Goal: Task Accomplishment & Management: Use online tool/utility

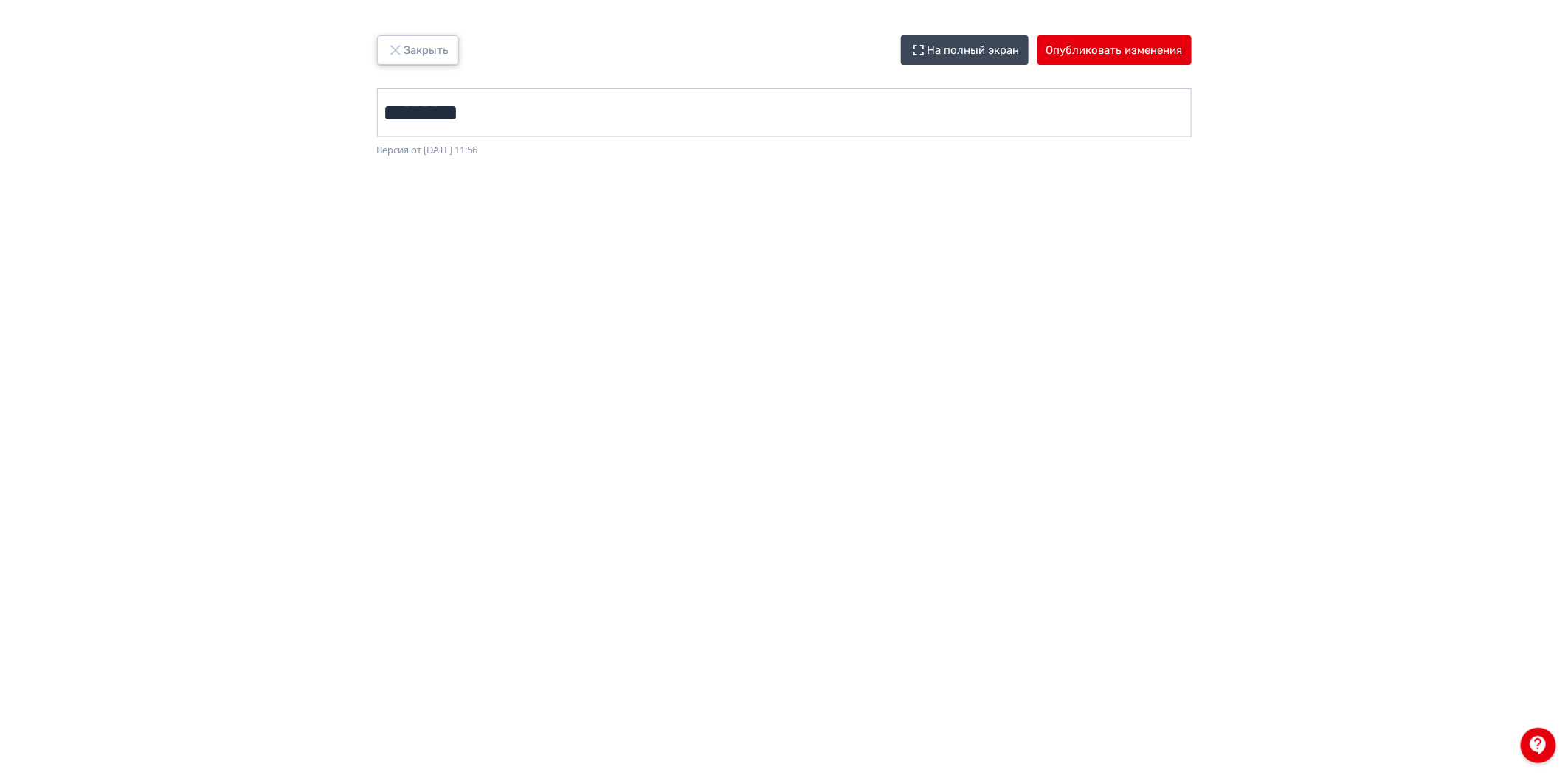
click at [423, 61] on button "Закрыть" at bounding box center [418, 50] width 82 height 30
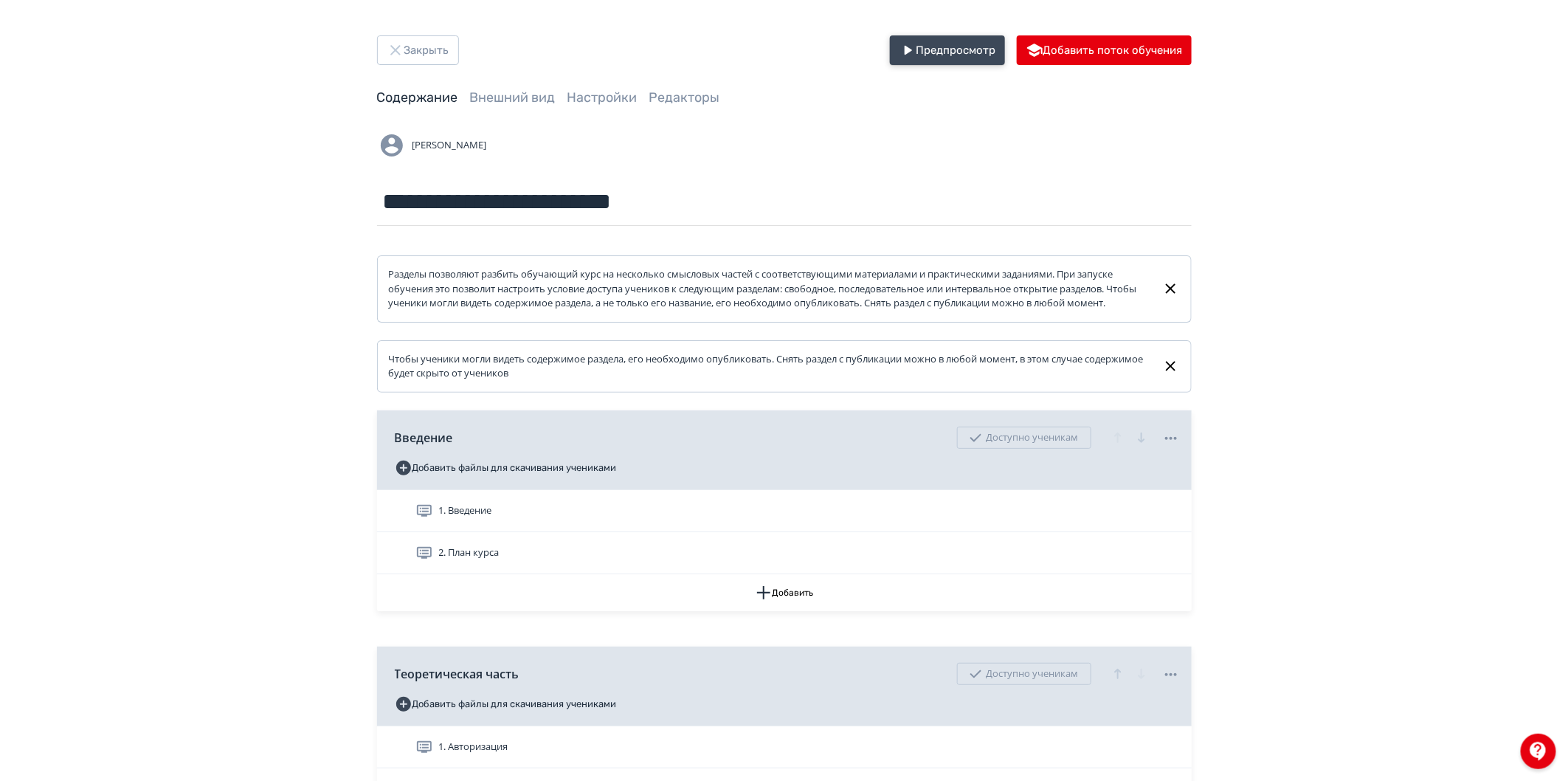
click at [970, 48] on button "Предпросмотр" at bounding box center [947, 50] width 115 height 30
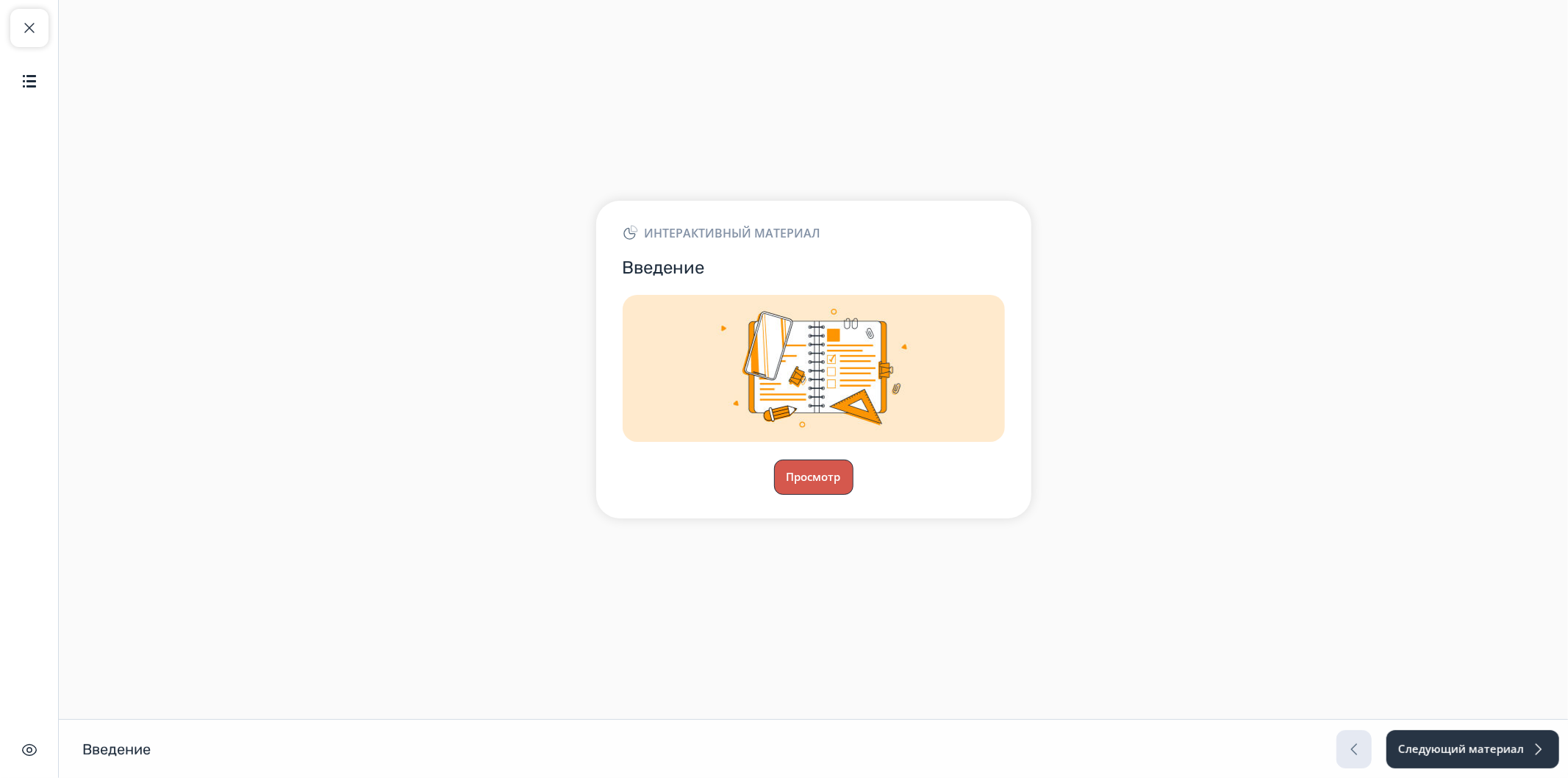
click at [814, 486] on button "Просмотр" at bounding box center [813, 476] width 80 height 35
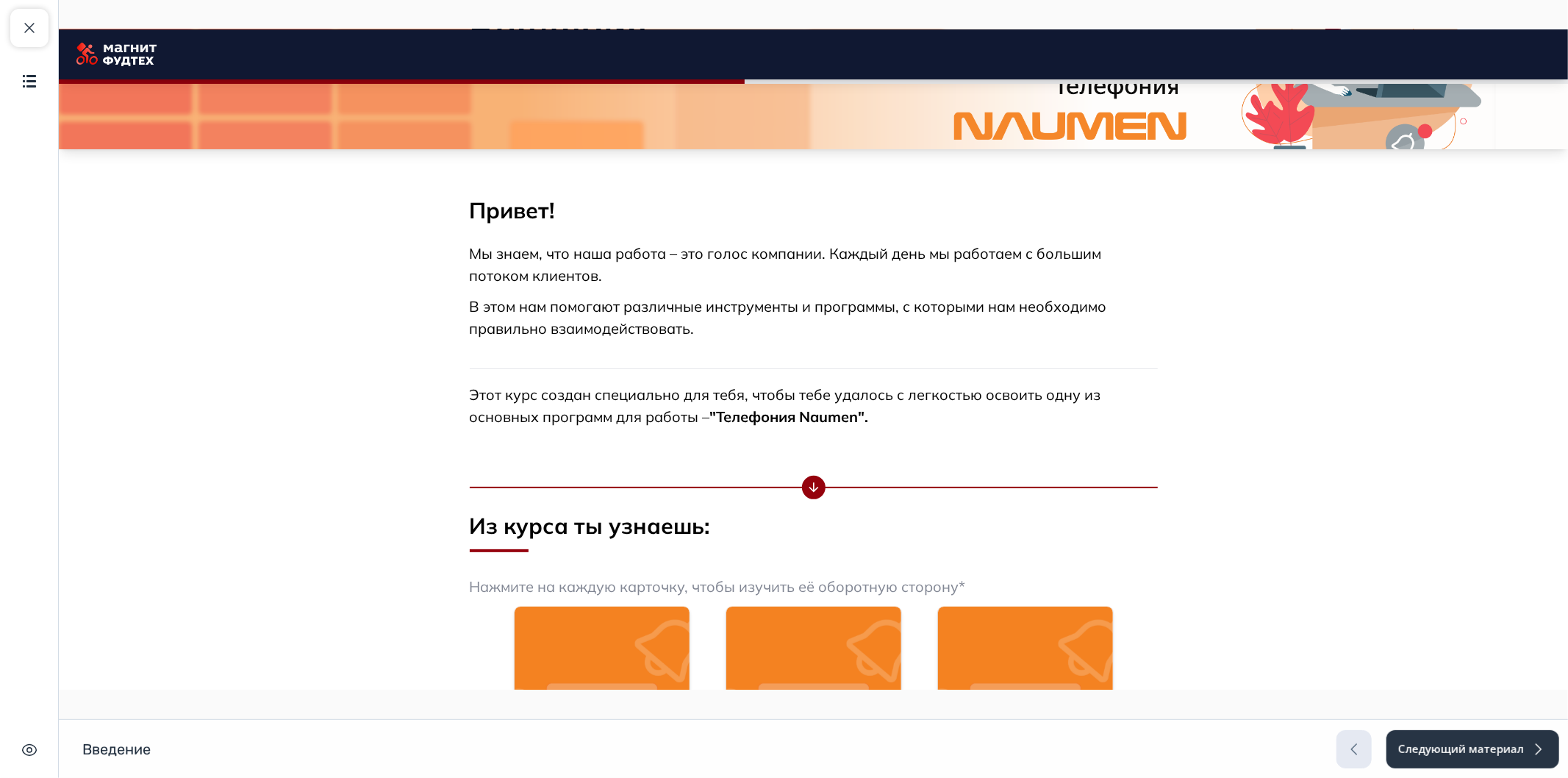
scroll to position [735, 0]
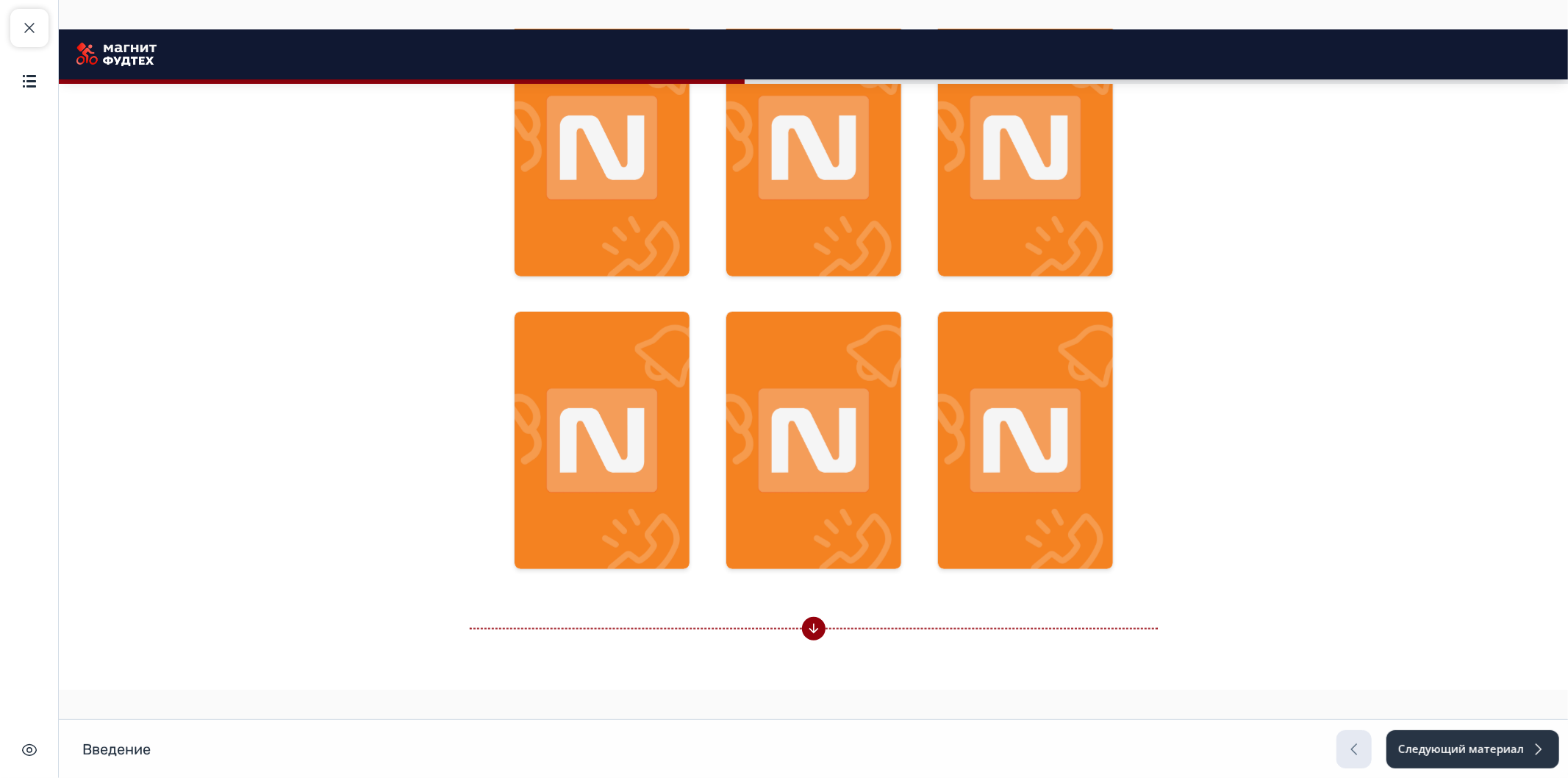
click at [647, 350] on img at bounding box center [601, 440] width 175 height 258
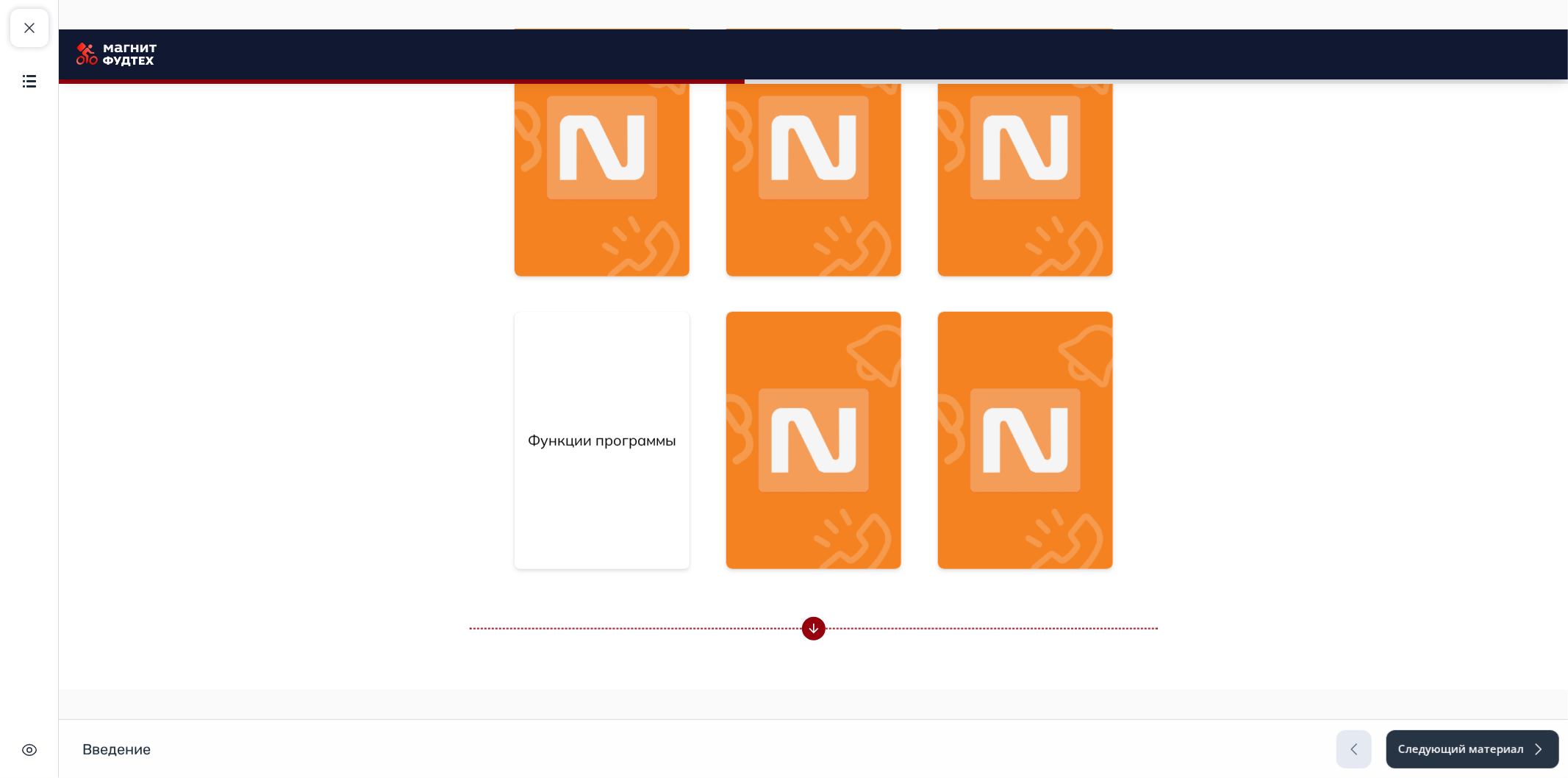
click at [1049, 375] on img at bounding box center [1024, 440] width 175 height 258
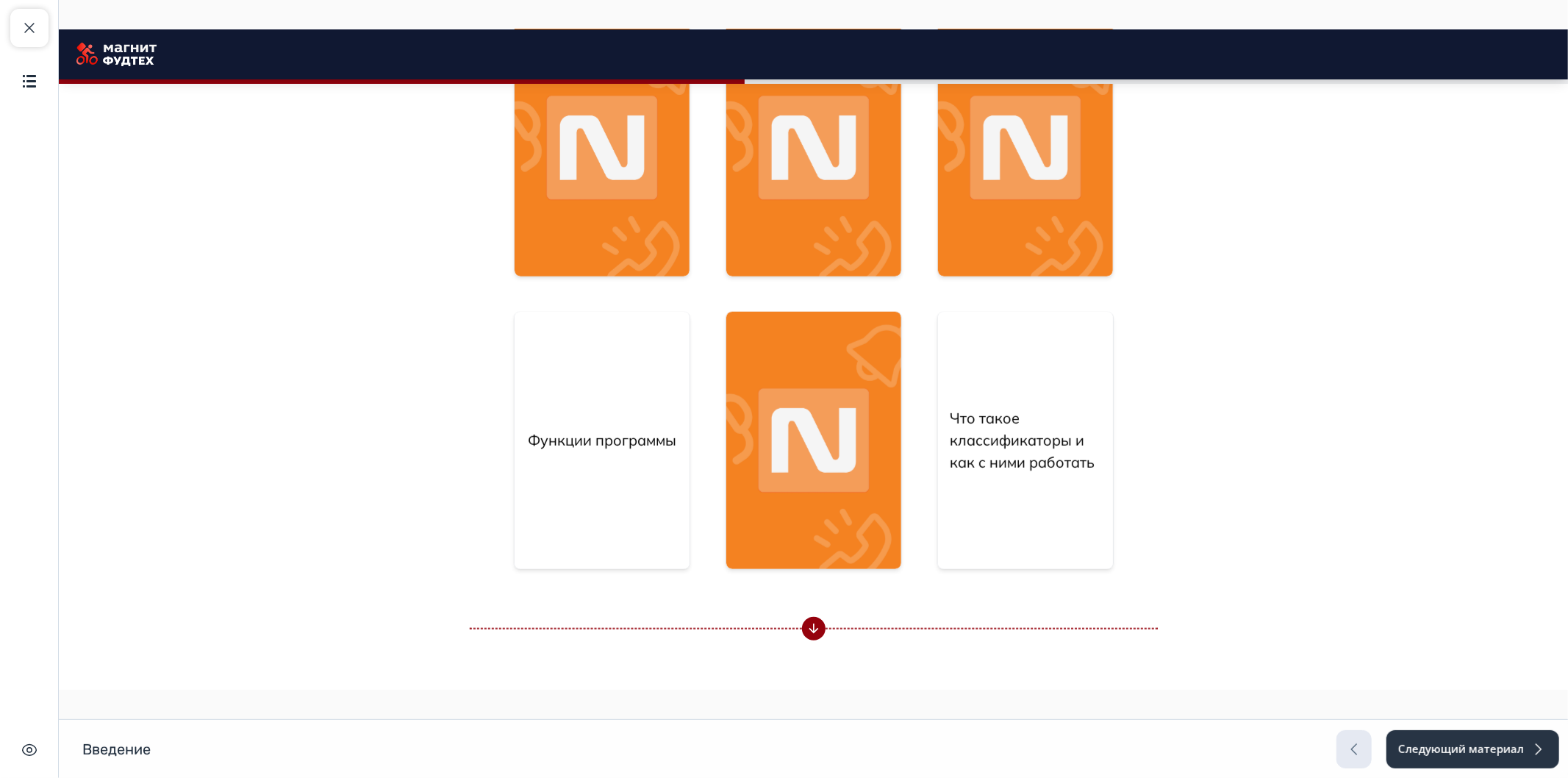
drag, startPoint x: 1466, startPoint y: 293, endPoint x: 1347, endPoint y: 103, distance: 224.2
click at [1466, 293] on body "Введение Close panel 45% пройдено 1. Привет!" at bounding box center [812, 230] width 1509 height 1777
click at [847, 407] on img at bounding box center [812, 440] width 175 height 258
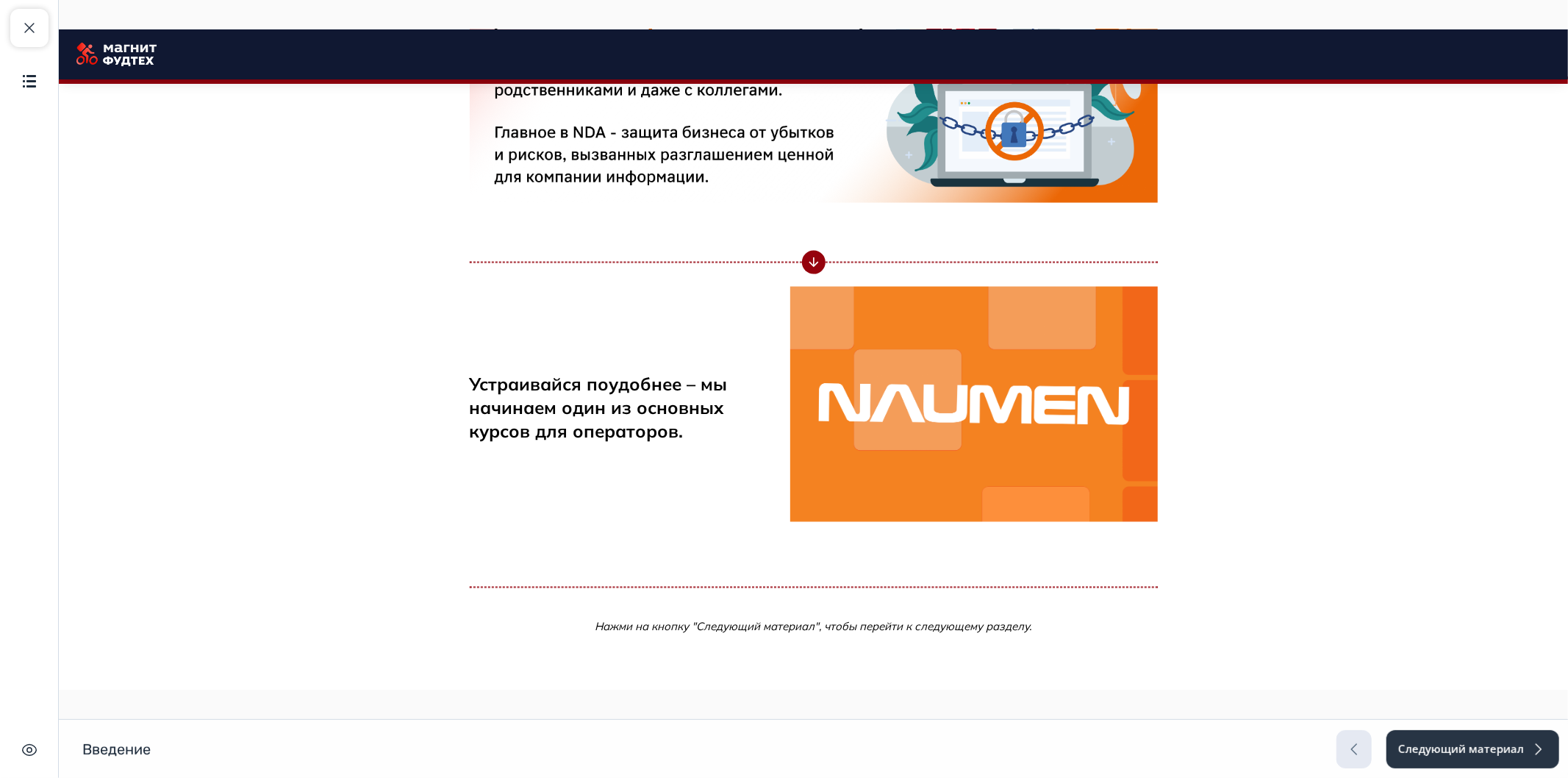
drag, startPoint x: 920, startPoint y: 390, endPoint x: 906, endPoint y: 595, distance: 205.5
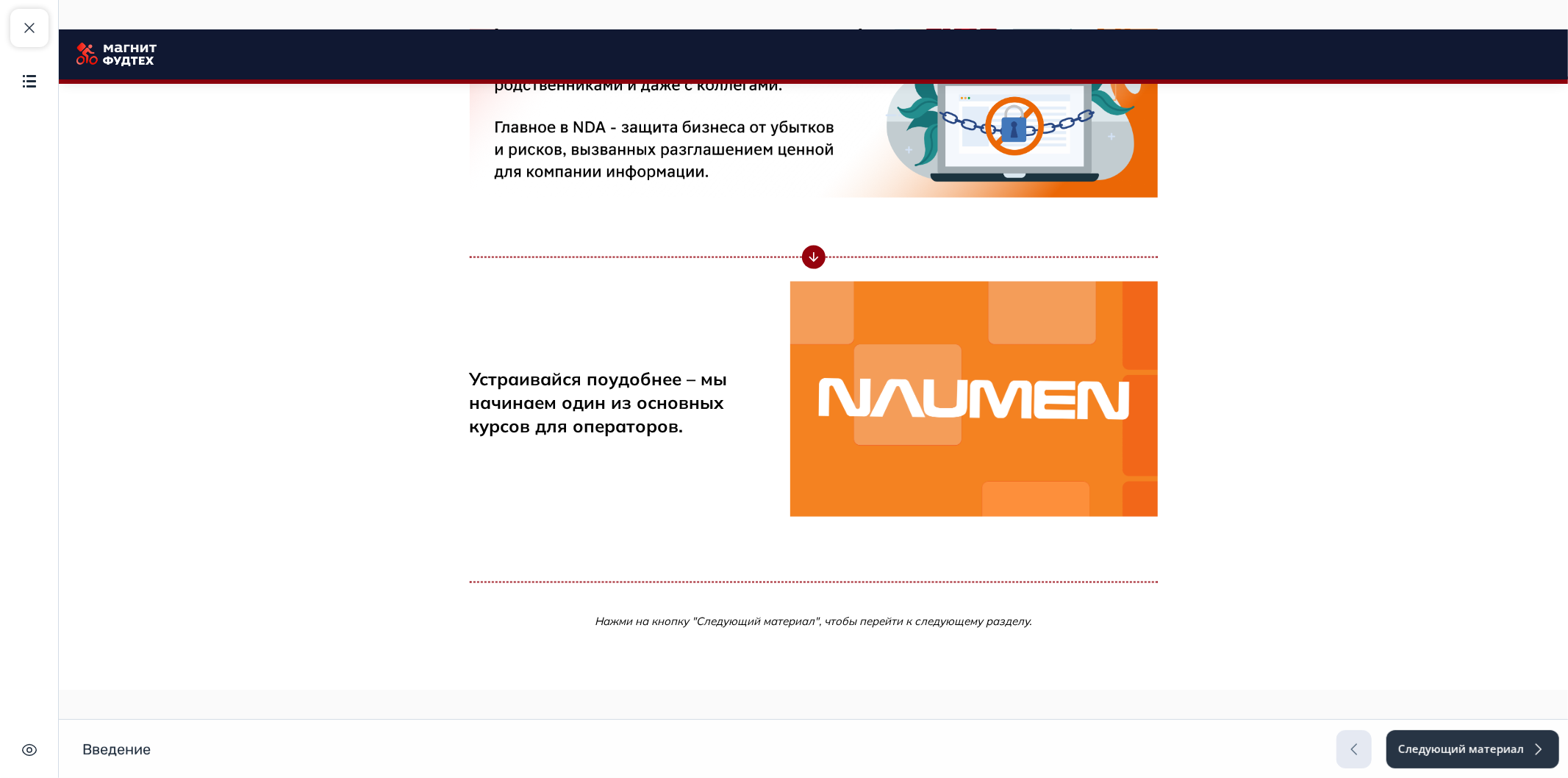
scroll to position [1805, 0]
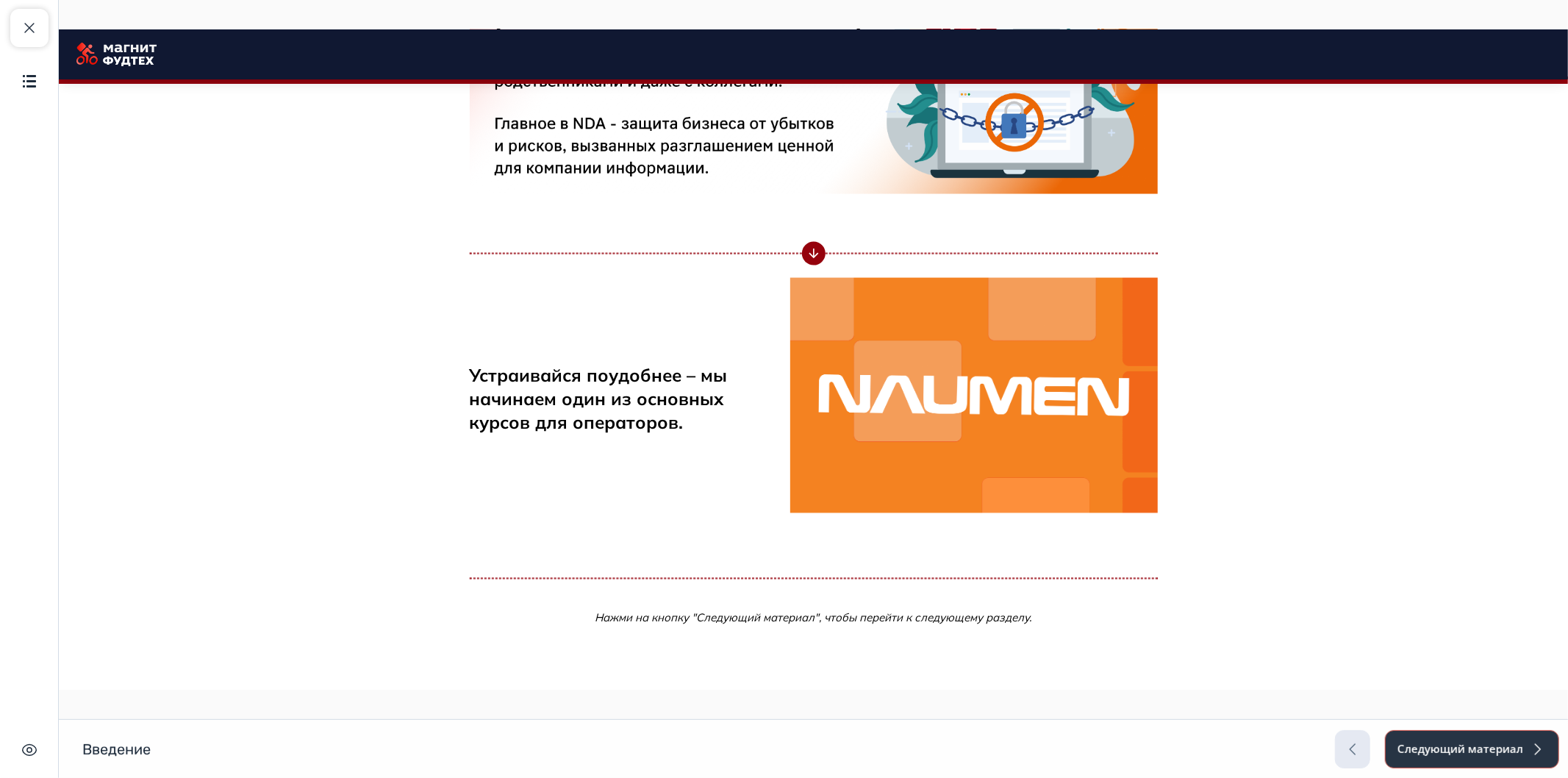
click at [1463, 748] on button "Следующий материал" at bounding box center [1471, 748] width 175 height 39
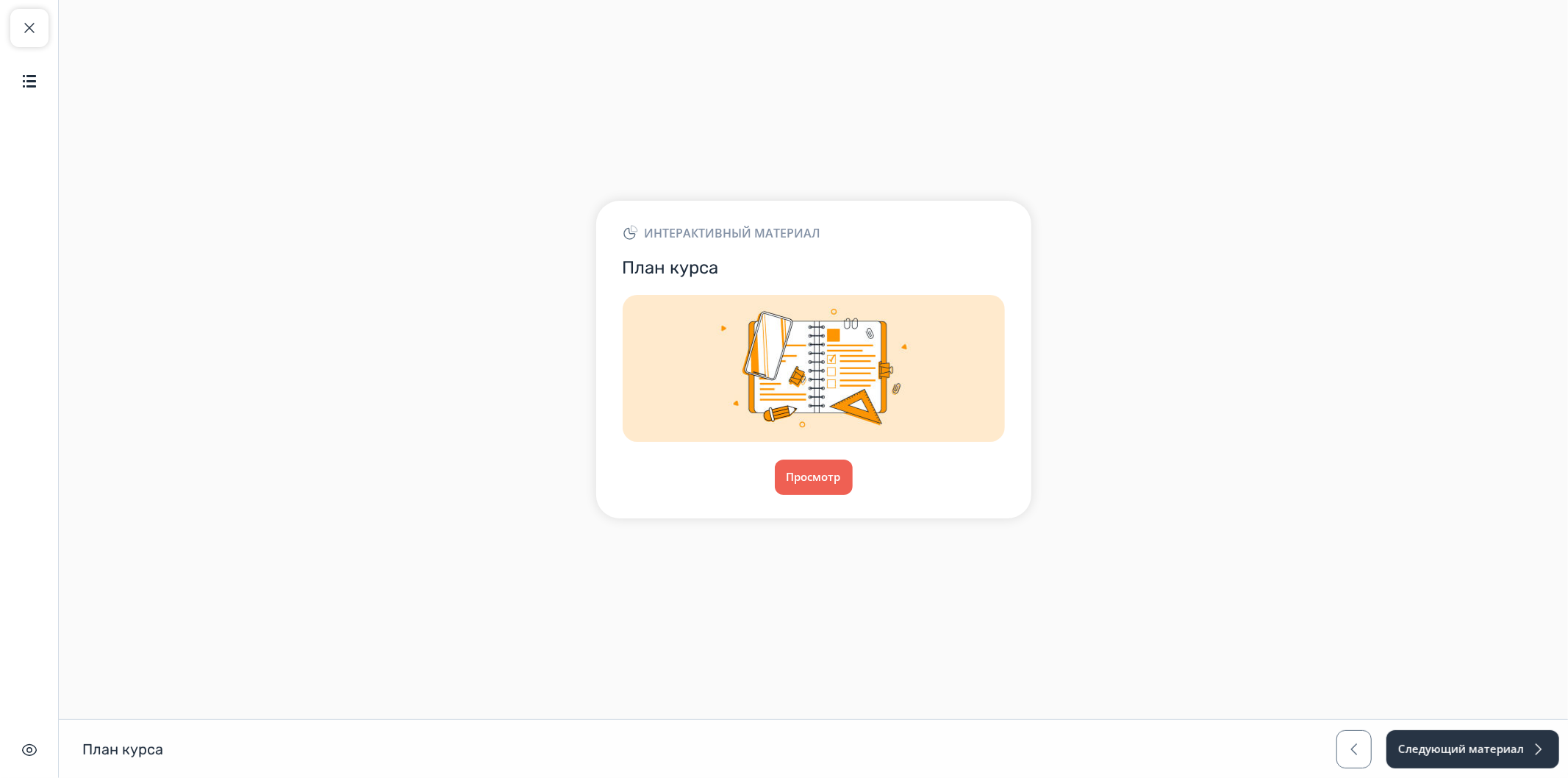
click at [772, 481] on div "Просмотр" at bounding box center [814, 476] width 382 height 35
click at [795, 483] on button "Просмотр" at bounding box center [813, 476] width 80 height 35
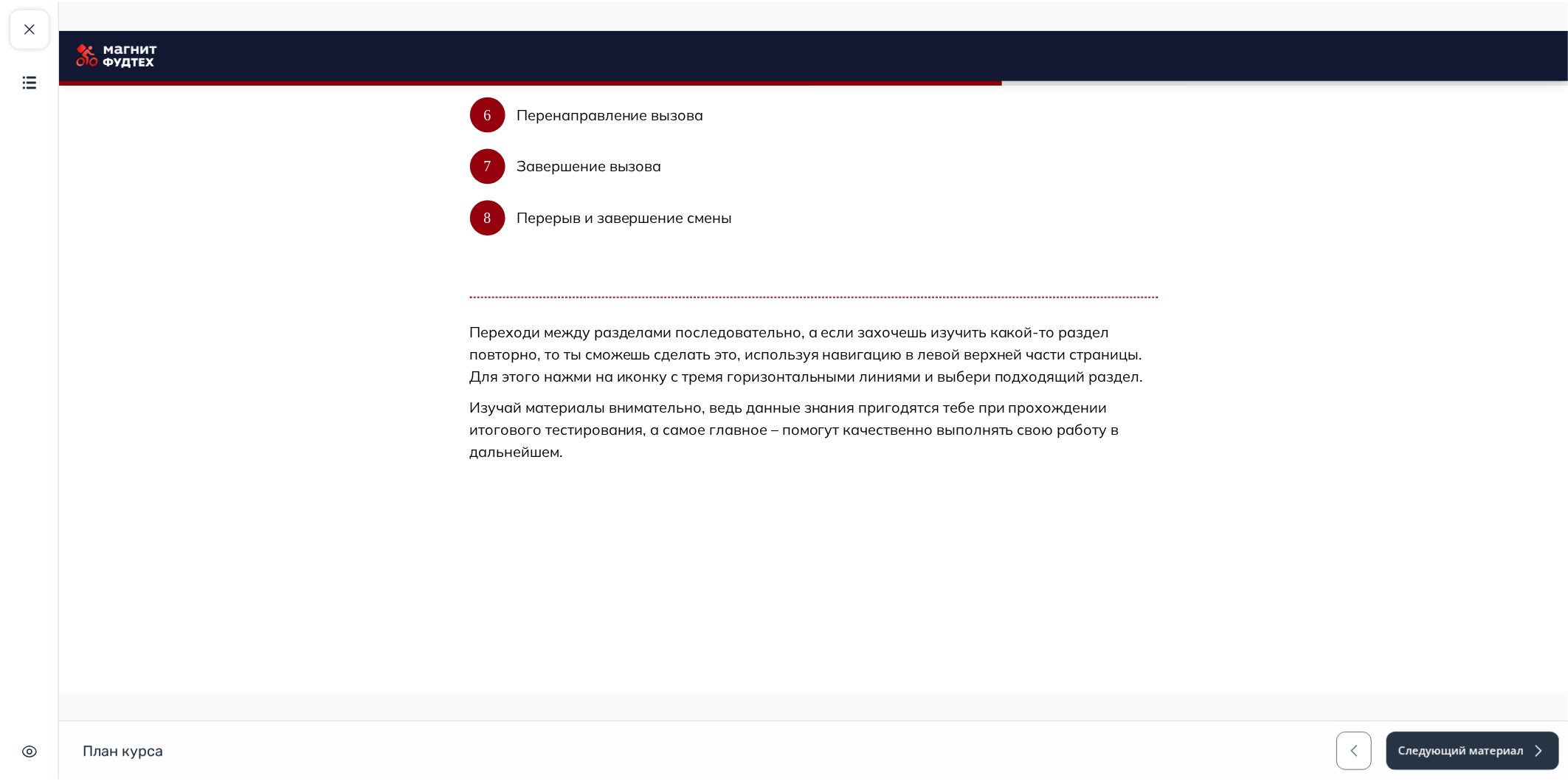
scroll to position [738, 0]
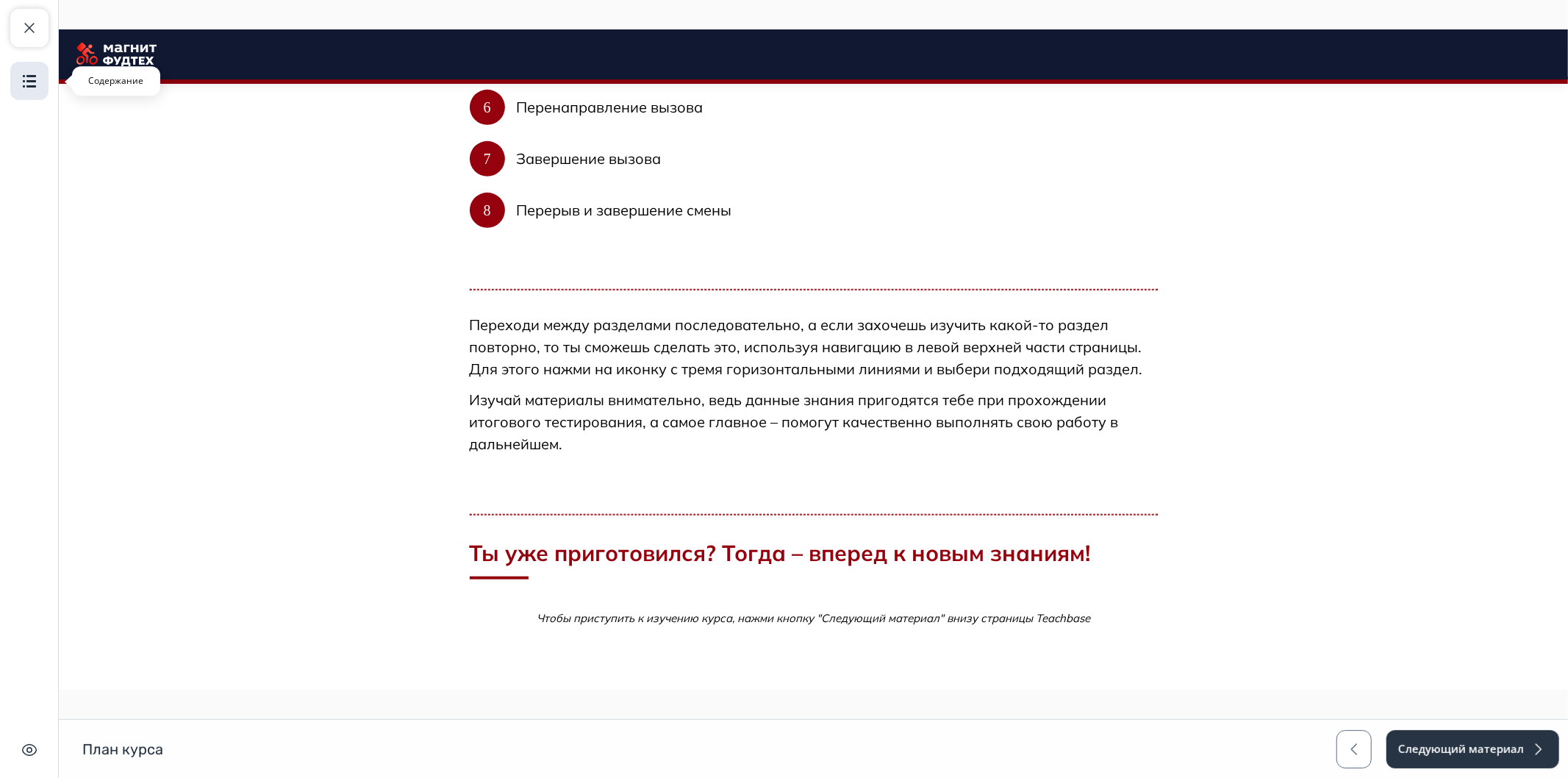
click at [28, 61] on button "Содержание" at bounding box center [30, 80] width 39 height 39
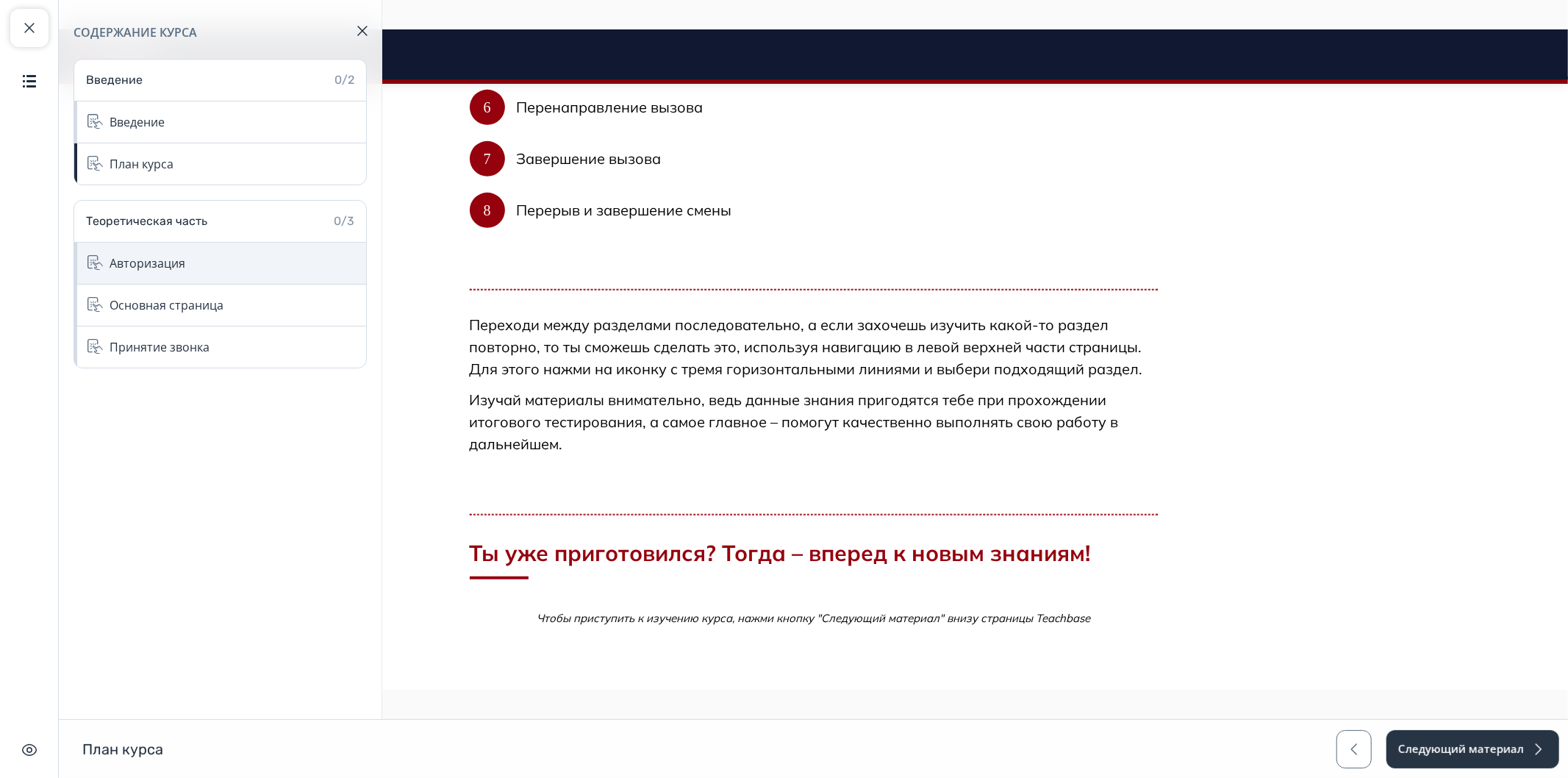
click at [193, 275] on div "Авторизация" at bounding box center [220, 263] width 292 height 42
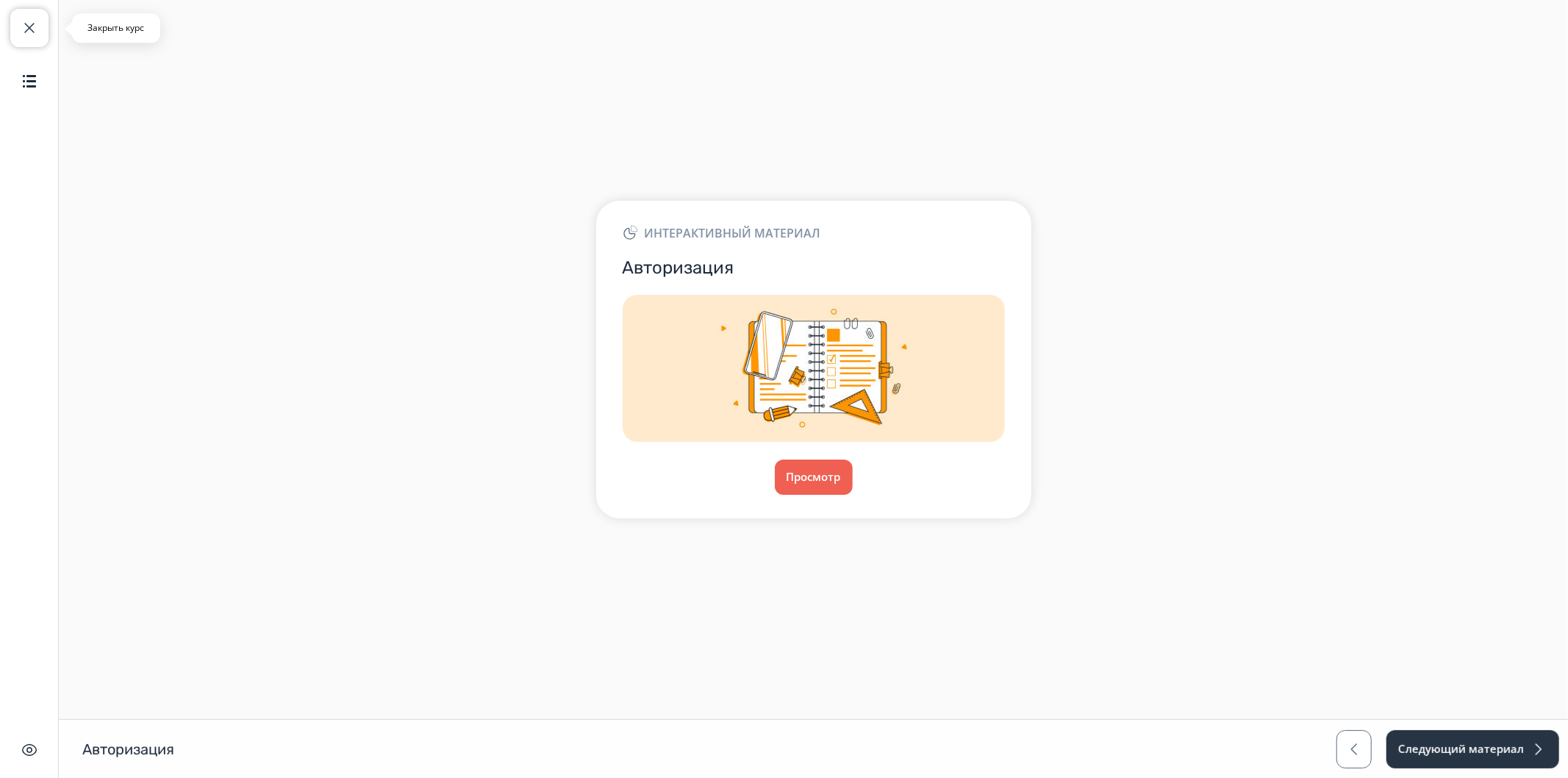
click at [18, 38] on button "Закрыть курс" at bounding box center [30, 28] width 39 height 39
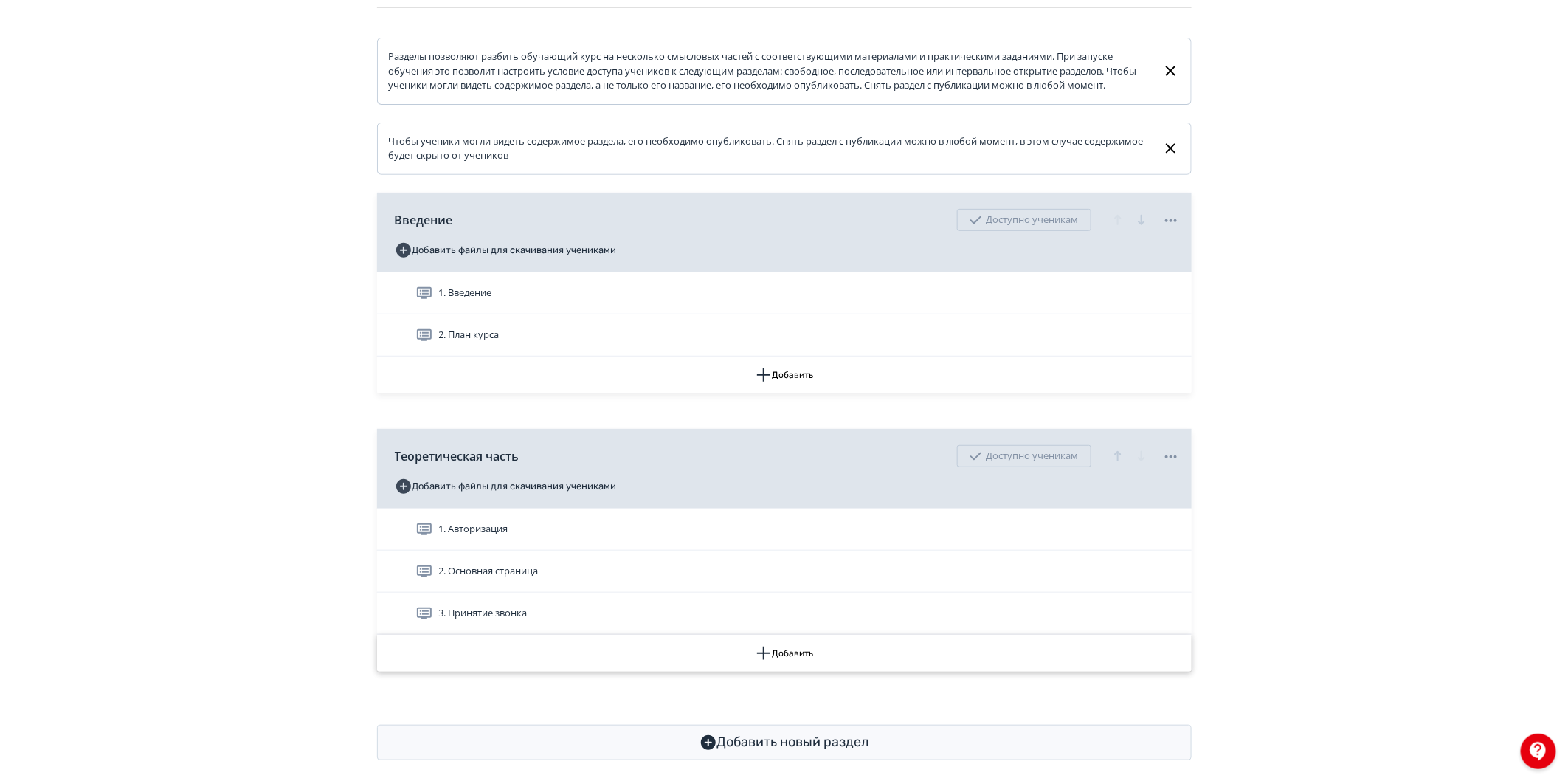
scroll to position [246, 0]
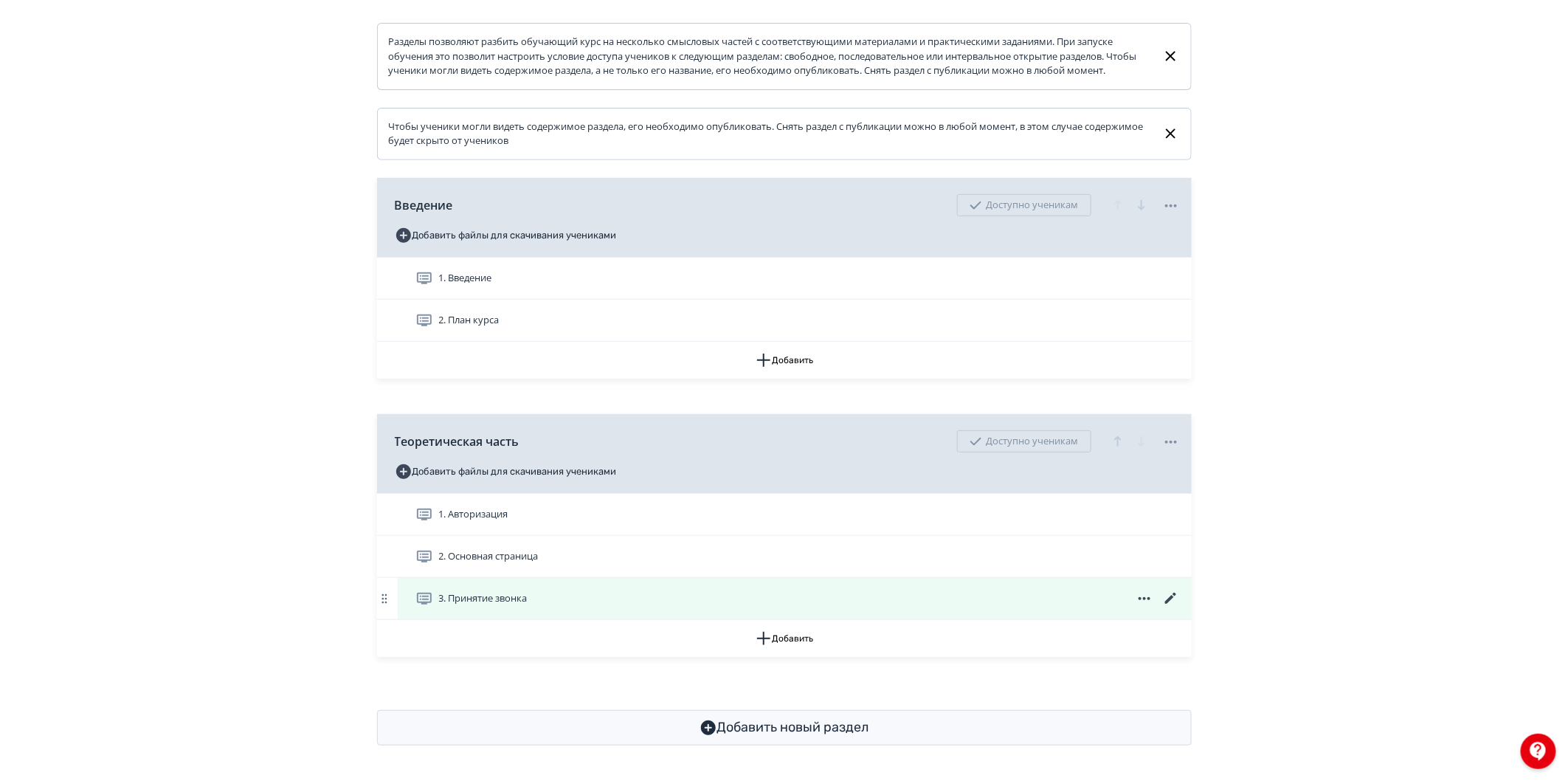
click at [551, 593] on div "3. Принятие звонка" at bounding box center [798, 598] width 765 height 18
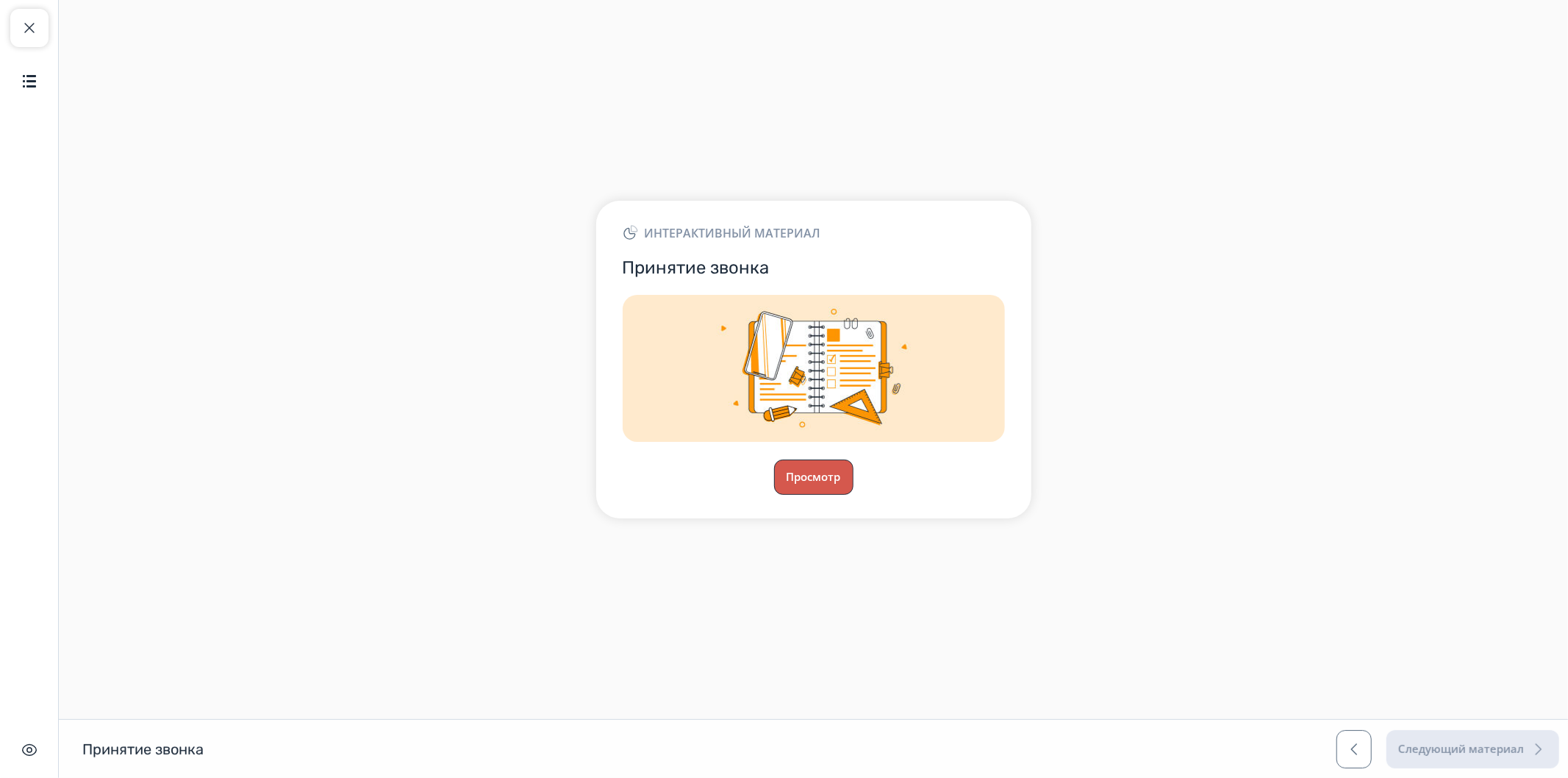
click at [788, 475] on button "Просмотр" at bounding box center [813, 476] width 80 height 35
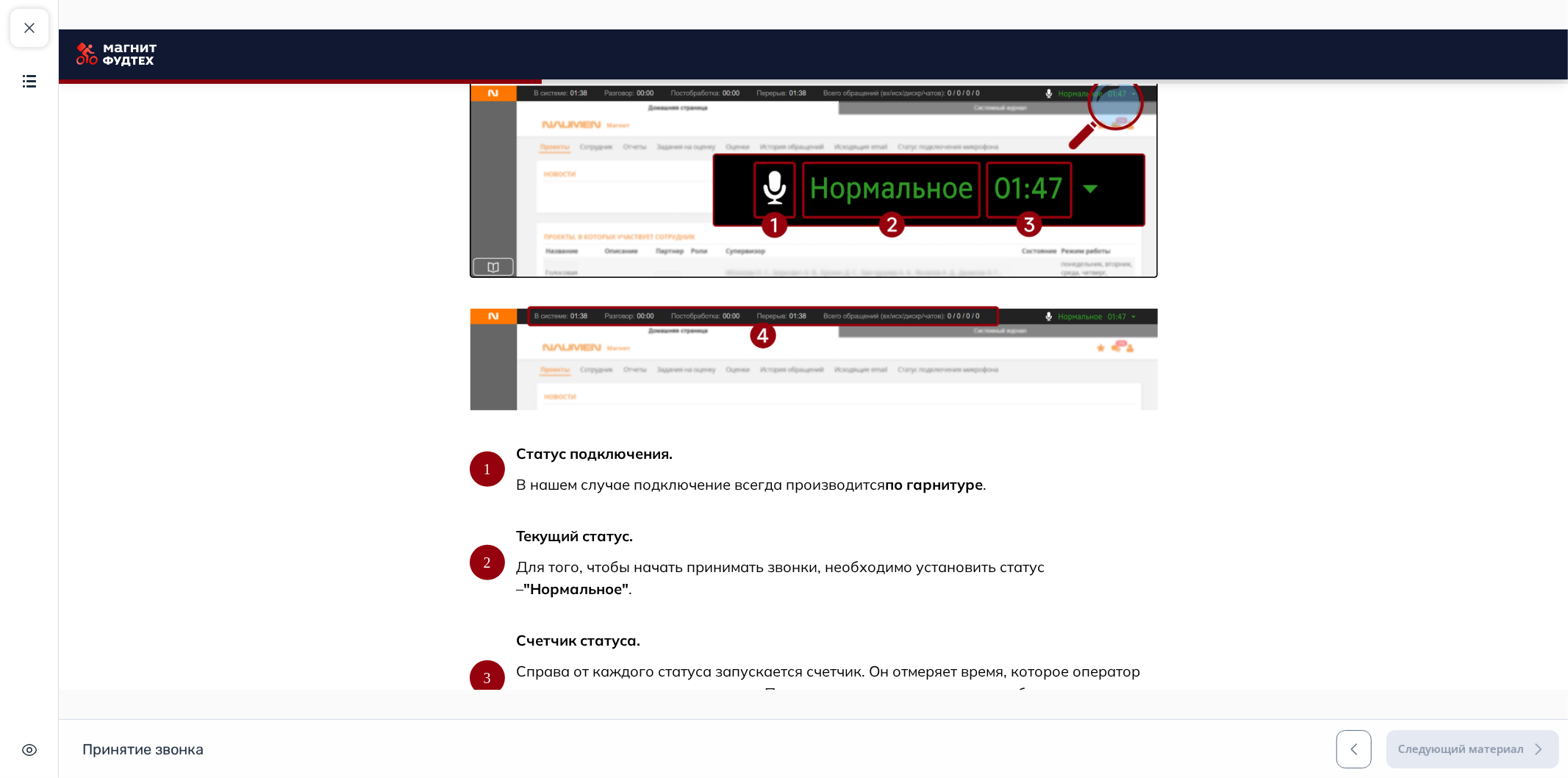
scroll to position [1053, 0]
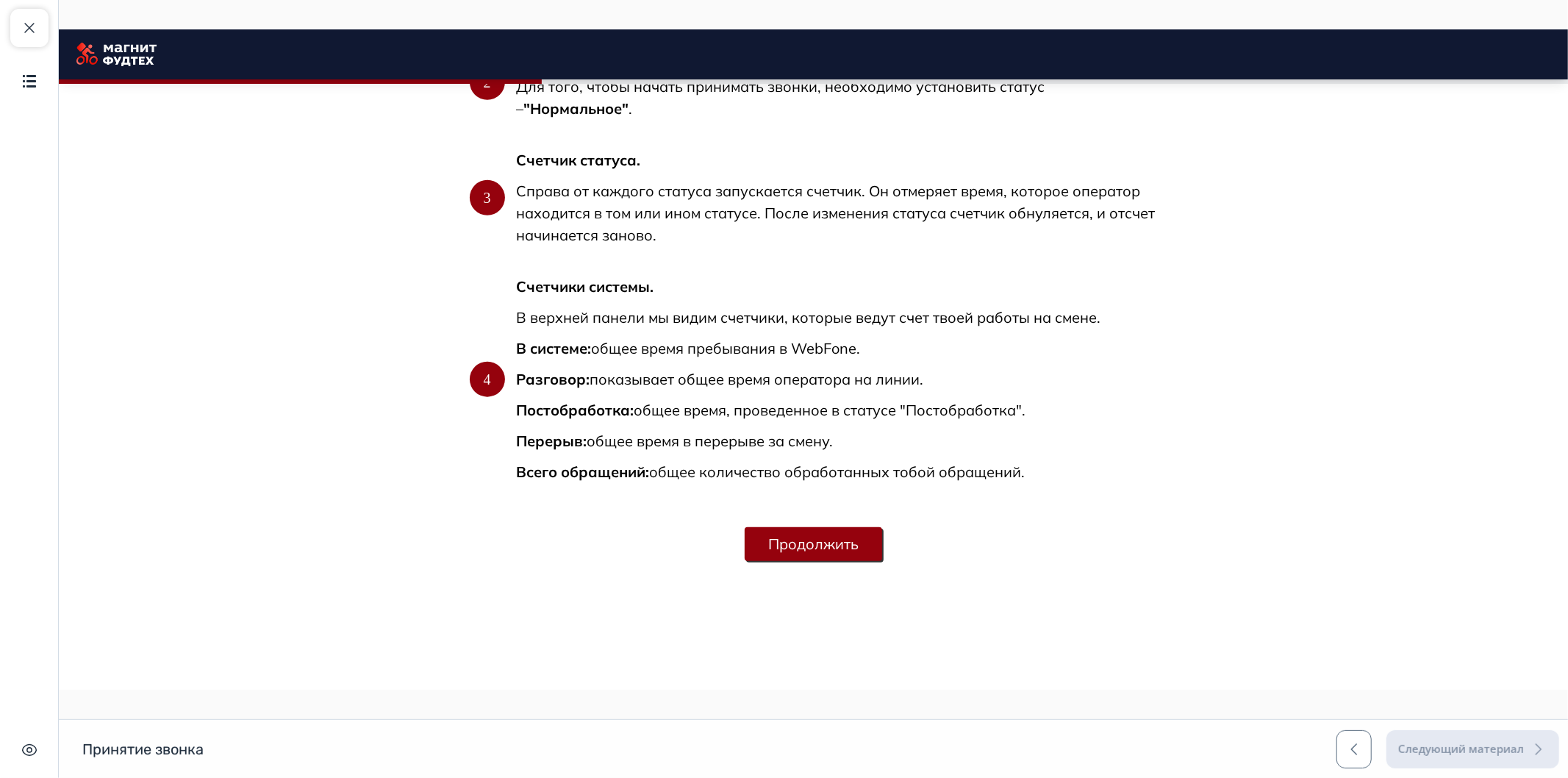
click at [766, 537] on button "Продолжить" at bounding box center [812, 544] width 138 height 34
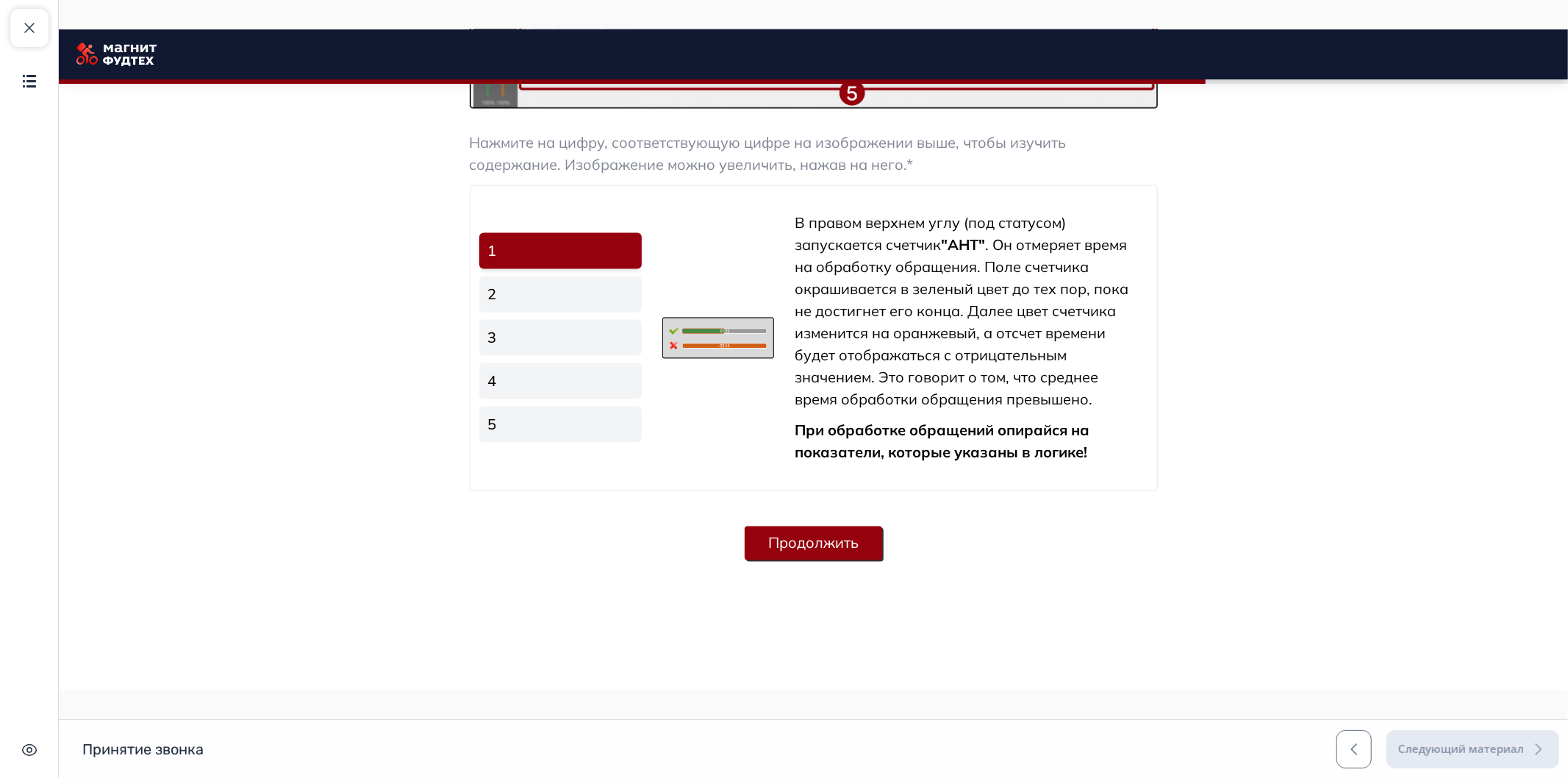
click at [798, 538] on button "Продолжить" at bounding box center [812, 543] width 138 height 34
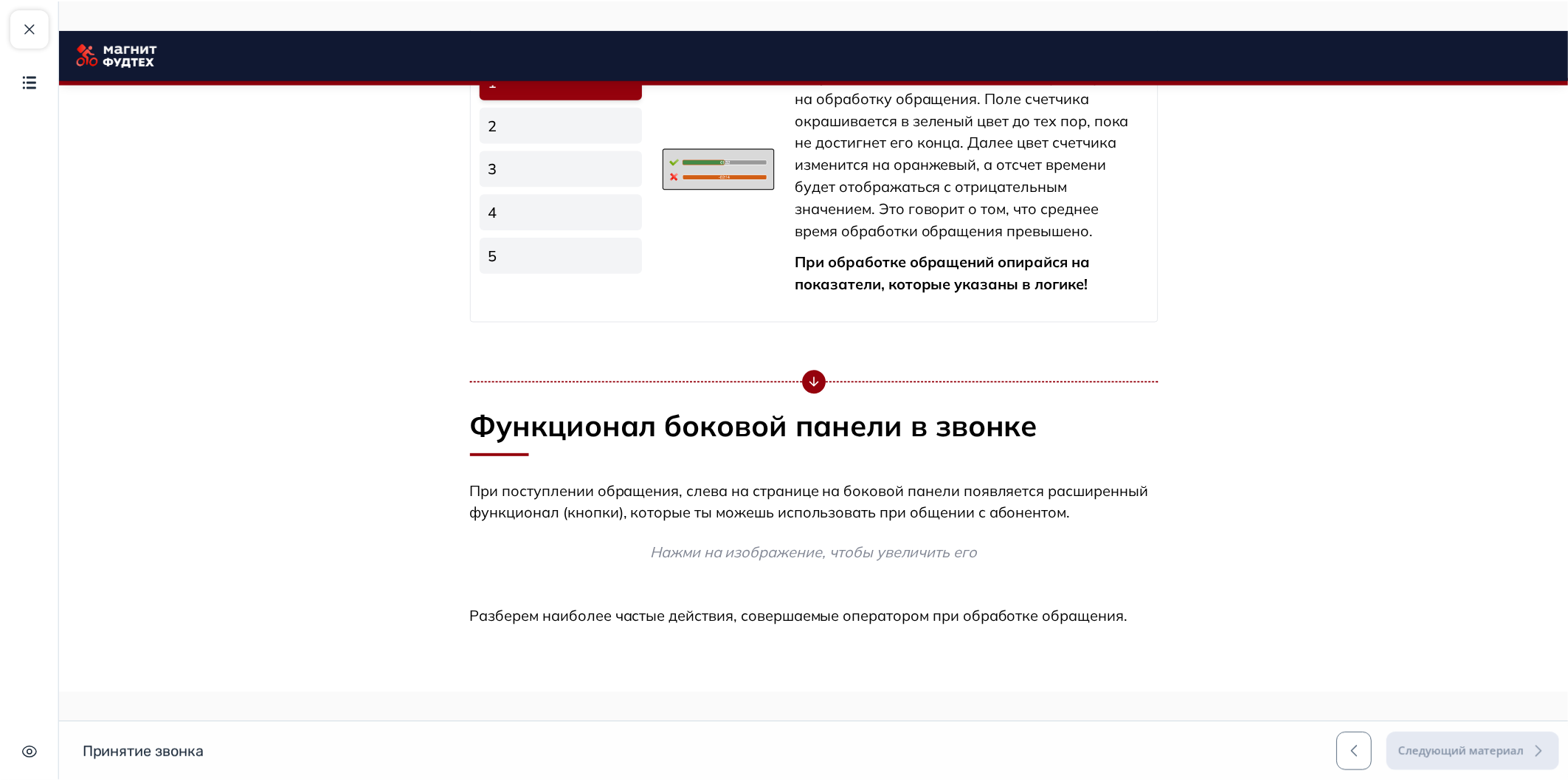
scroll to position [3051, 0]
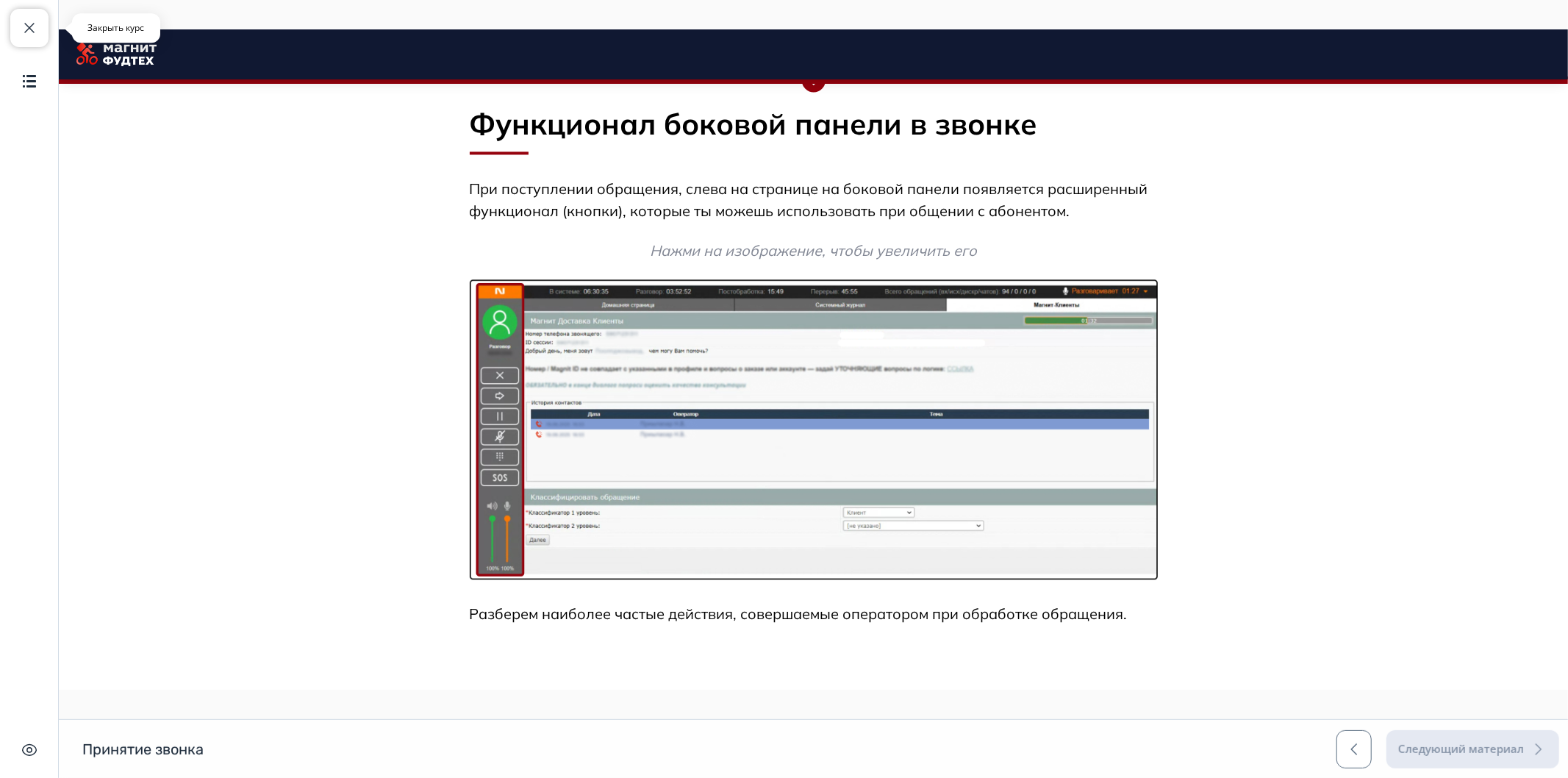
click at [22, 27] on span "button" at bounding box center [30, 28] width 18 height 18
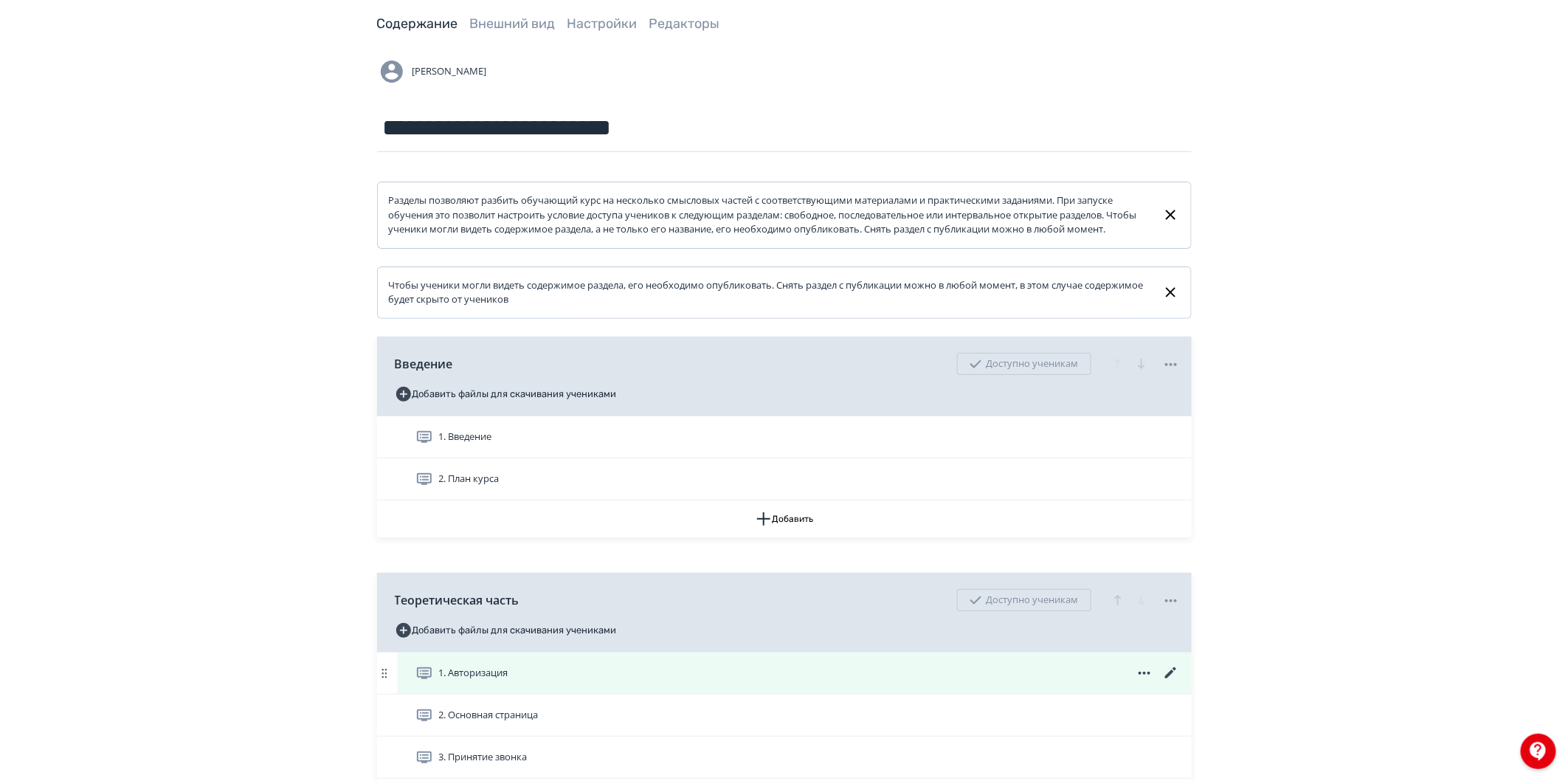
scroll to position [246, 0]
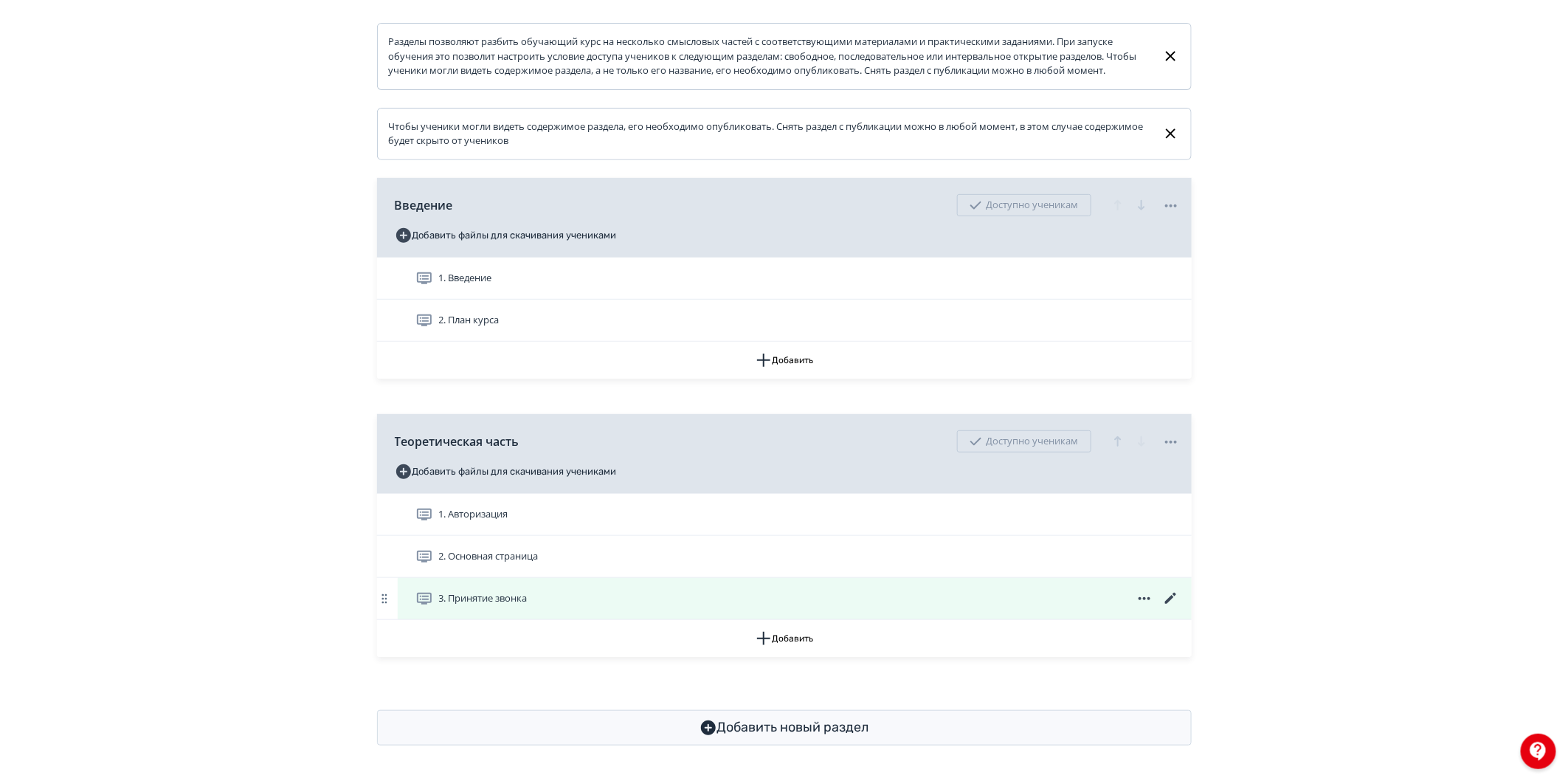
click at [1172, 597] on icon at bounding box center [1170, 597] width 11 height 11
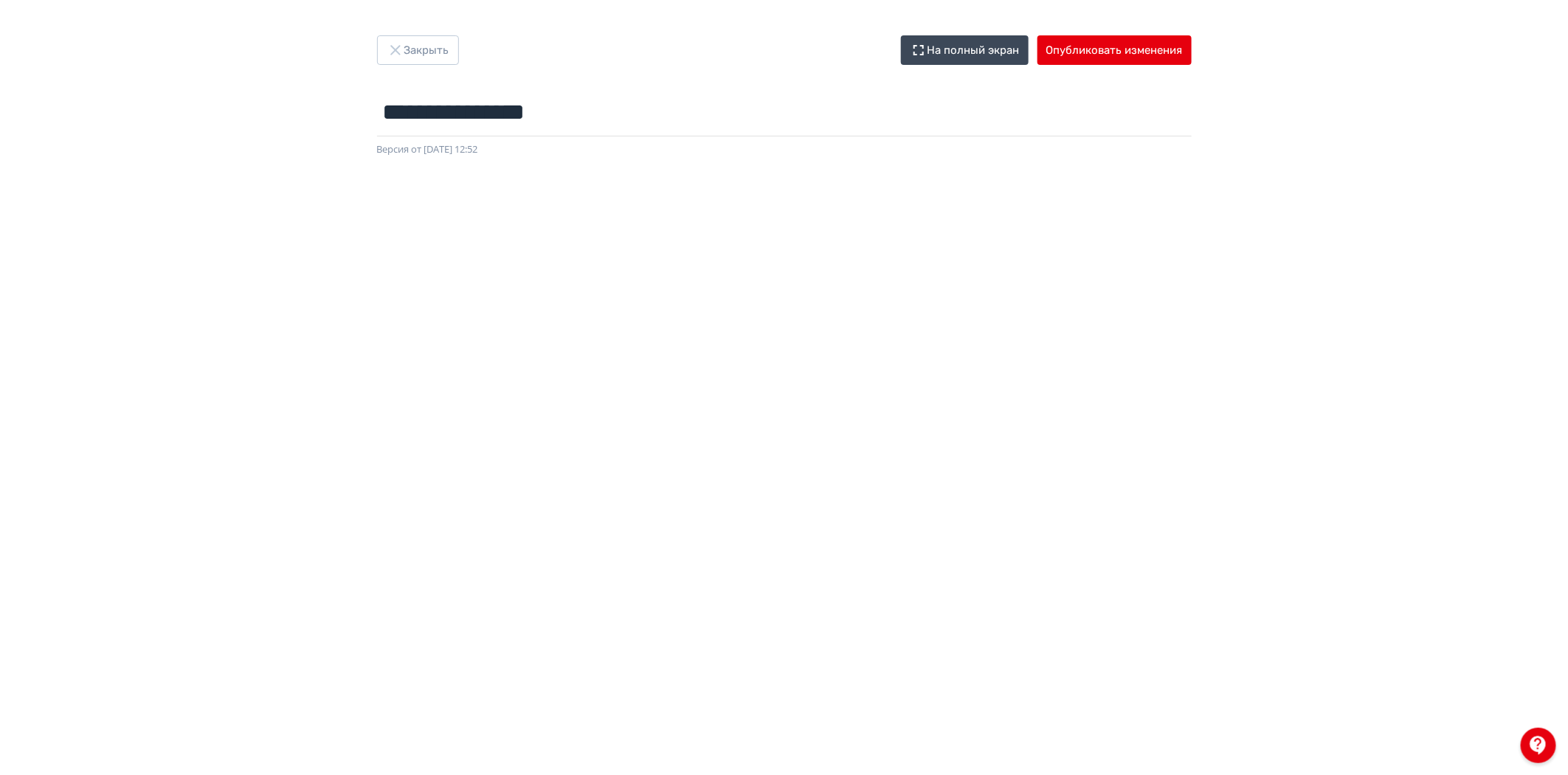
scroll to position [0, 2]
drag, startPoint x: 178, startPoint y: 163, endPoint x: 197, endPoint y: 18, distance: 146.2
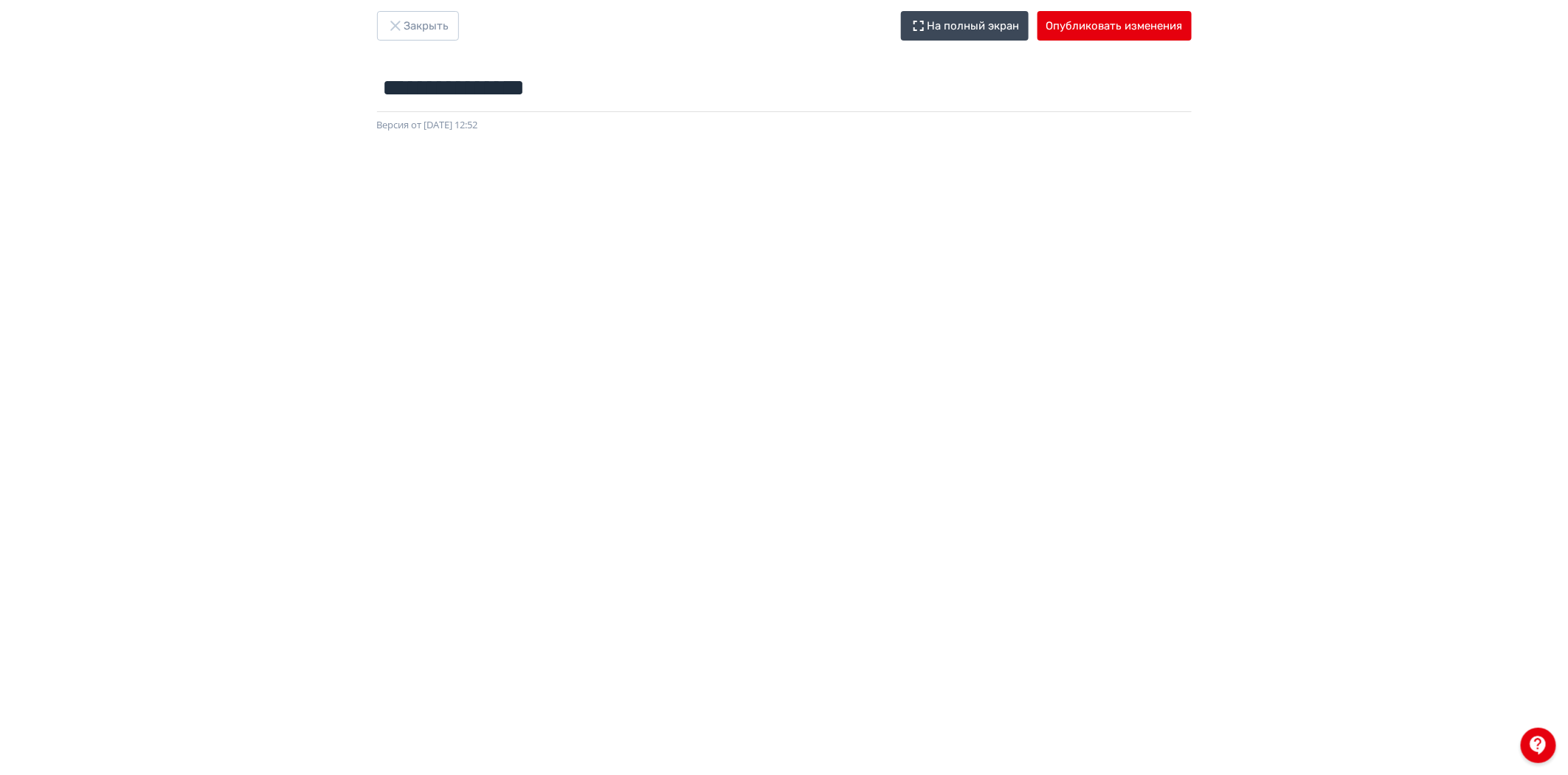
scroll to position [75, 2]
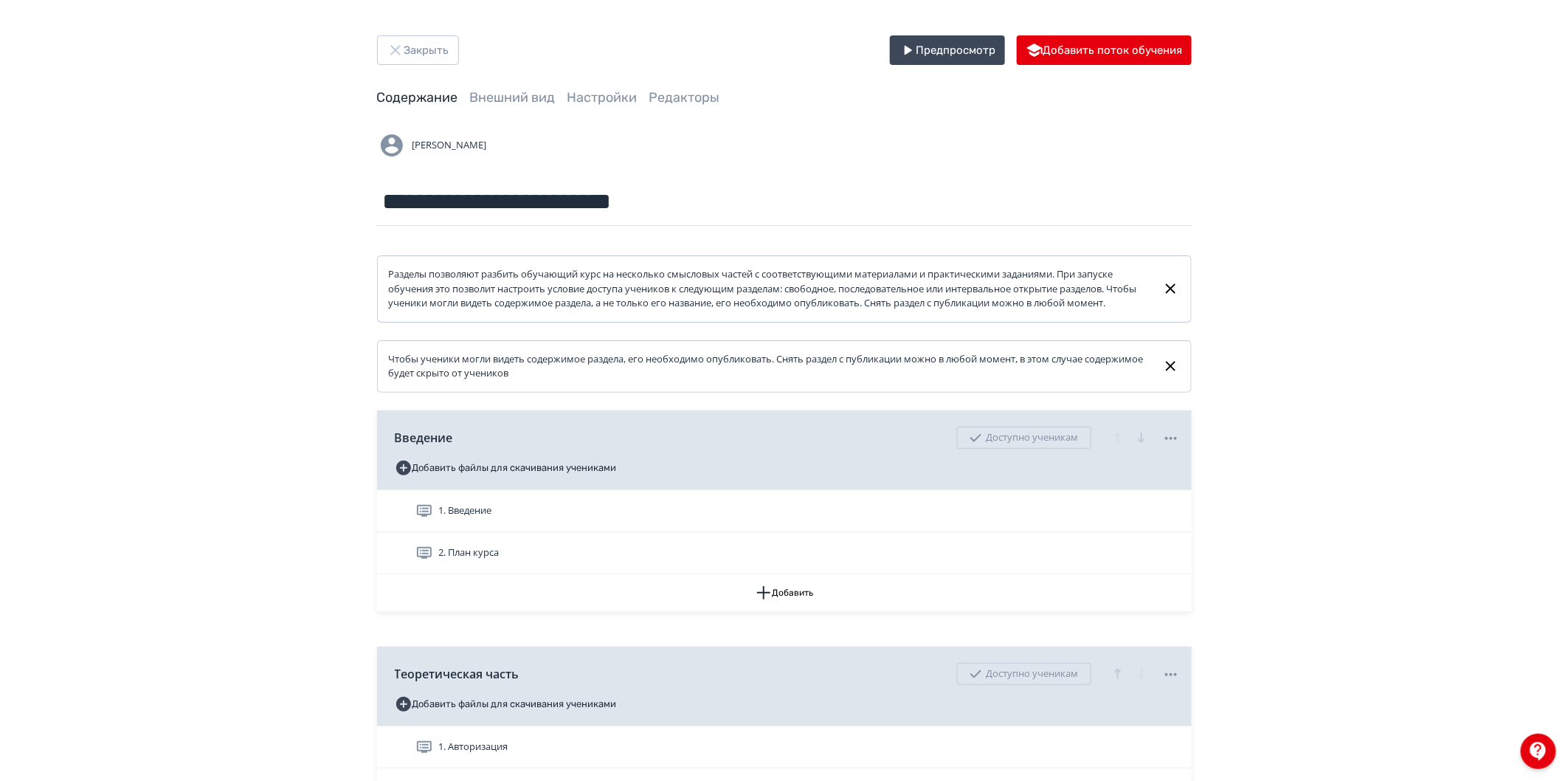
drag, startPoint x: 1444, startPoint y: 252, endPoint x: 1400, endPoint y: 138, distance: 122.2
click at [1444, 252] on div "**********" at bounding box center [784, 506] width 1568 height 1013
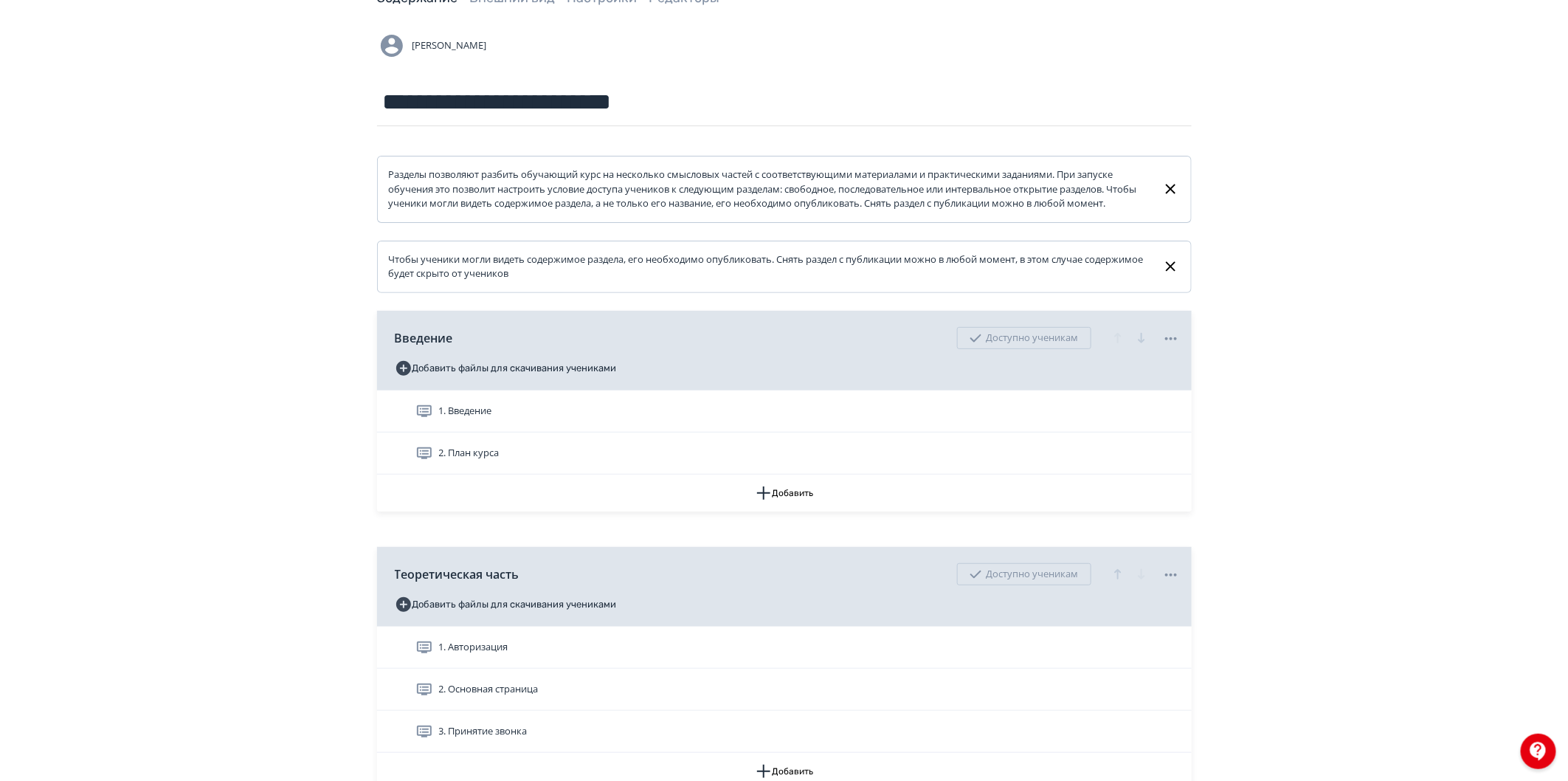
scroll to position [246, 0]
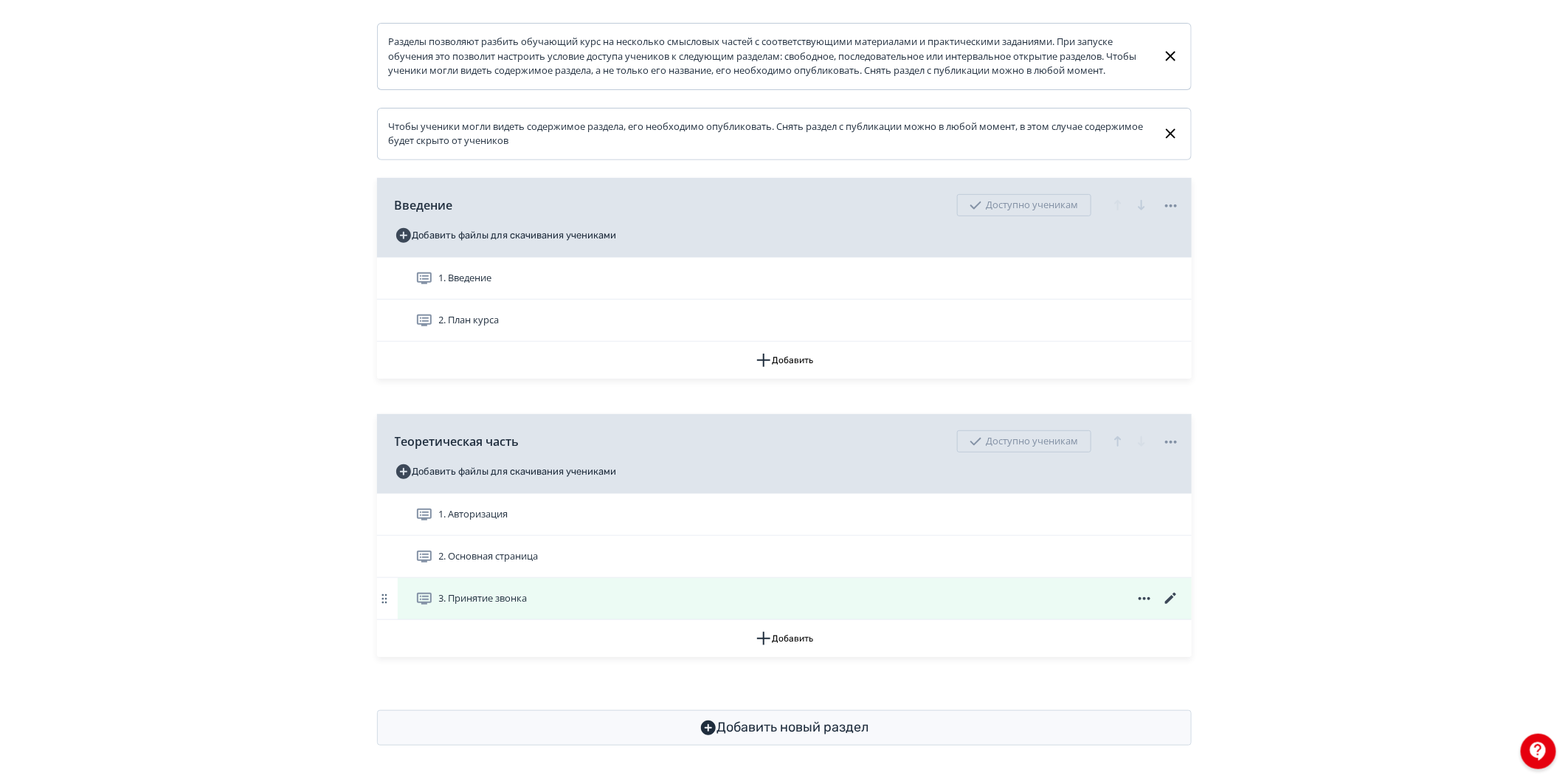
click at [666, 593] on div "3. Принятие звонка" at bounding box center [798, 598] width 765 height 18
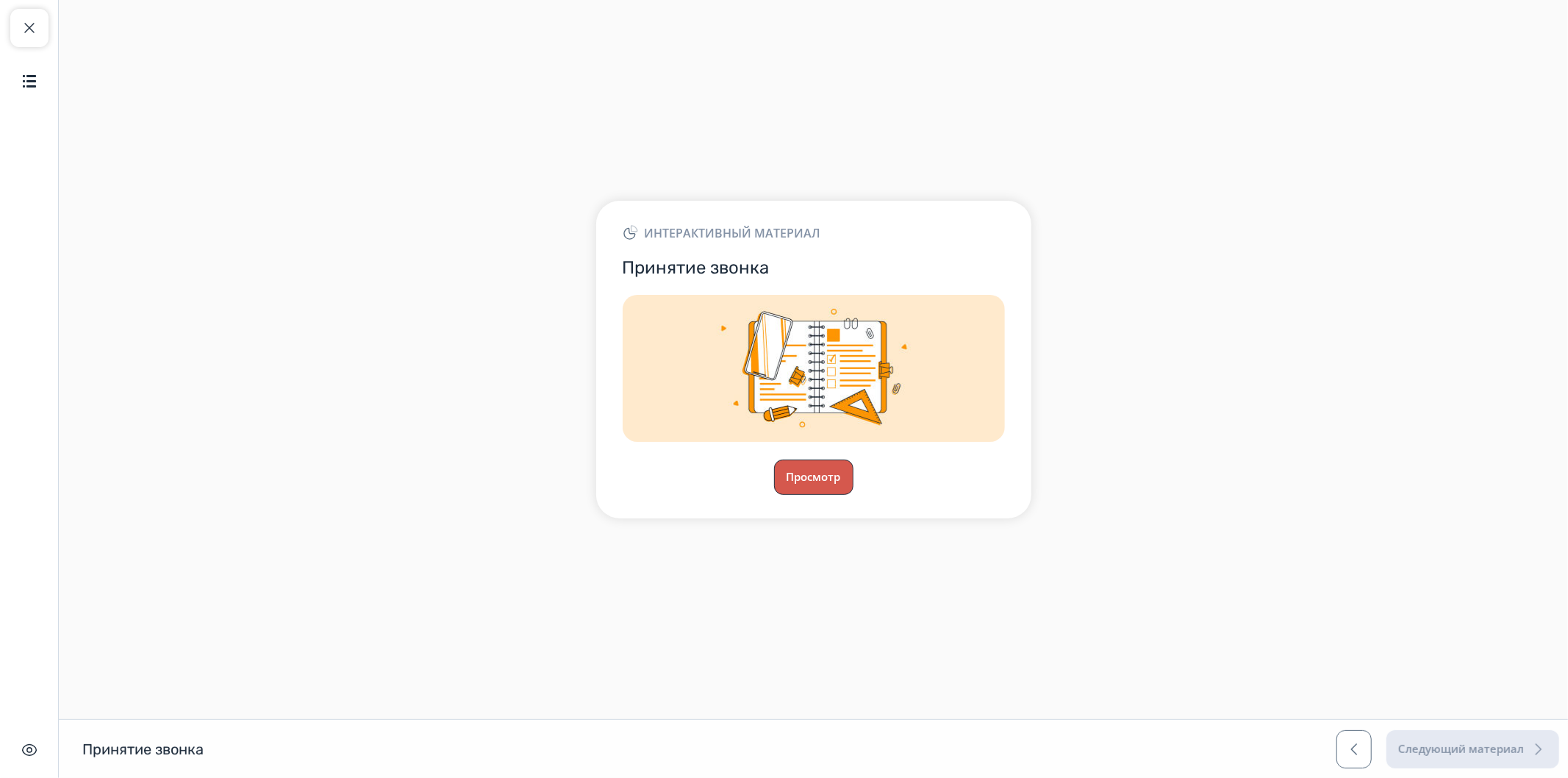
click at [807, 472] on button "Просмотр" at bounding box center [813, 476] width 80 height 35
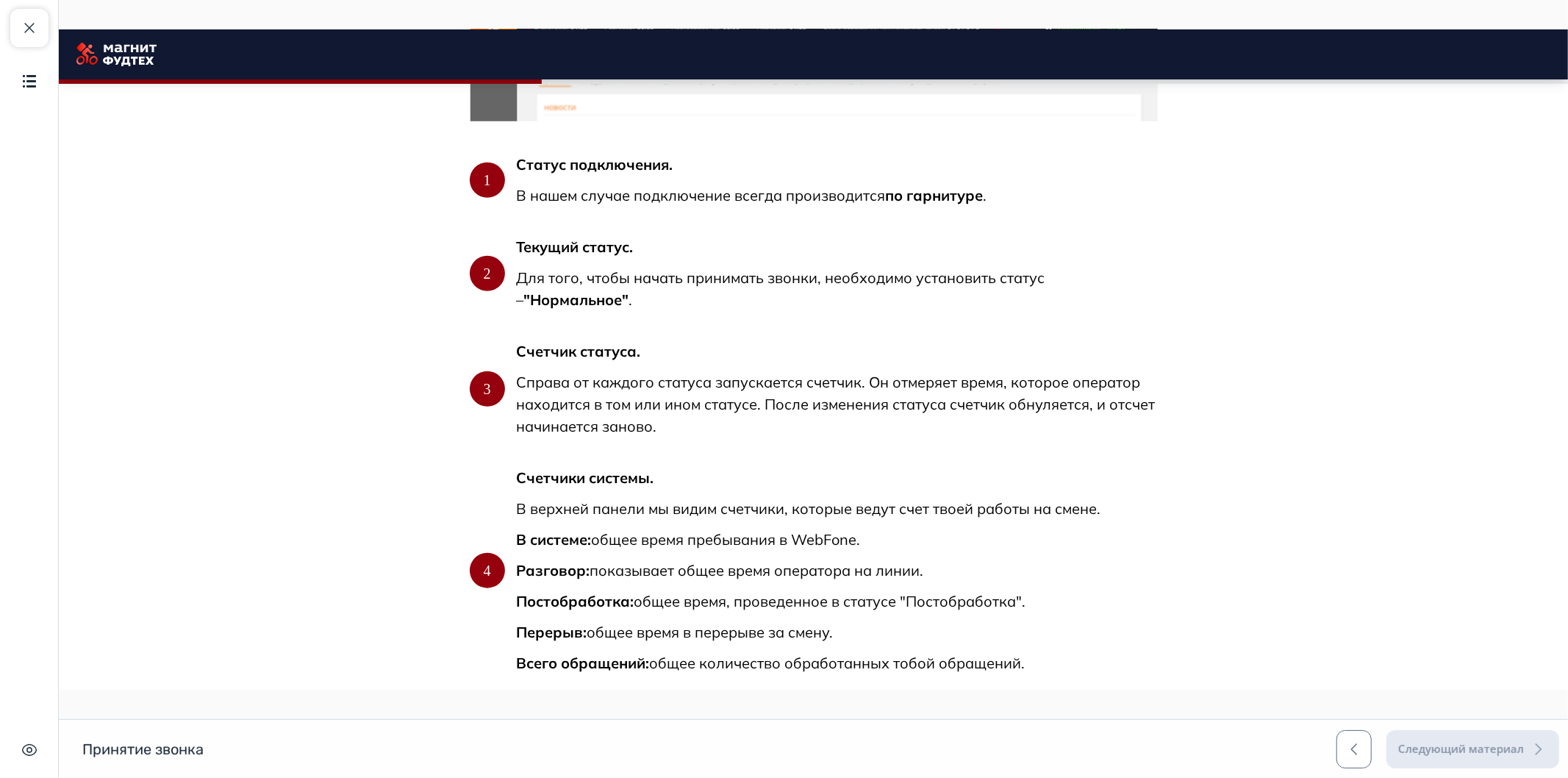
scroll to position [1053, 0]
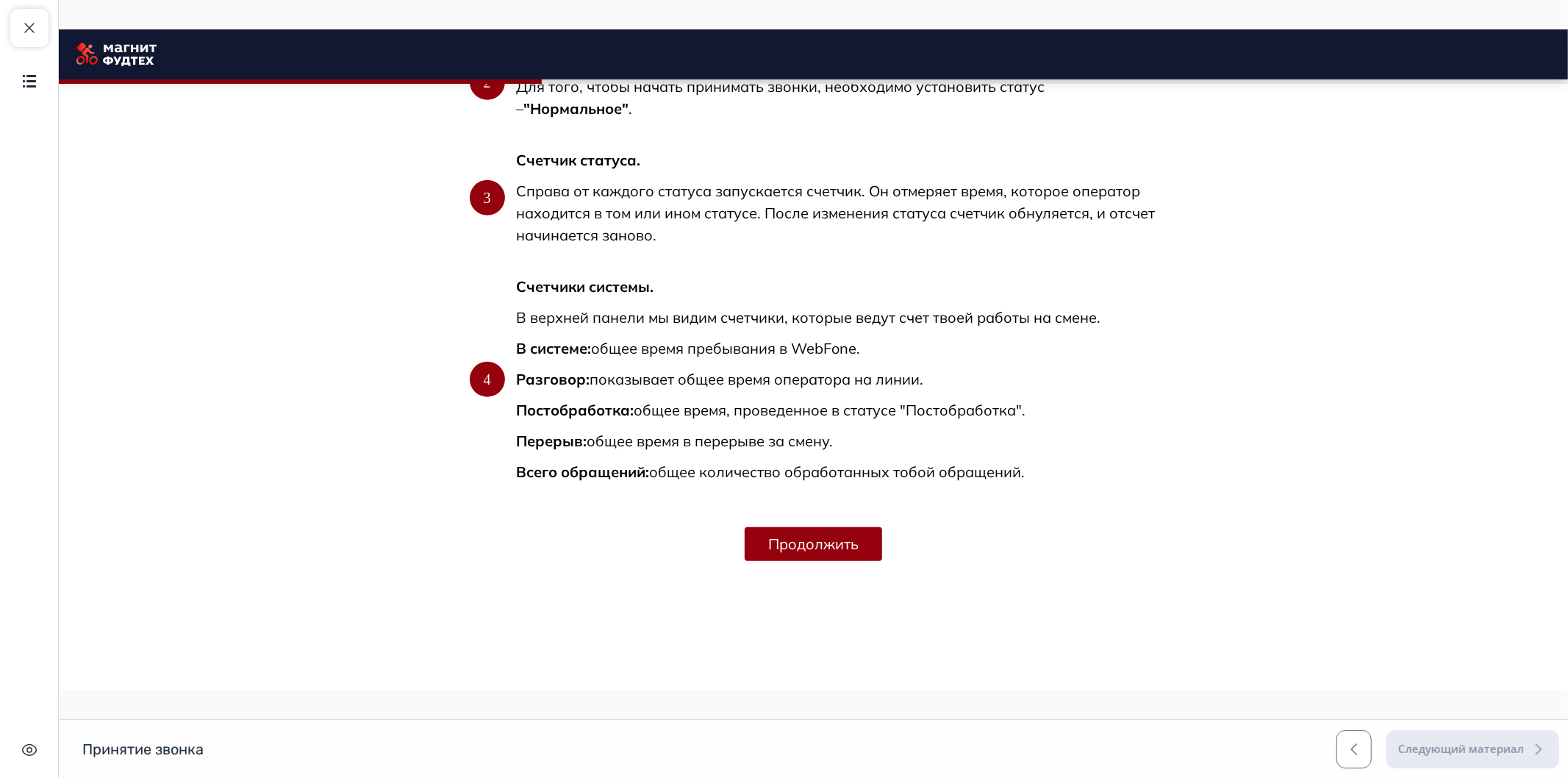
drag, startPoint x: 993, startPoint y: 457, endPoint x: 907, endPoint y: 571, distance: 142.8
click at [815, 539] on button "Продолжить" at bounding box center [812, 544] width 138 height 34
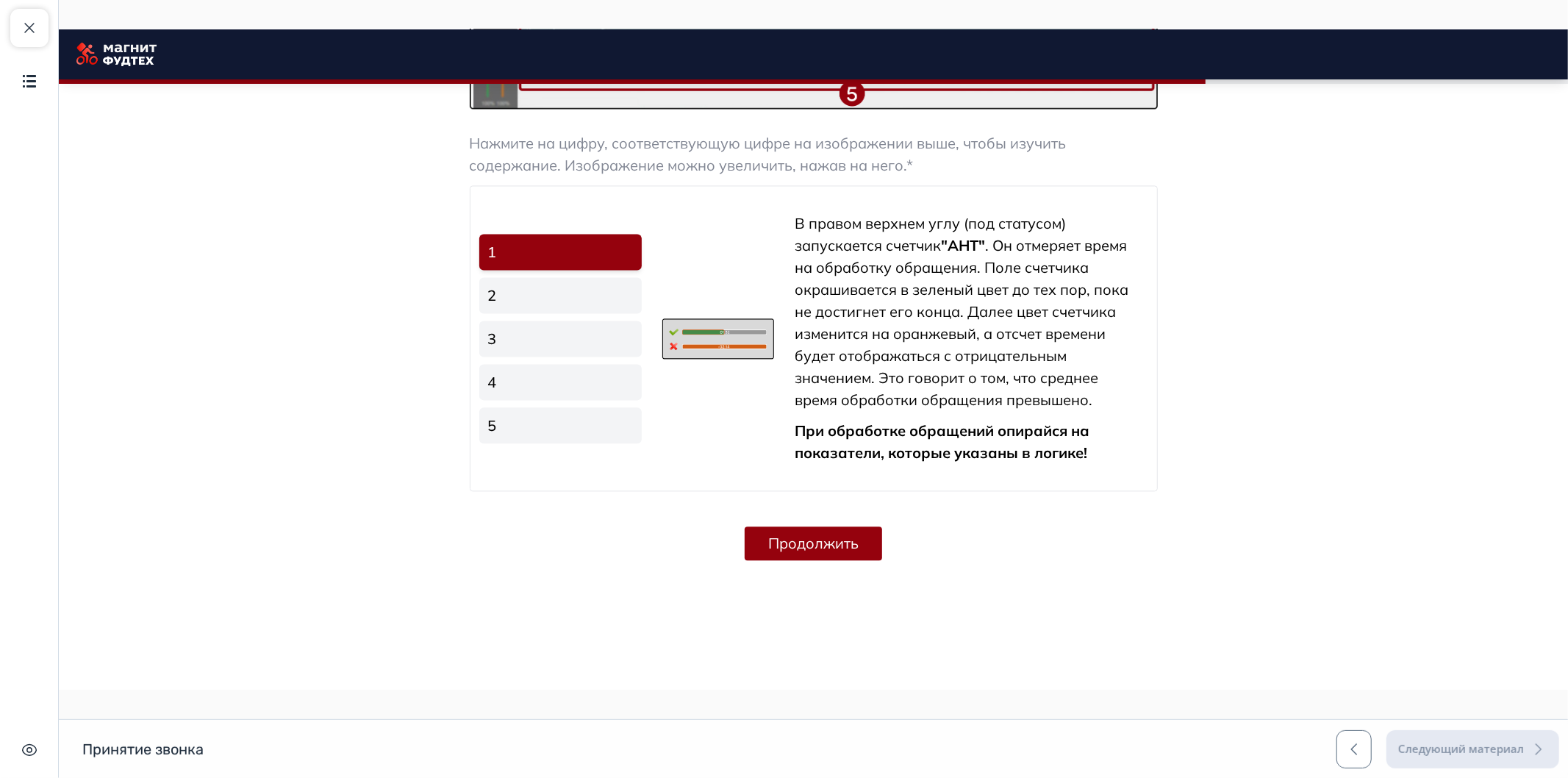
drag, startPoint x: 941, startPoint y: 601, endPoint x: 940, endPoint y: 687, distance: 86.0
click at [806, 537] on button "Продолжить" at bounding box center [812, 543] width 138 height 34
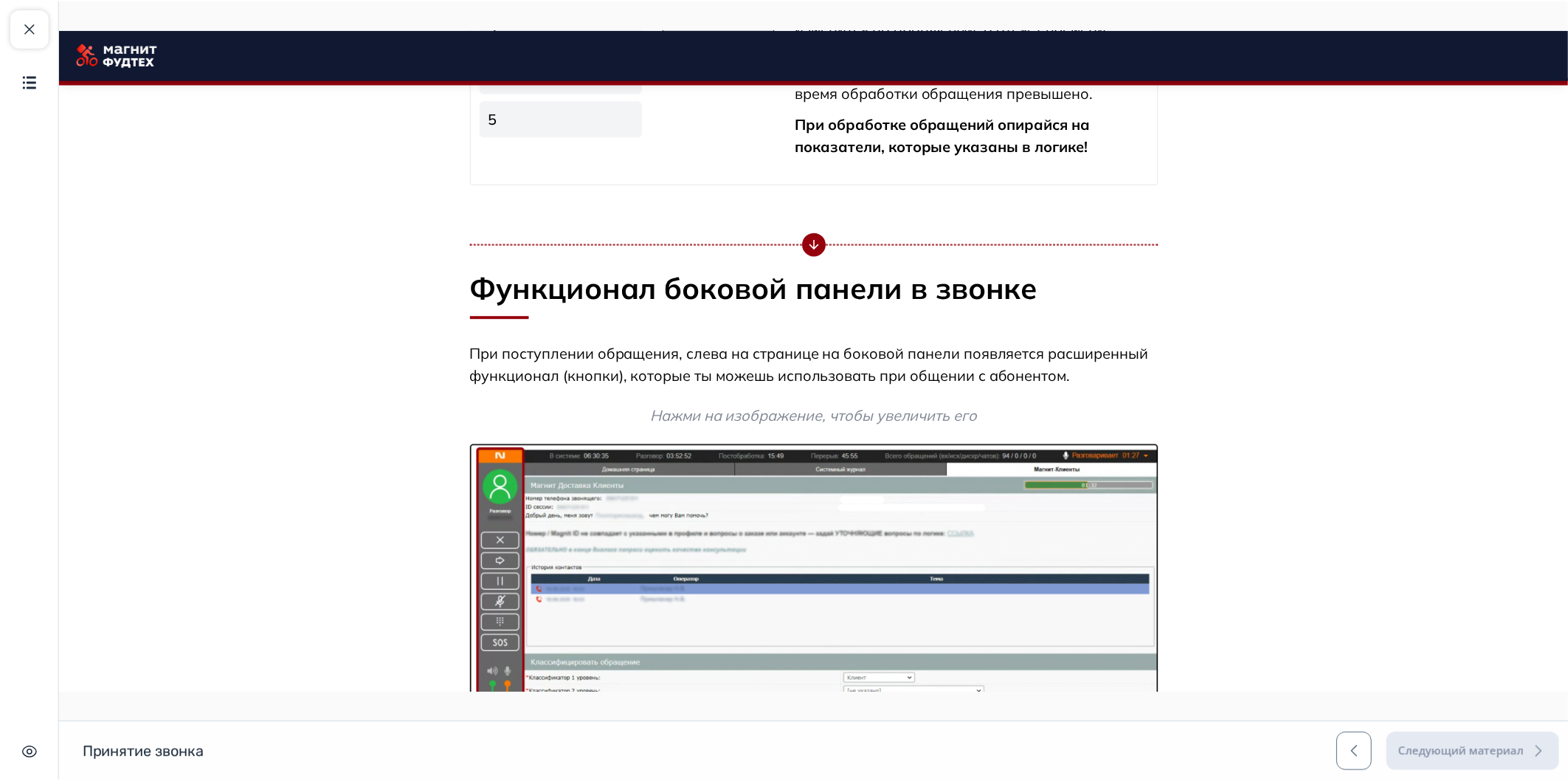
scroll to position [3051, 0]
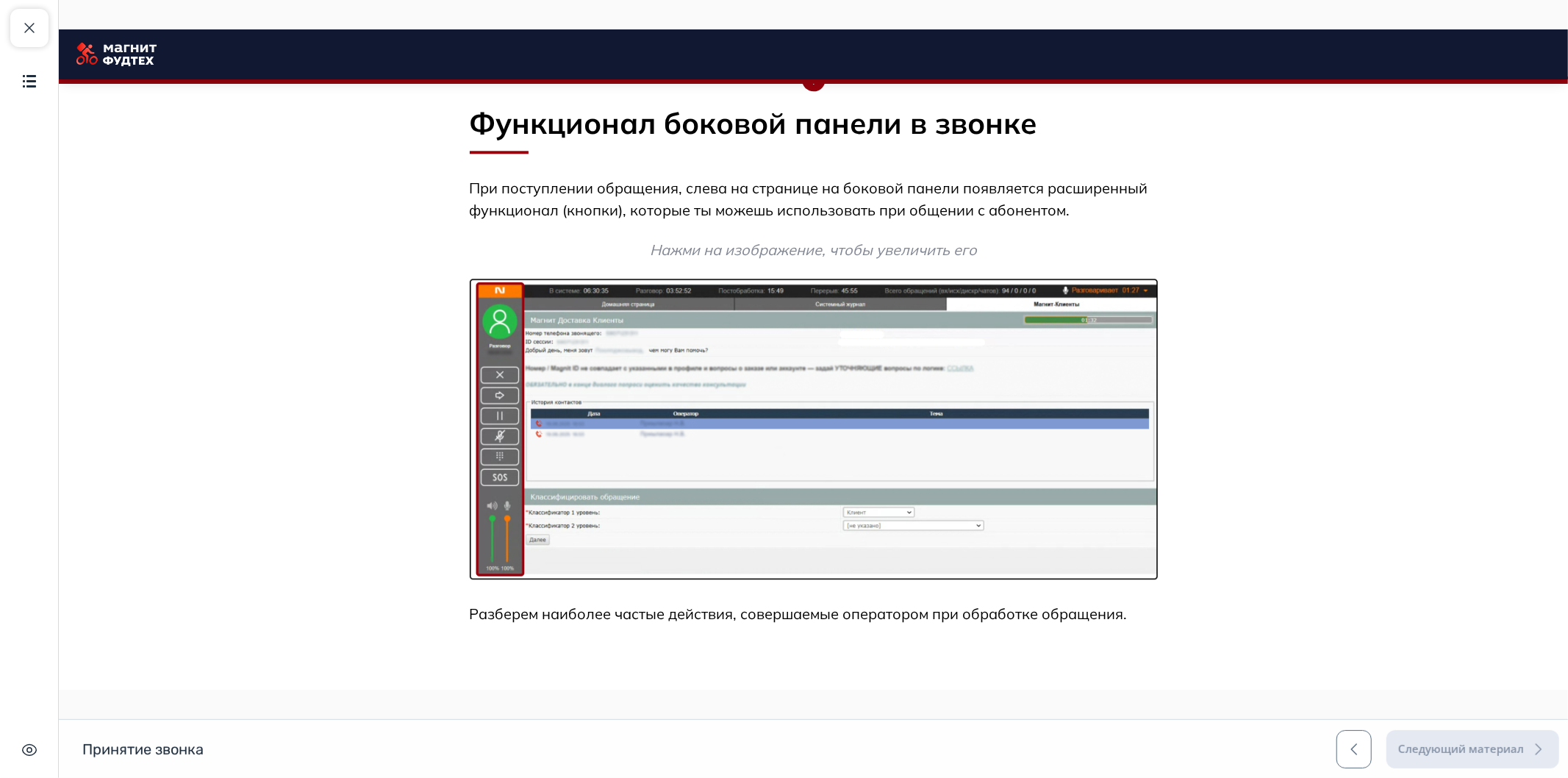
drag, startPoint x: 929, startPoint y: 398, endPoint x: 901, endPoint y: 633, distance: 236.7
drag, startPoint x: 25, startPoint y: 71, endPoint x: 30, endPoint y: 53, distance: 18.7
click at [25, 71] on button "Содержание" at bounding box center [30, 80] width 39 height 39
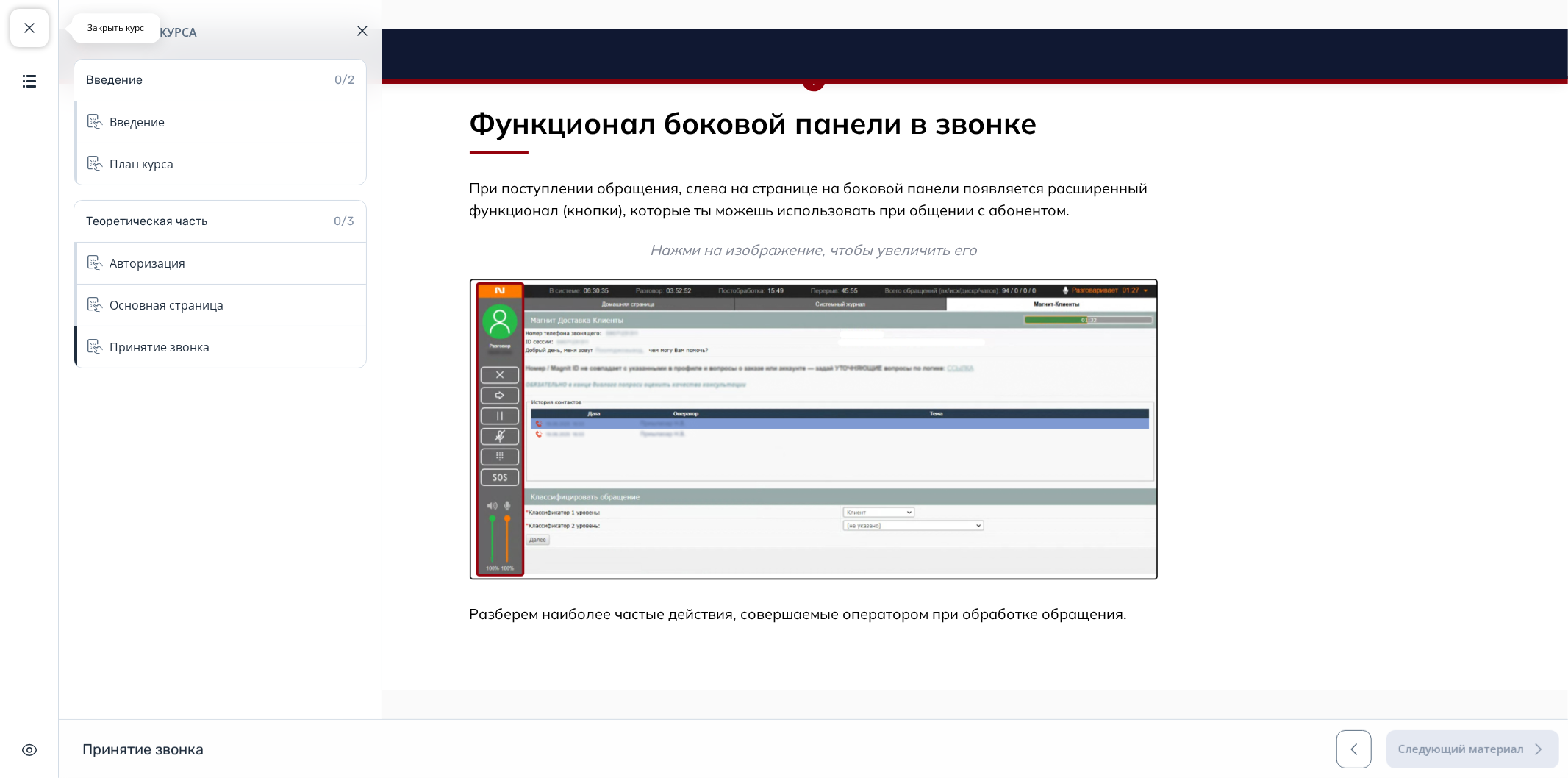
click at [32, 32] on span "button" at bounding box center [30, 28] width 18 height 18
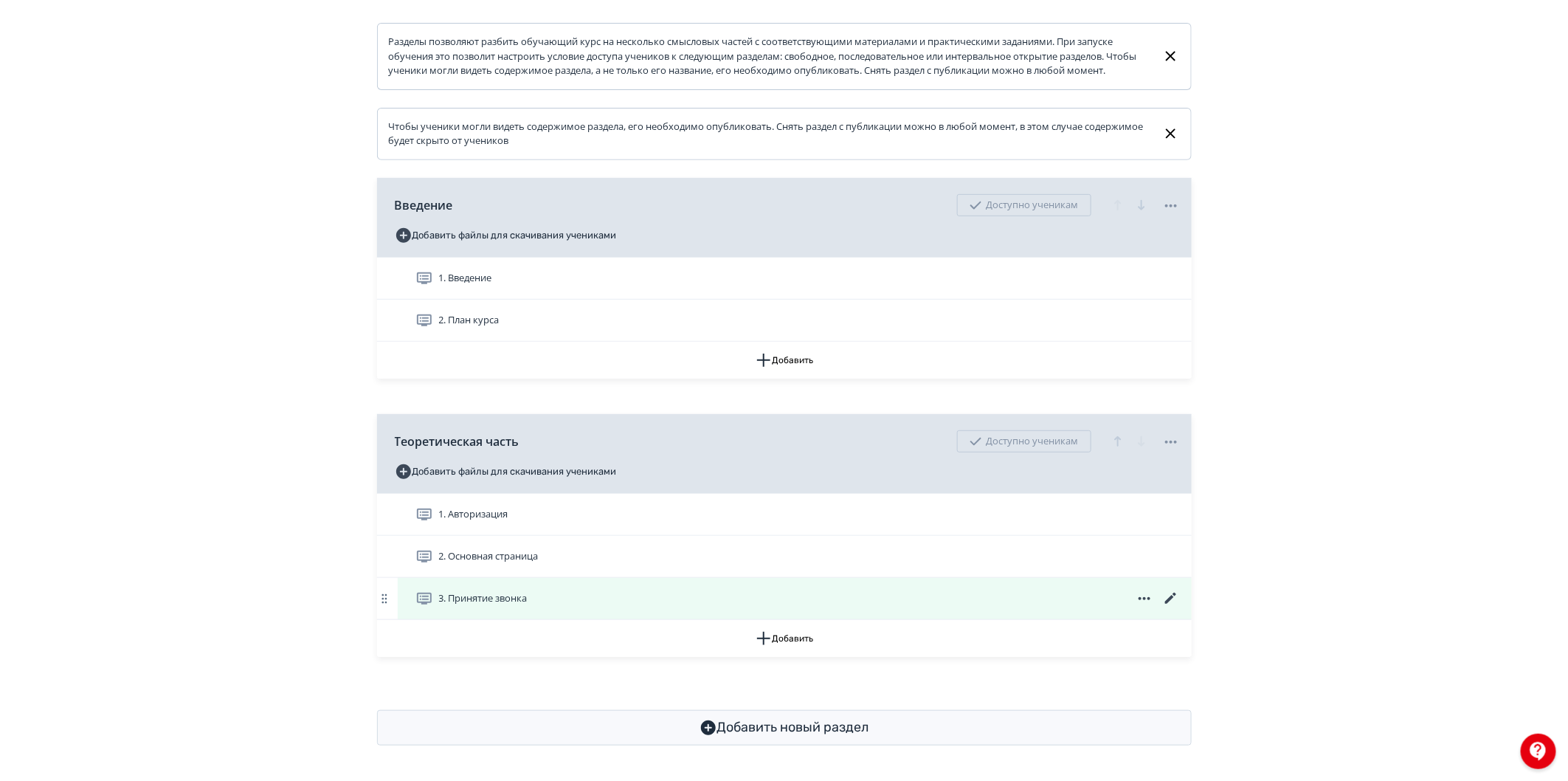
click at [1170, 600] on icon at bounding box center [1170, 597] width 11 height 11
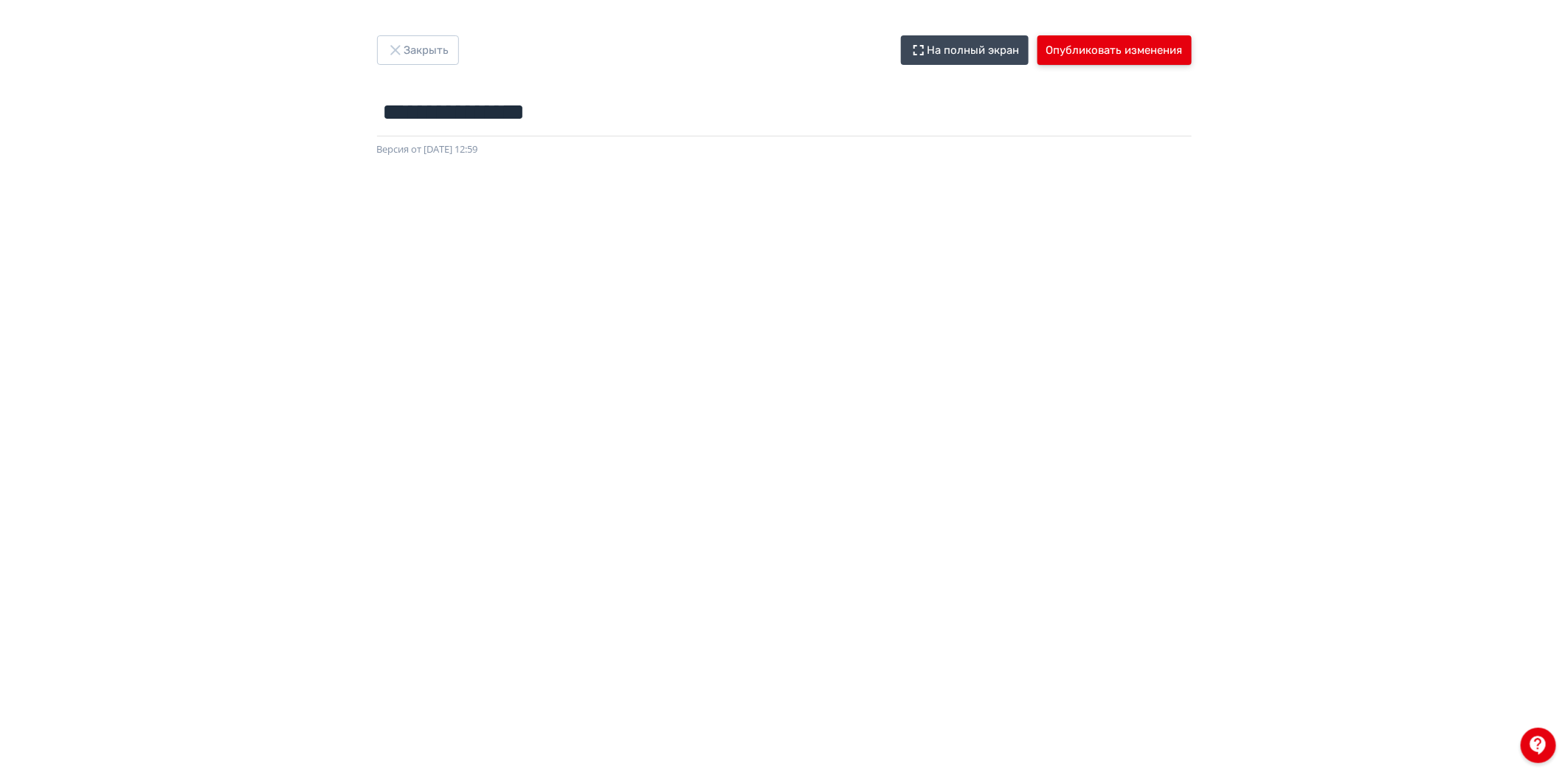
click at [1137, 54] on button "Опубликовать изменения" at bounding box center [1114, 50] width 154 height 30
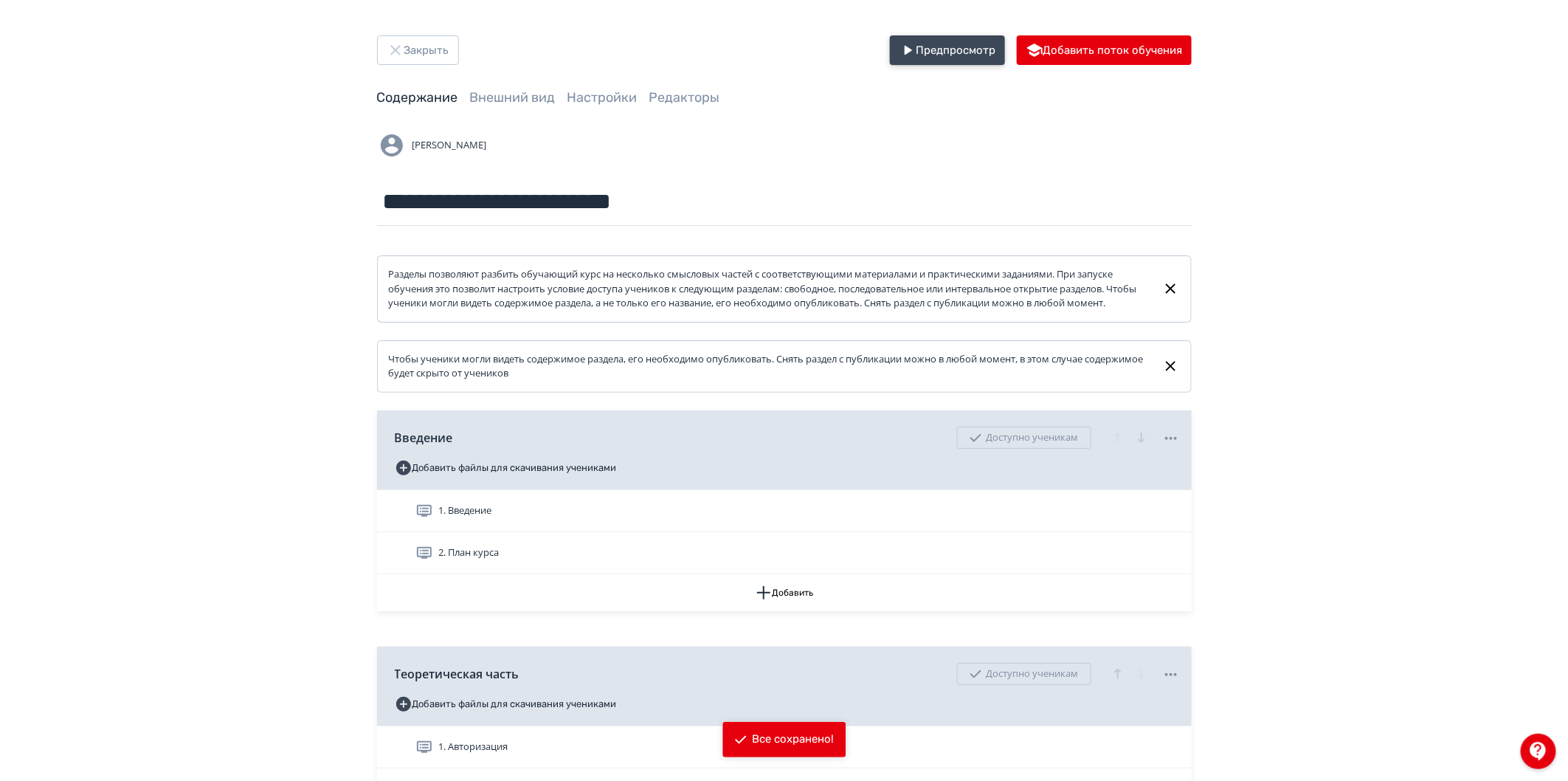
click at [950, 35] on button "Предпросмотр" at bounding box center [947, 50] width 115 height 30
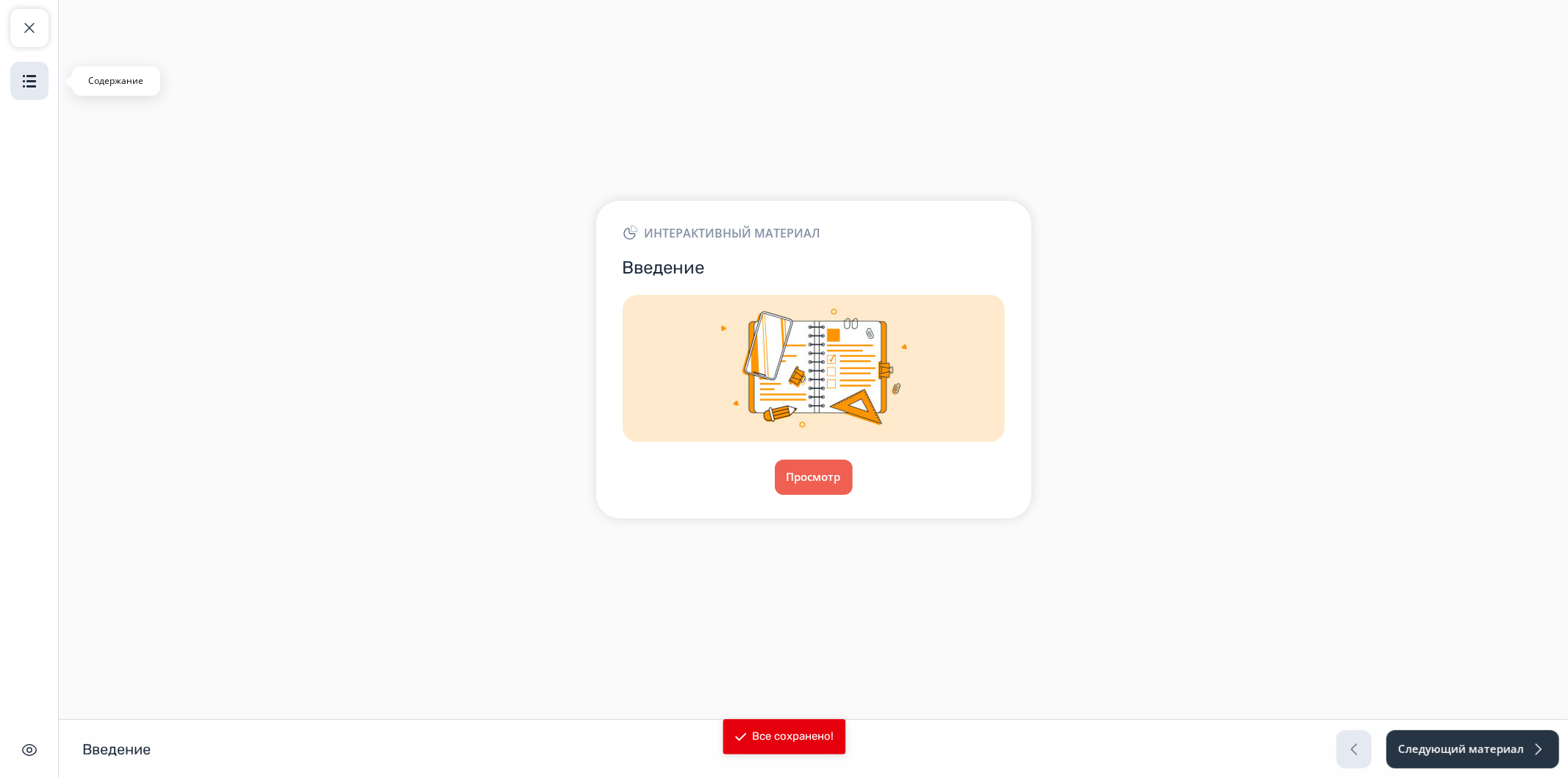
click at [37, 84] on div "Закрыть курс Содержание Скрыть интерфейс" at bounding box center [30, 389] width 59 height 778
click at [28, 78] on img "button" at bounding box center [30, 81] width 18 height 18
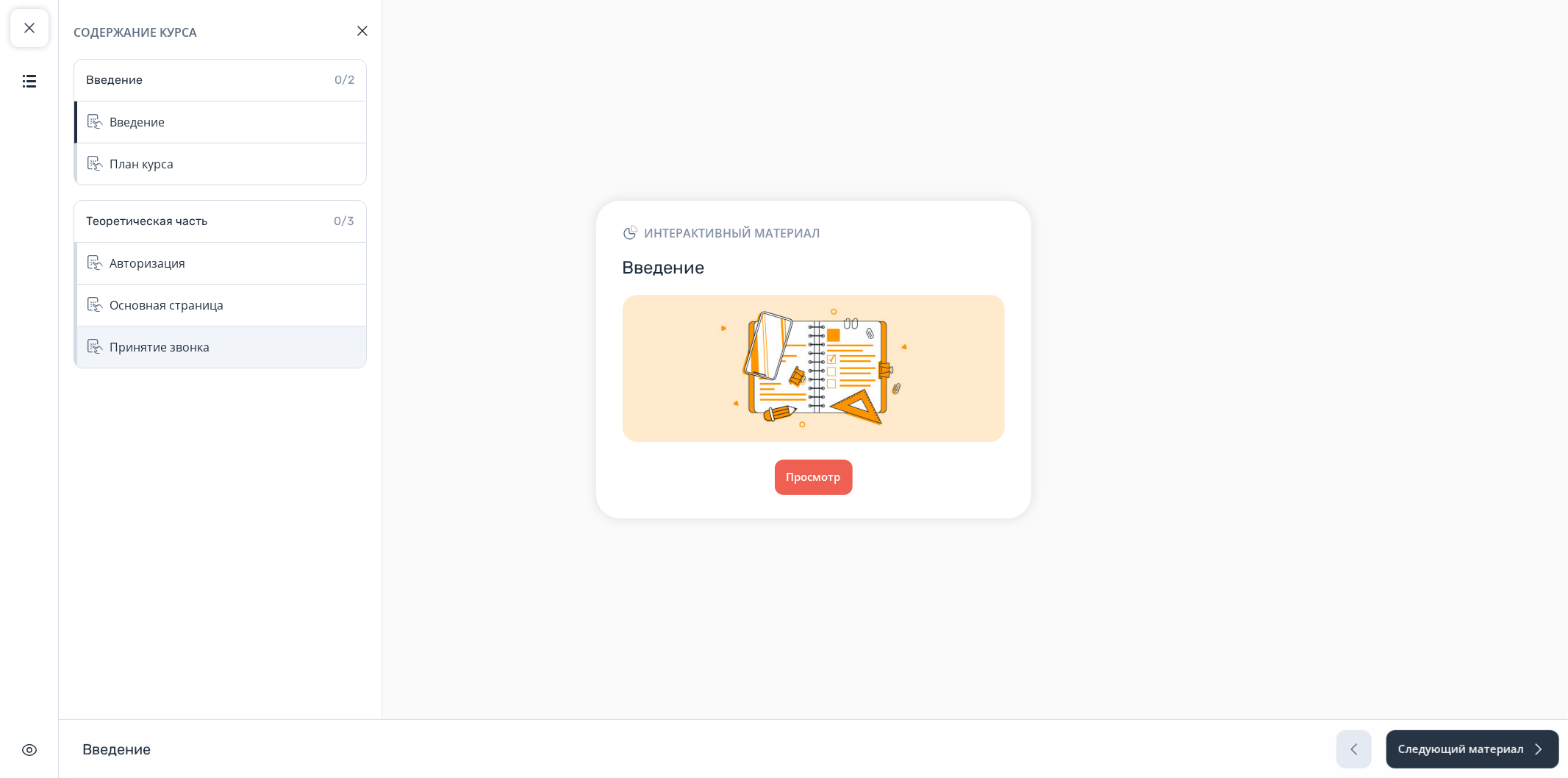
click at [161, 348] on div "Принятие звонка" at bounding box center [160, 347] width 100 height 18
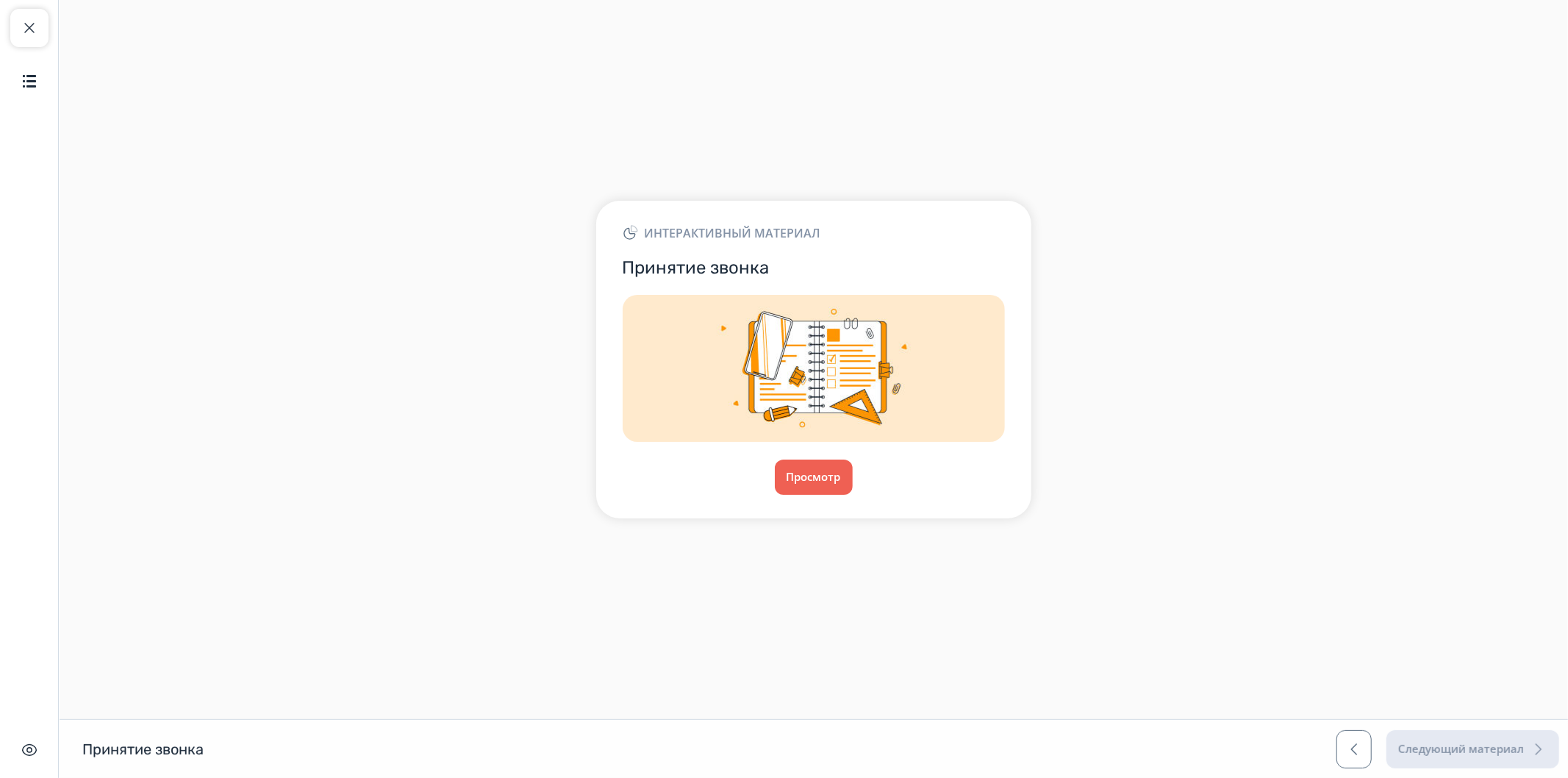
click at [800, 503] on div "Интерактивный материал Принятие звонка Просмотр" at bounding box center [813, 359] width 435 height 316
click at [803, 494] on button "Просмотр" at bounding box center [813, 476] width 80 height 35
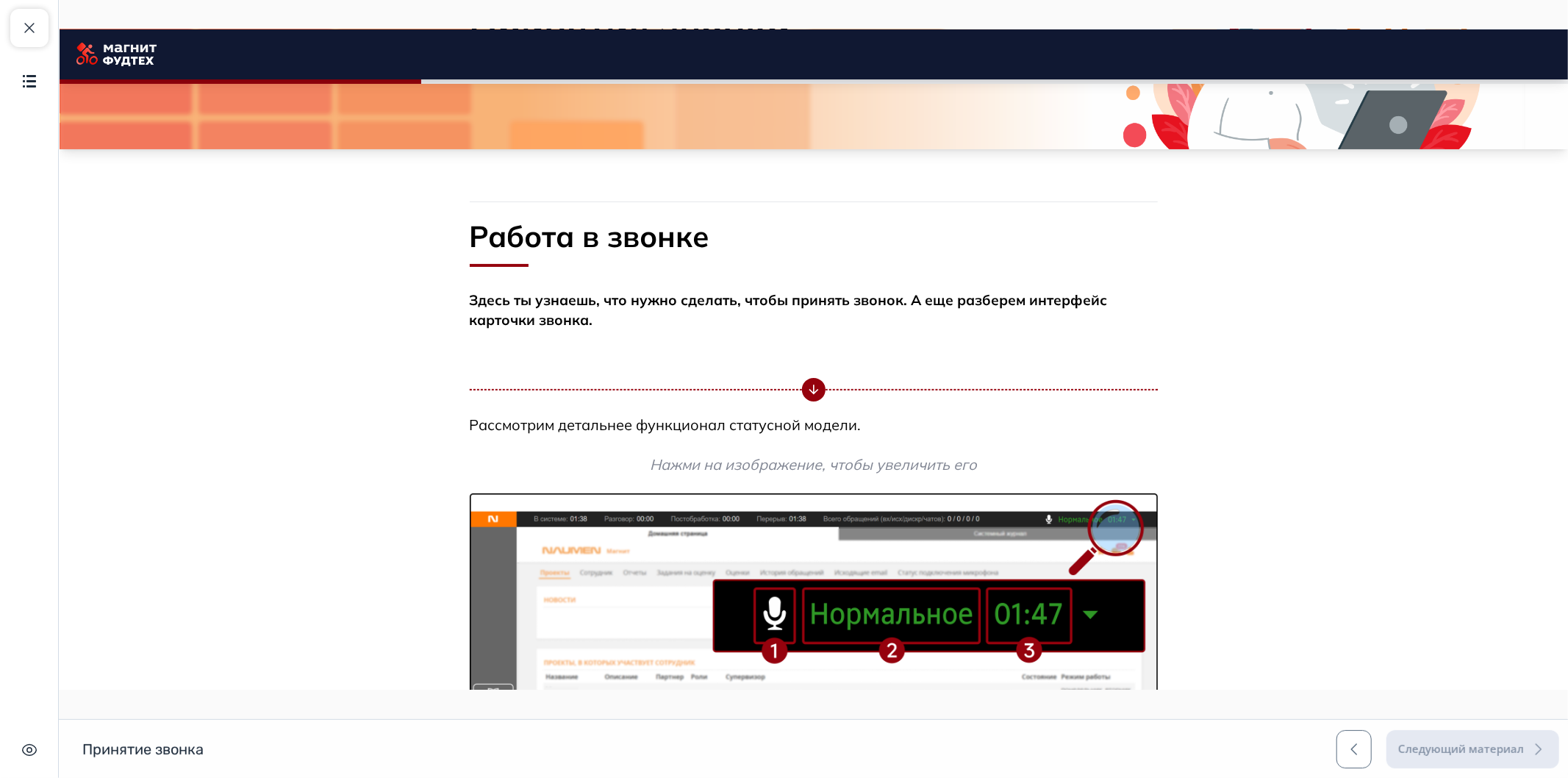
scroll to position [1053, 0]
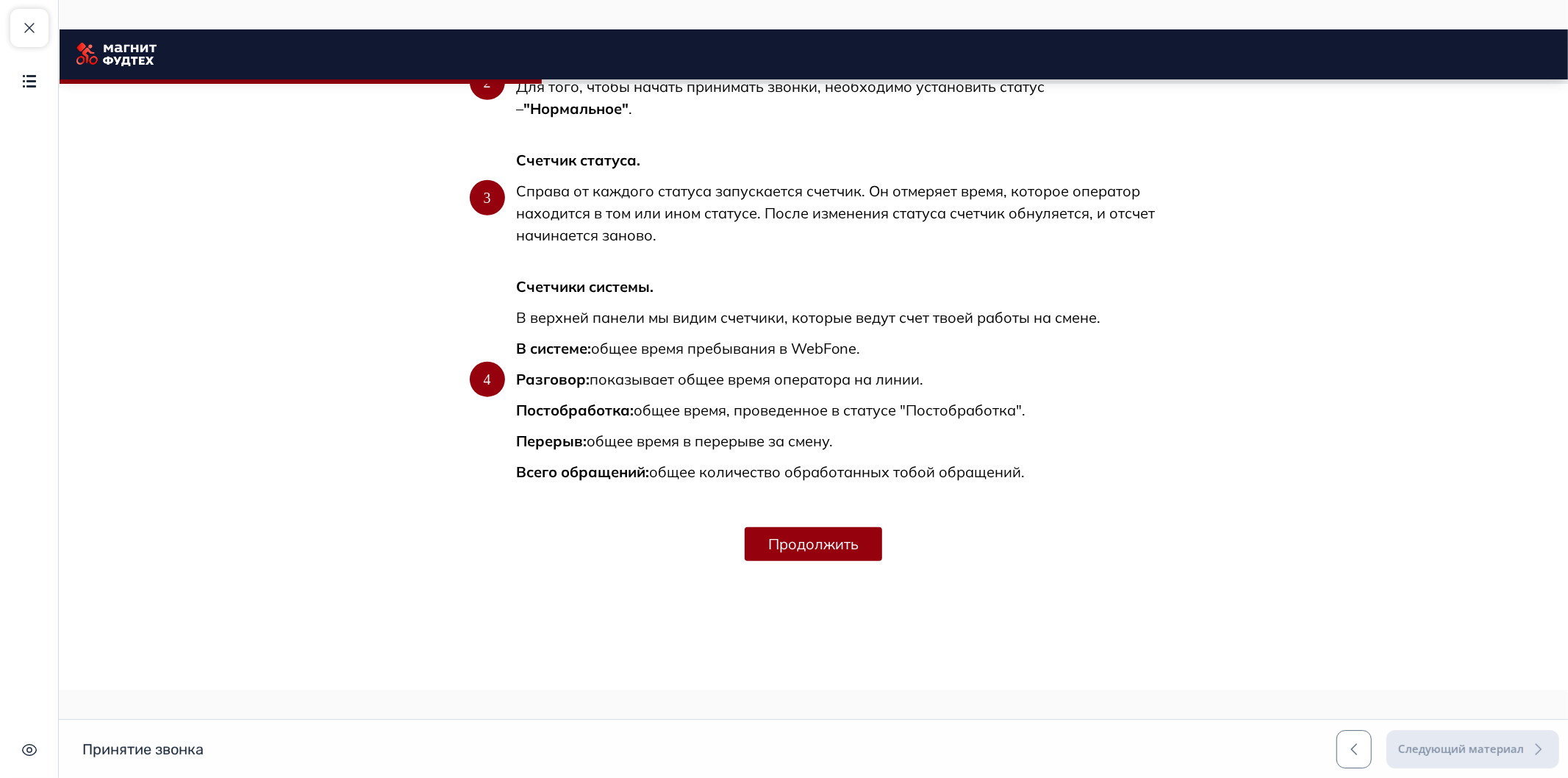
drag, startPoint x: 970, startPoint y: 218, endPoint x: 972, endPoint y: 566, distance: 348.0
click at [854, 530] on button "Продолжить" at bounding box center [812, 544] width 138 height 34
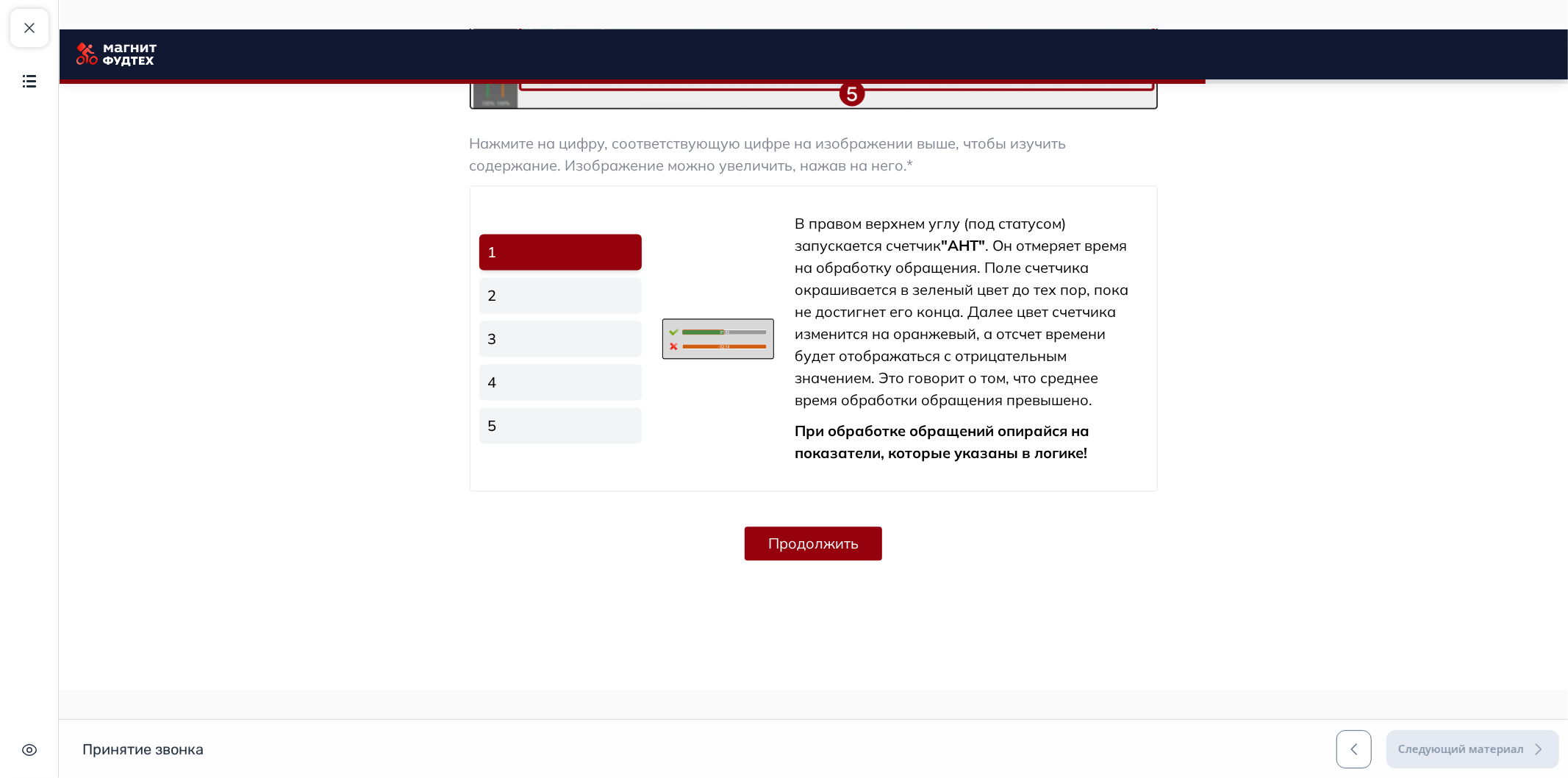
drag, startPoint x: 966, startPoint y: 569, endPoint x: 979, endPoint y: 650, distance: 82.0
click at [789, 537] on button "Продолжить" at bounding box center [812, 543] width 138 height 34
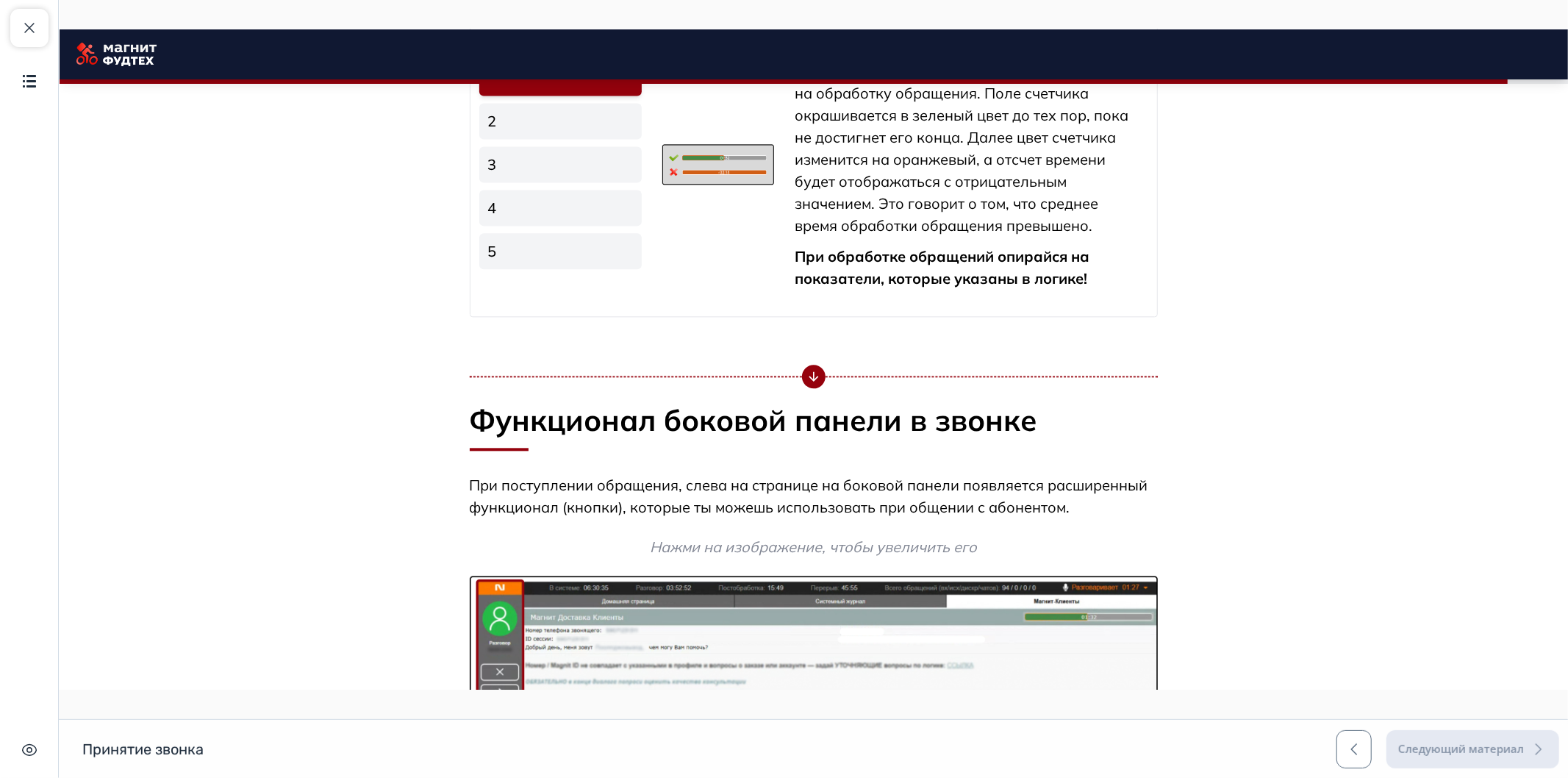
scroll to position [3039, 0]
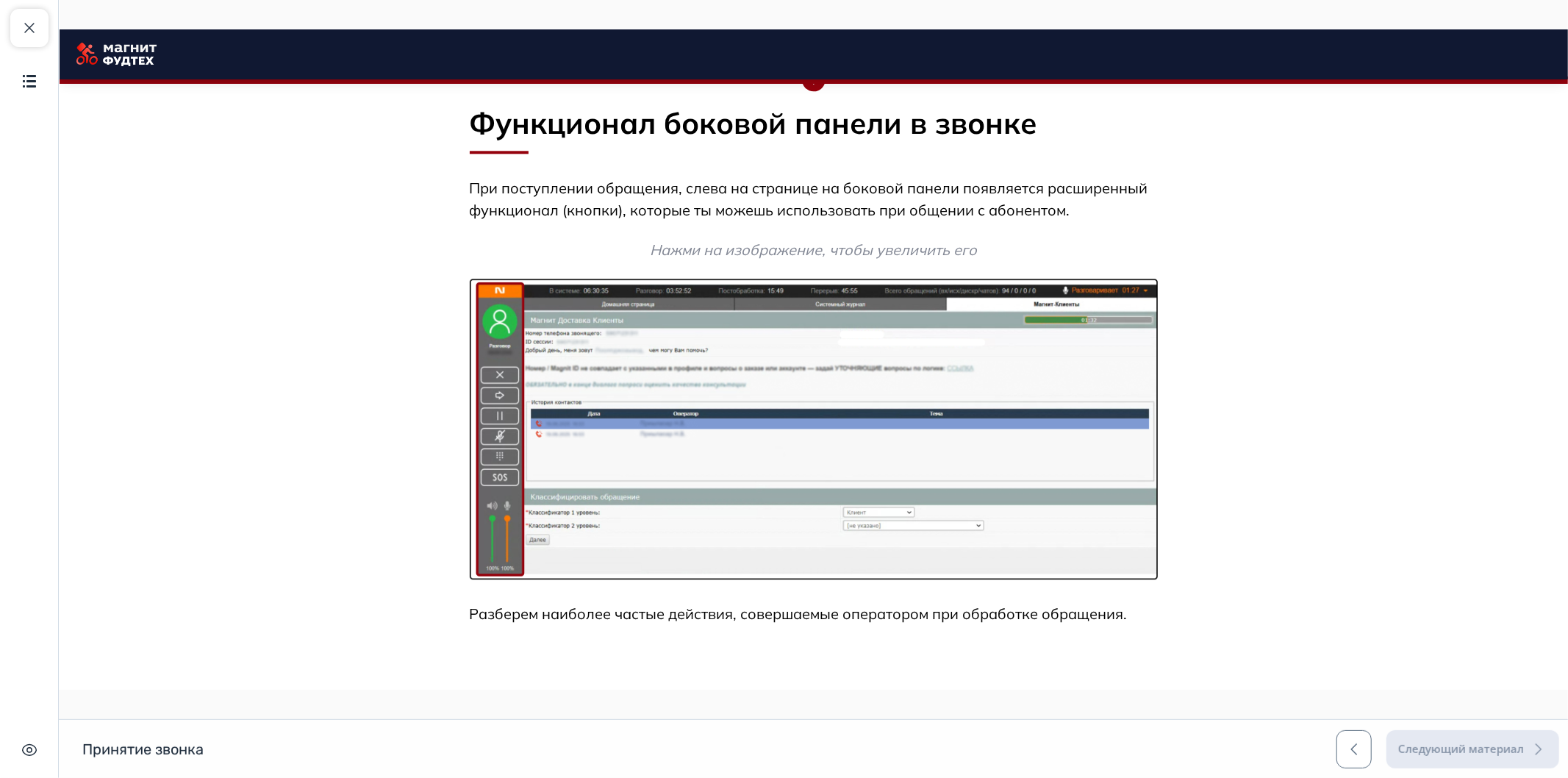
drag, startPoint x: 990, startPoint y: 427, endPoint x: 996, endPoint y: 667, distance: 240.1
drag, startPoint x: 1092, startPoint y: 618, endPoint x: 1094, endPoint y: 702, distance: 84.0
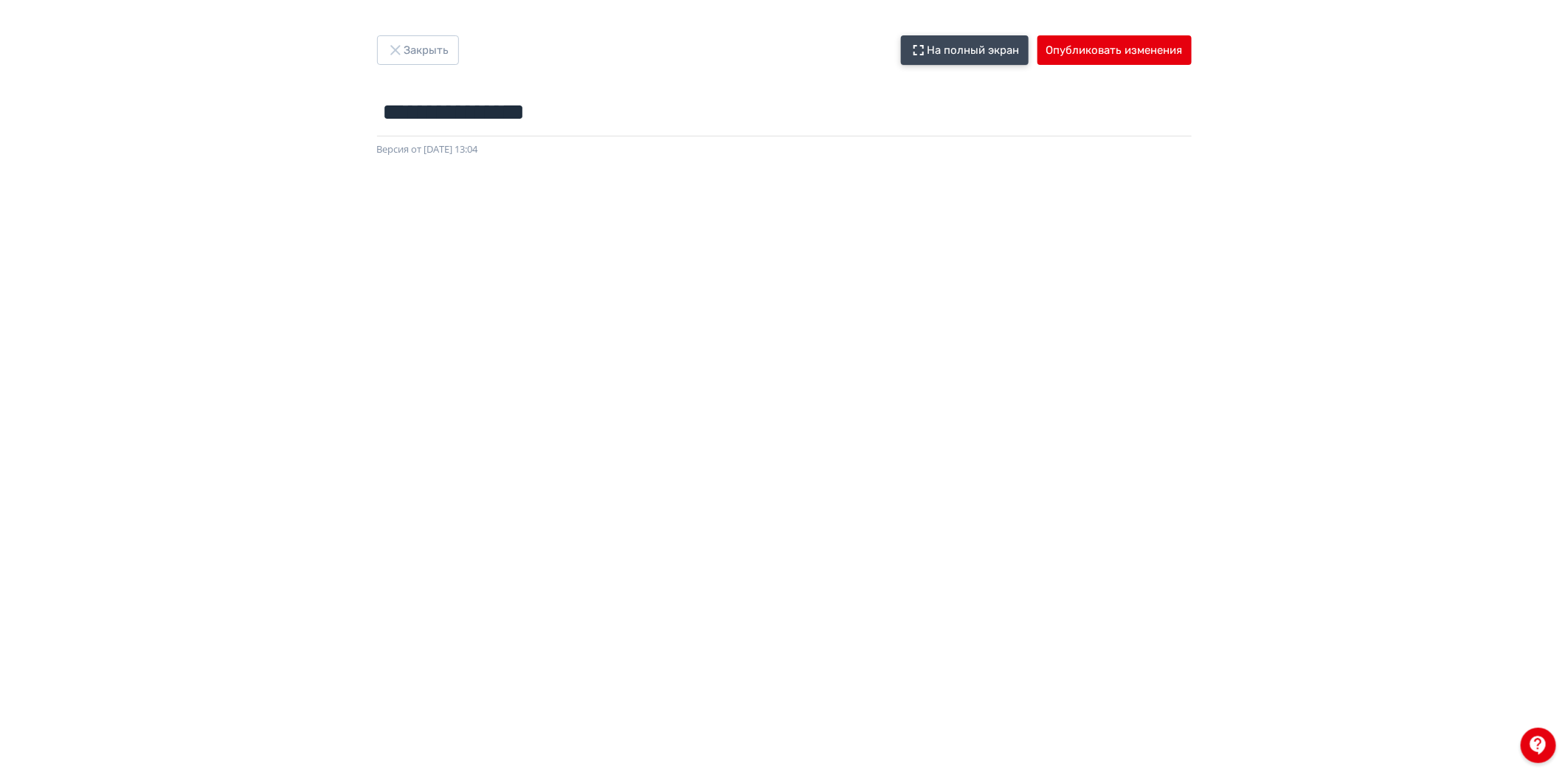
click at [1000, 46] on button "На полный экран" at bounding box center [965, 50] width 128 height 30
click at [416, 44] on button "Закрыть" at bounding box center [418, 50] width 82 height 30
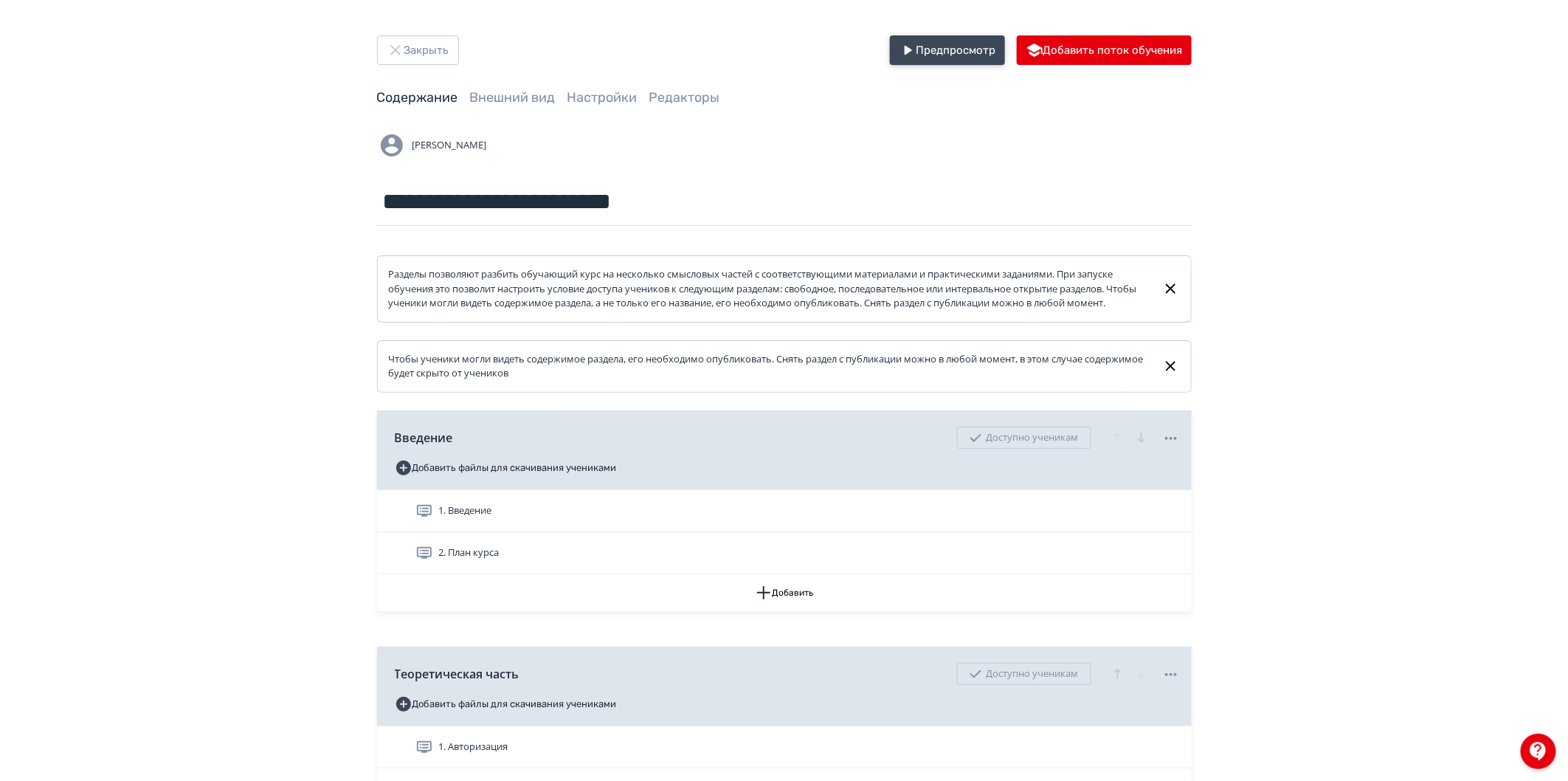
click at [940, 48] on button "Предпросмотр" at bounding box center [947, 50] width 115 height 30
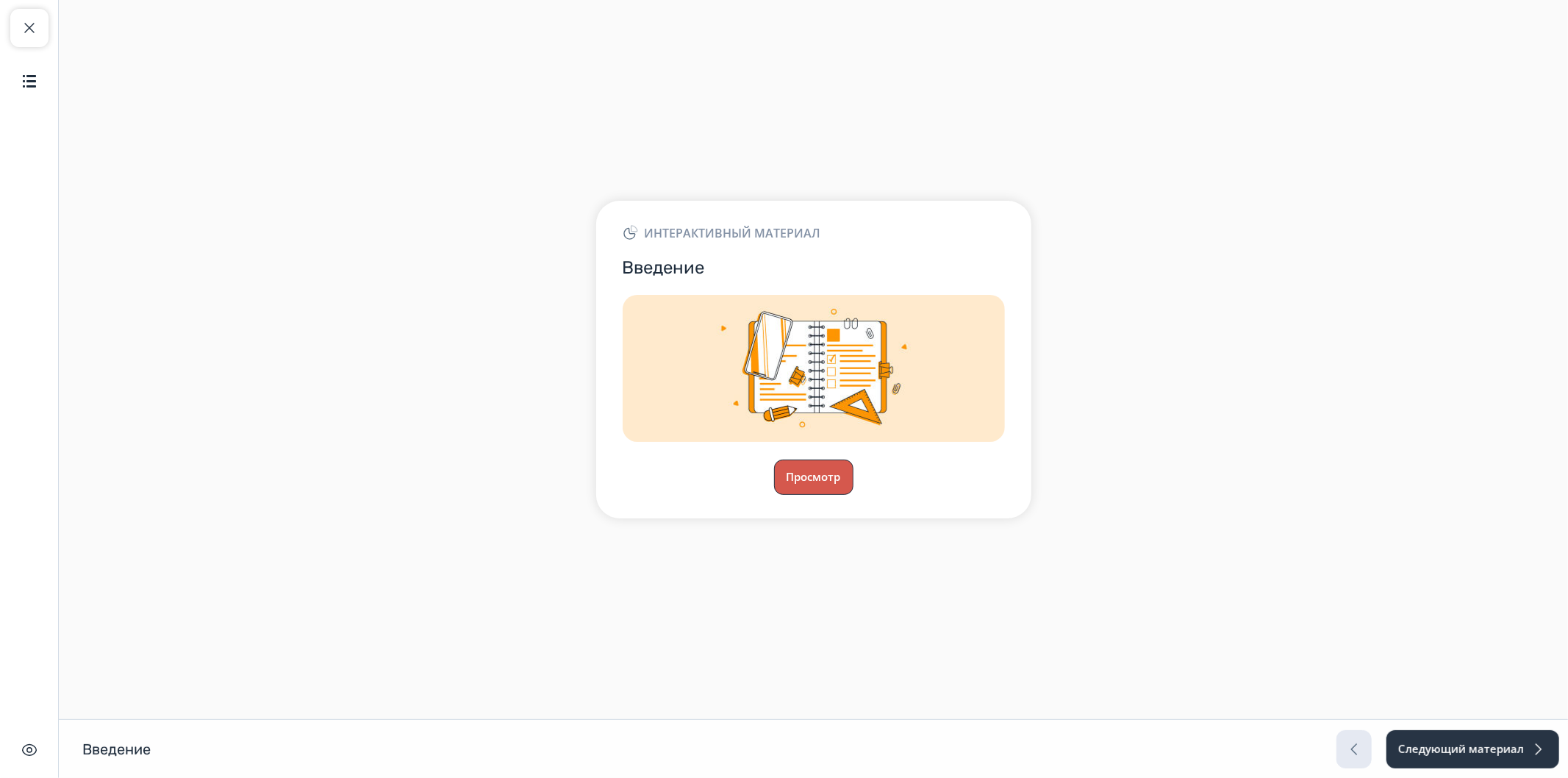
click at [814, 469] on button "Просмотр" at bounding box center [813, 476] width 80 height 35
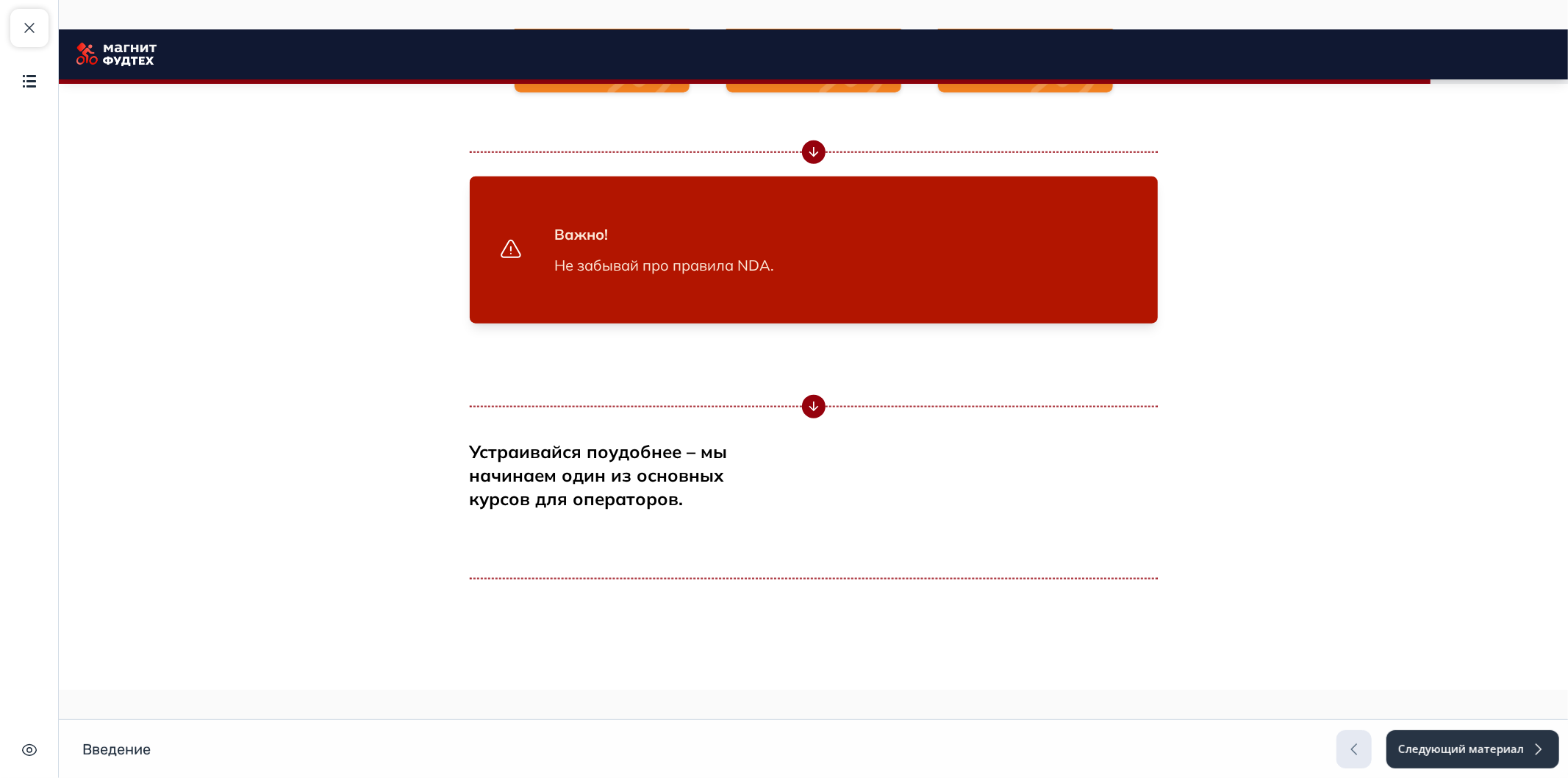
scroll to position [1805, 0]
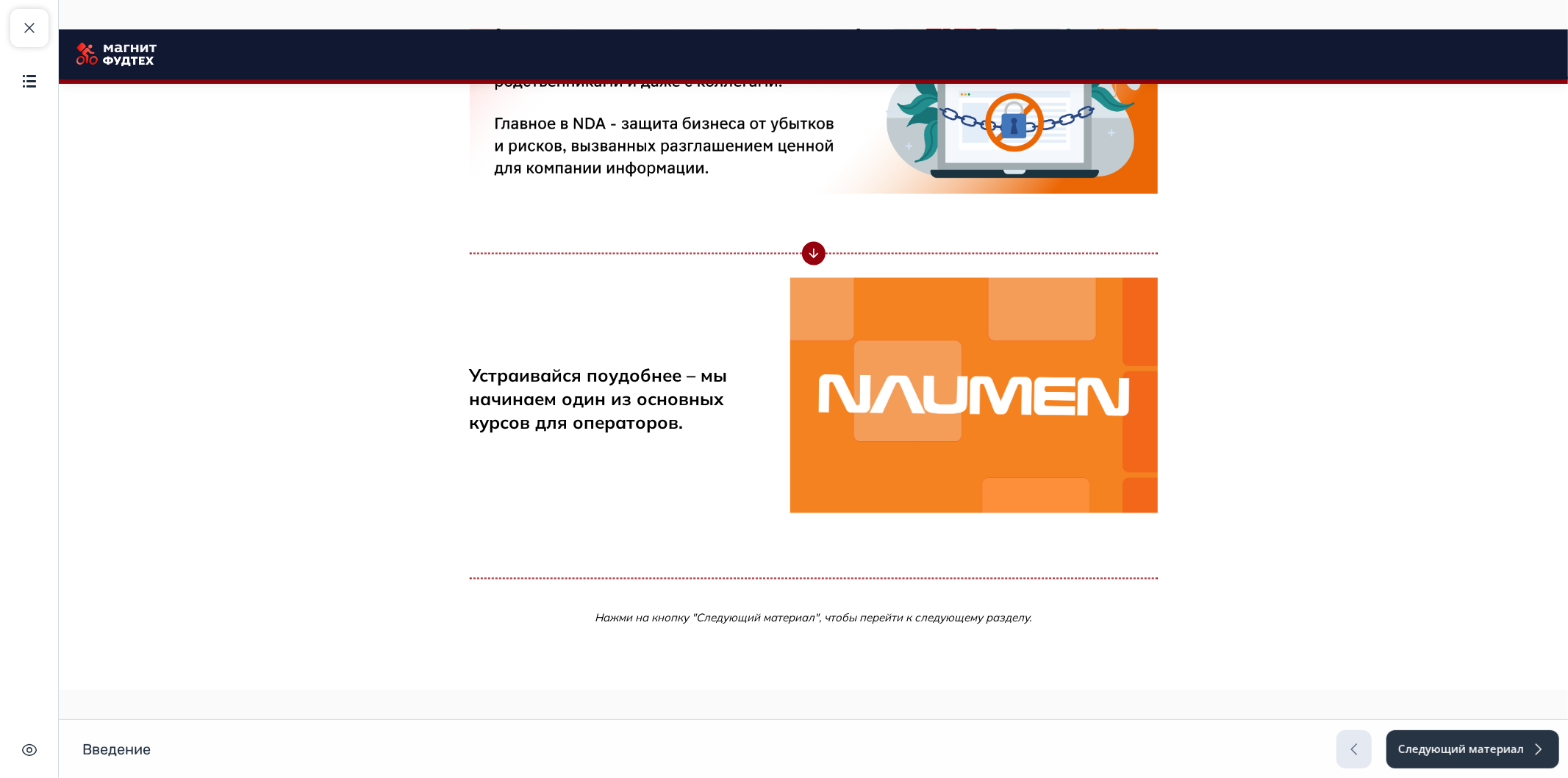
drag, startPoint x: 1059, startPoint y: 203, endPoint x: 1082, endPoint y: 608, distance: 405.7
drag, startPoint x: 1143, startPoint y: 377, endPoint x: 1128, endPoint y: 659, distance: 282.4
click at [34, 97] on button "Содержание" at bounding box center [30, 80] width 39 height 39
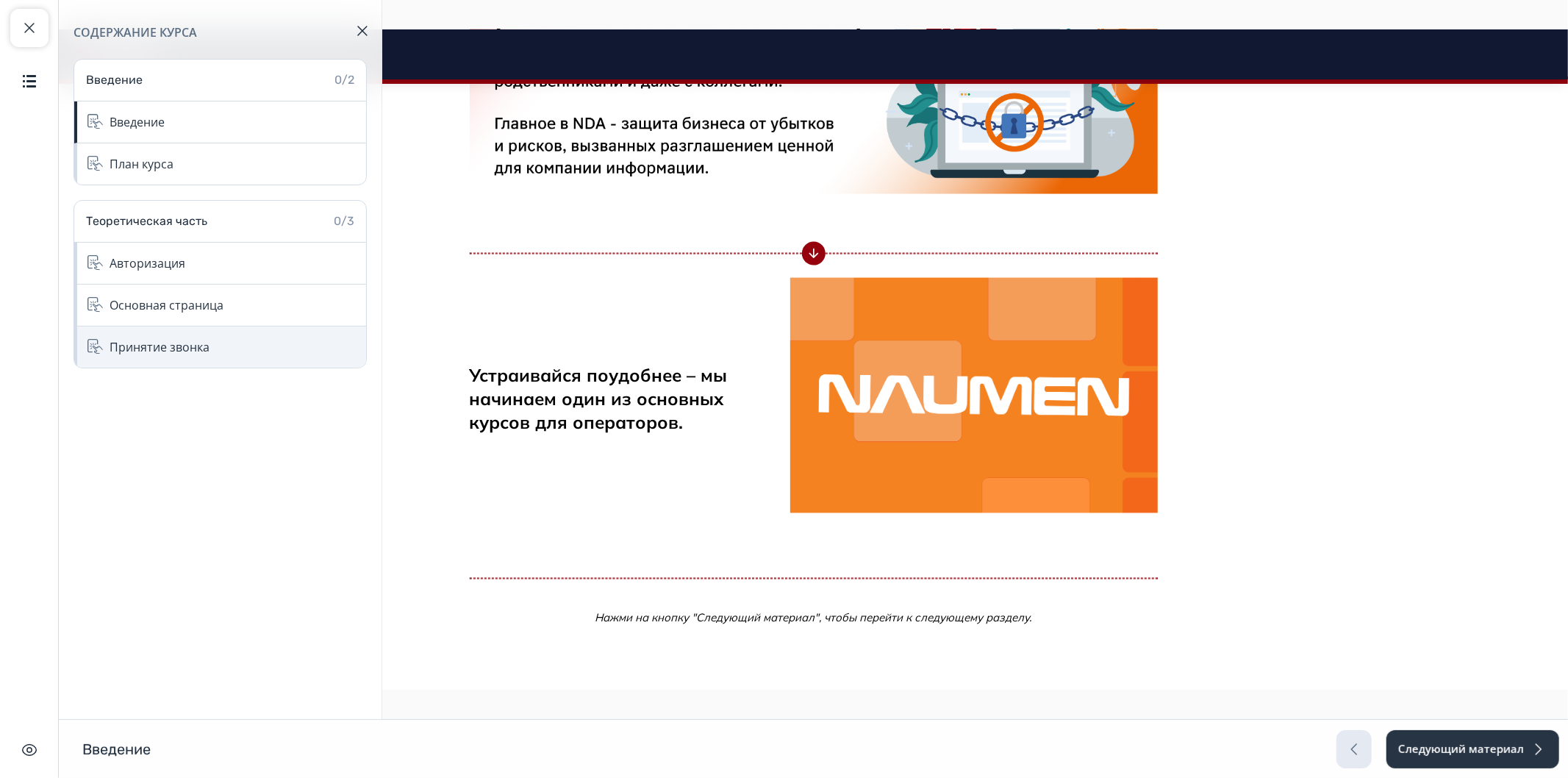
click at [153, 345] on div "Принятие звонка" at bounding box center [160, 347] width 100 height 18
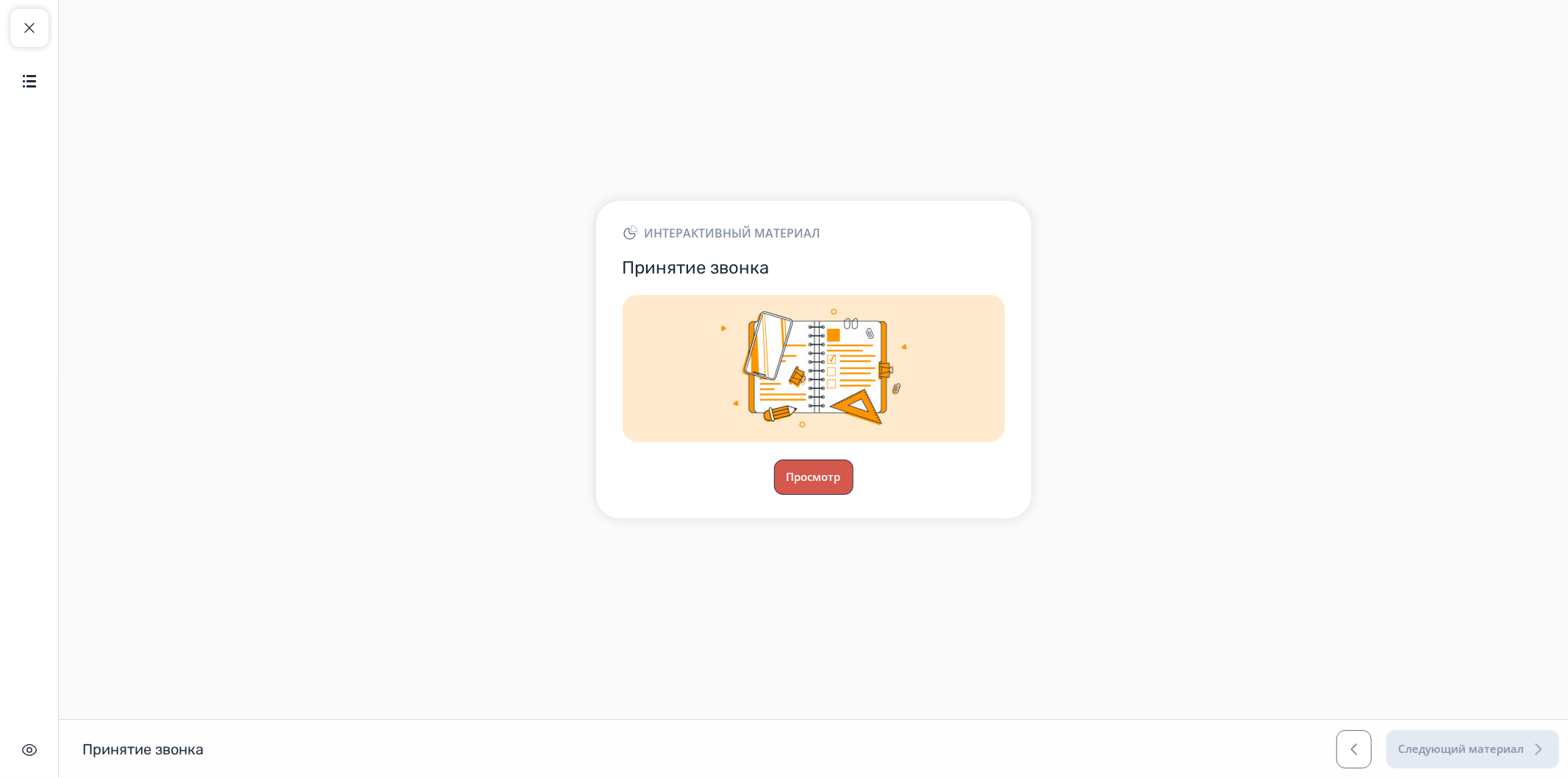
click at [822, 478] on button "Просмотр" at bounding box center [813, 476] width 80 height 35
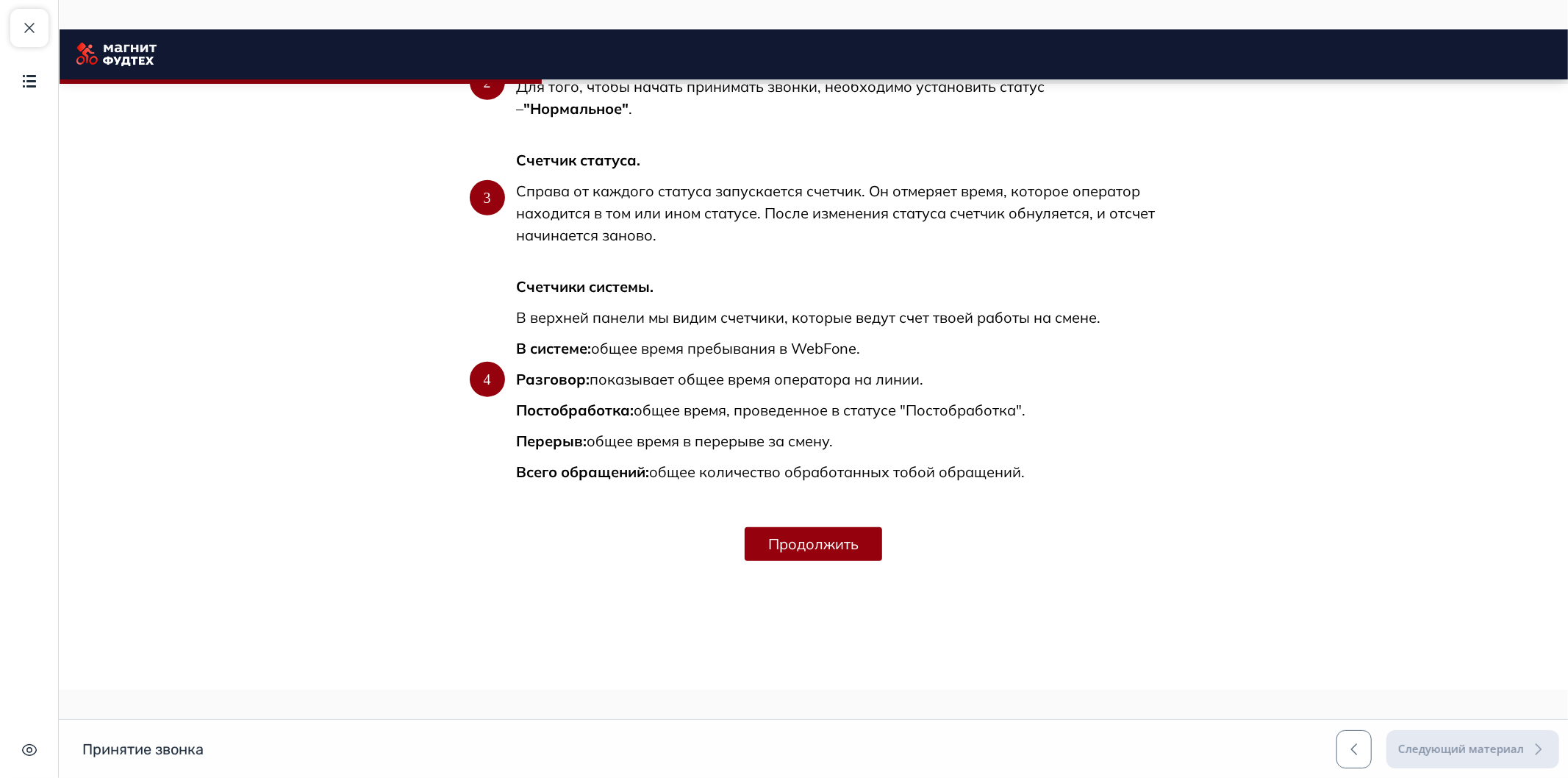
drag, startPoint x: 1024, startPoint y: 303, endPoint x: 1048, endPoint y: 590, distance: 288.0
click at [829, 542] on button "Продолжить" at bounding box center [812, 544] width 138 height 34
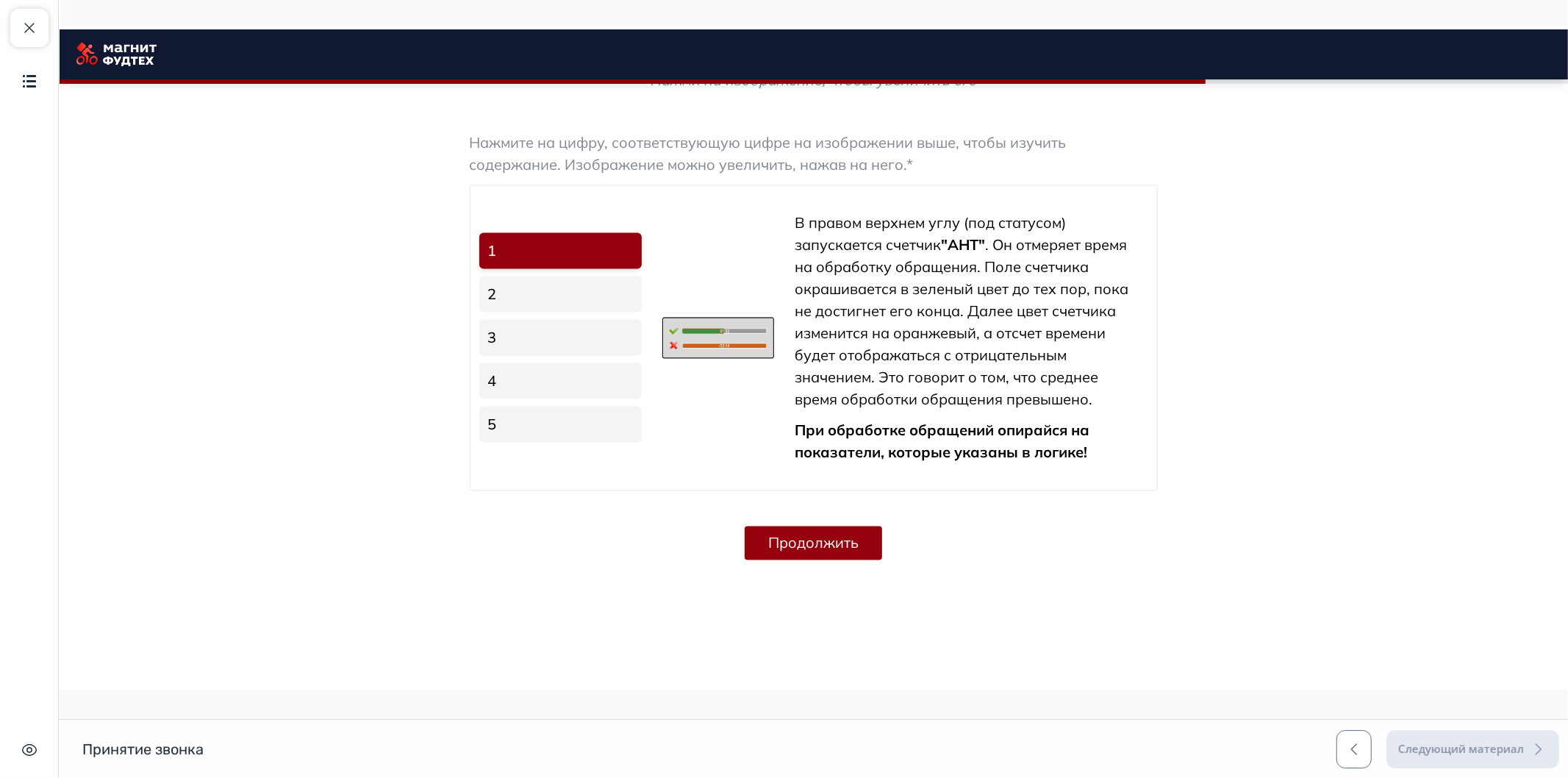
drag, startPoint x: 1018, startPoint y: 615, endPoint x: 1019, endPoint y: 639, distance: 24.0
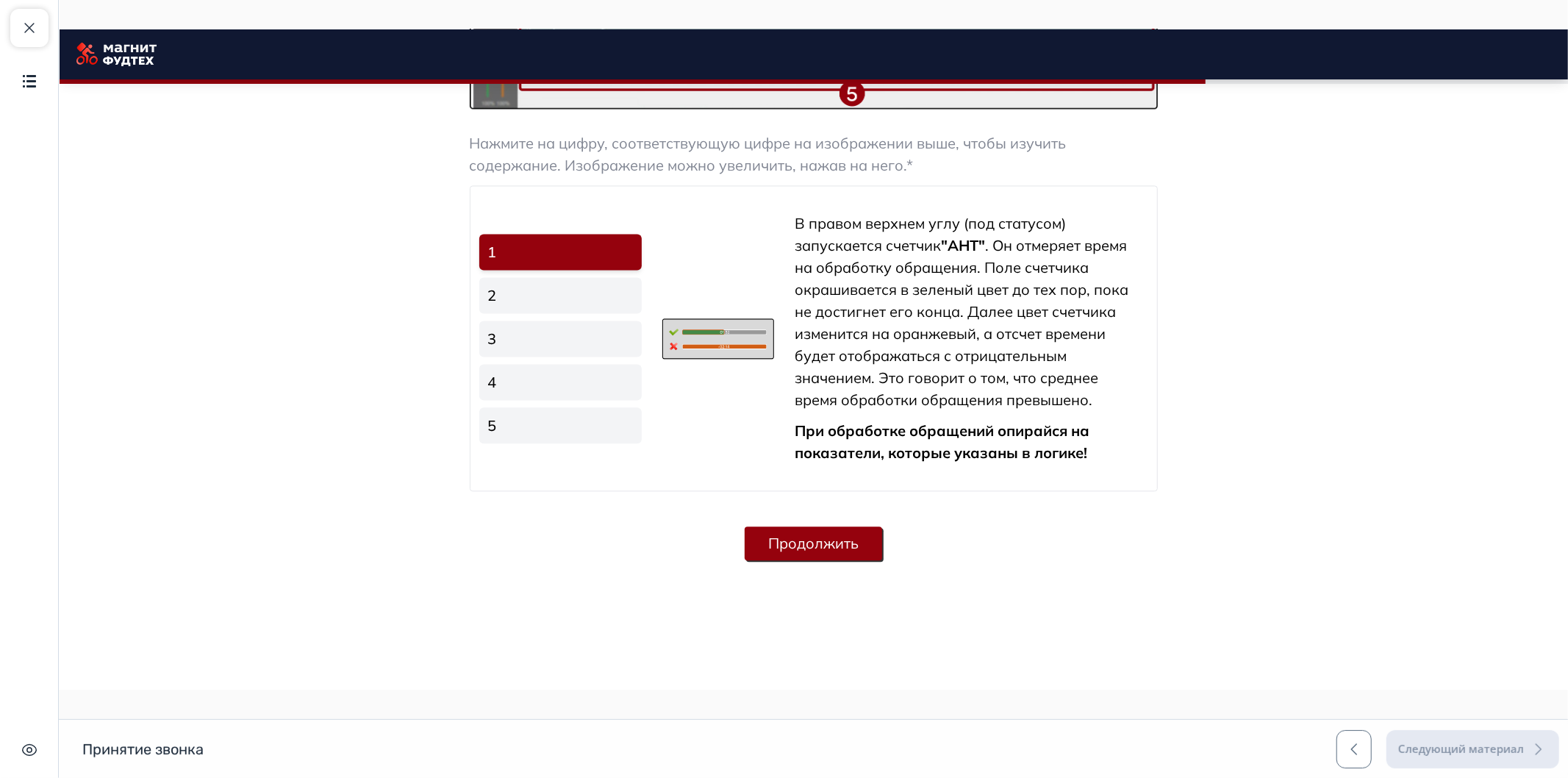
click at [836, 535] on button "Продолжить" at bounding box center [812, 543] width 138 height 34
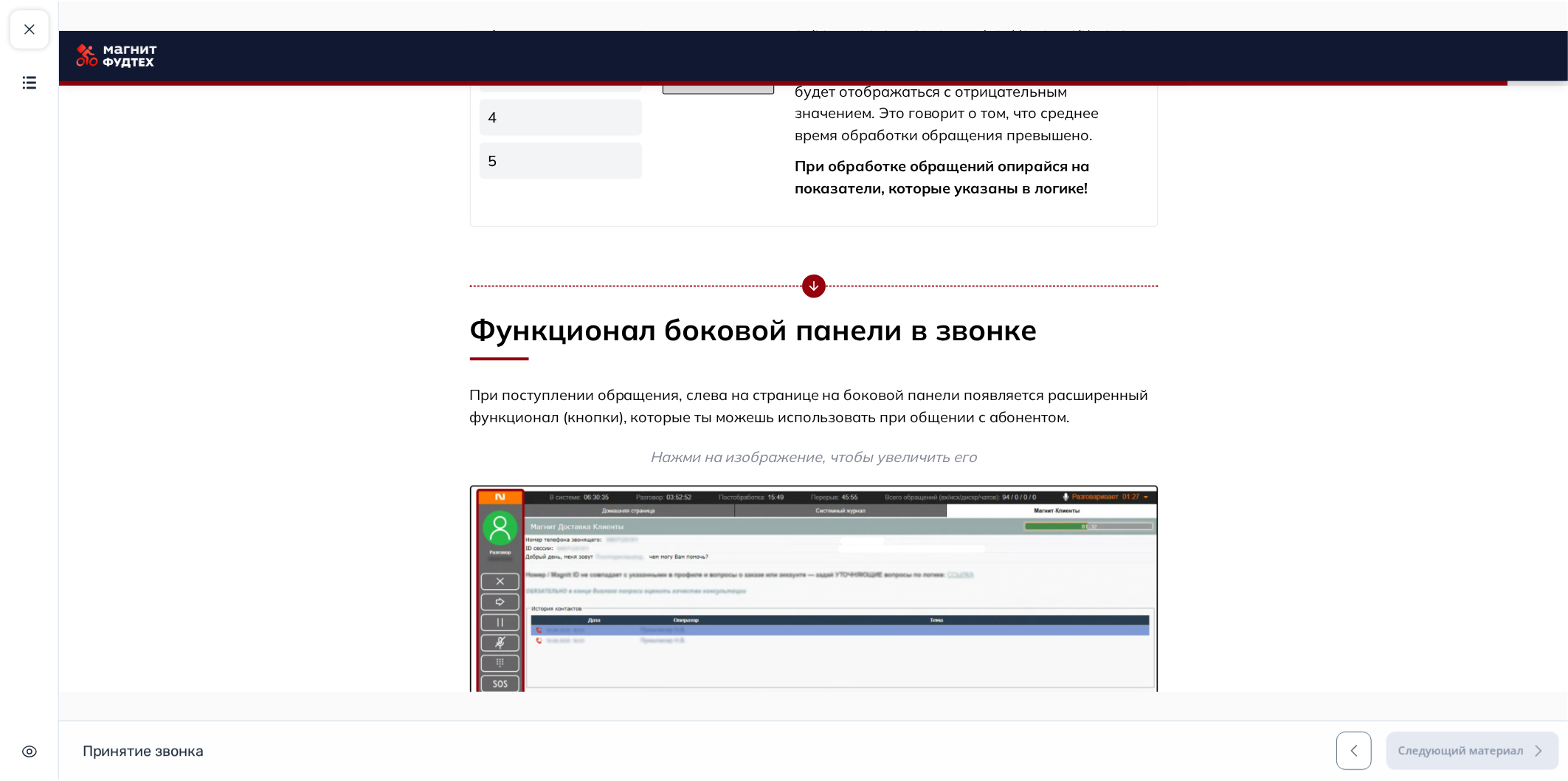
scroll to position [3051, 0]
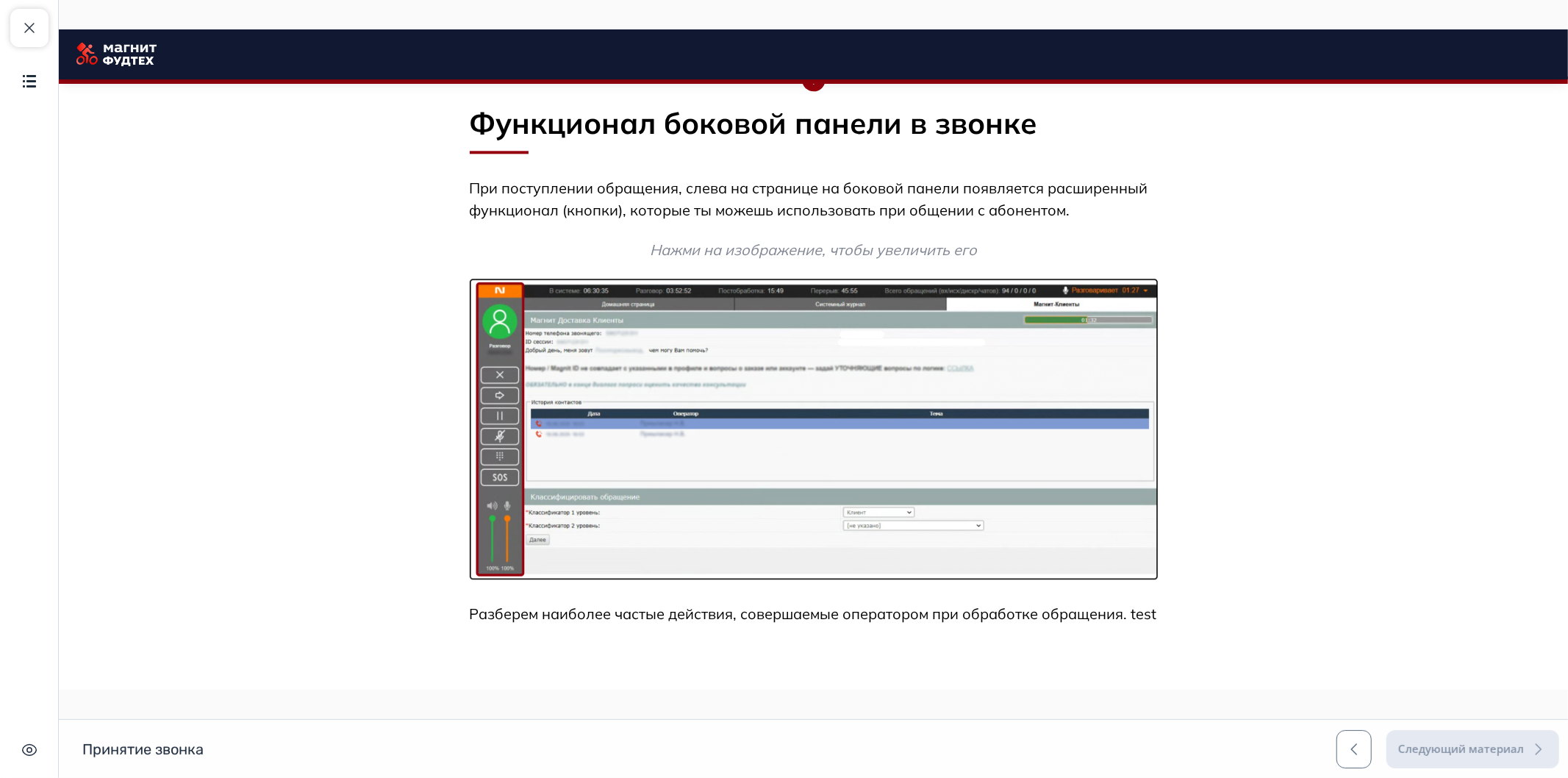
drag, startPoint x: 1059, startPoint y: 466, endPoint x: 1061, endPoint y: 618, distance: 152.0
click at [1124, 619] on p "Разберем наиболее частые действия, совершаемые оператором при обработке обращен…" at bounding box center [812, 613] width 688 height 22
drag, startPoint x: 1180, startPoint y: 606, endPoint x: 1143, endPoint y: 616, distance: 38.3
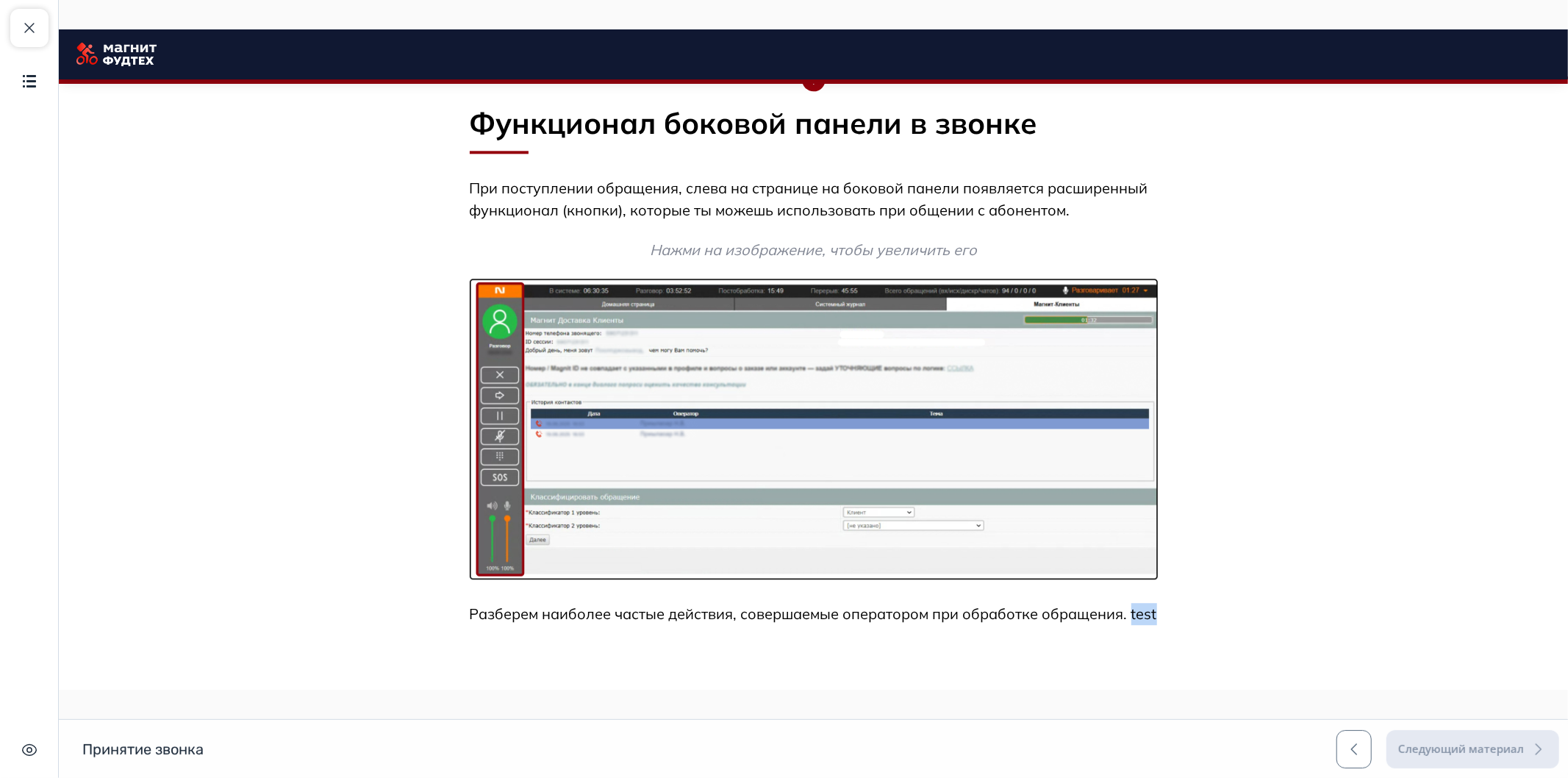
click at [46, 25] on button "Закрыть курс" at bounding box center [30, 28] width 39 height 39
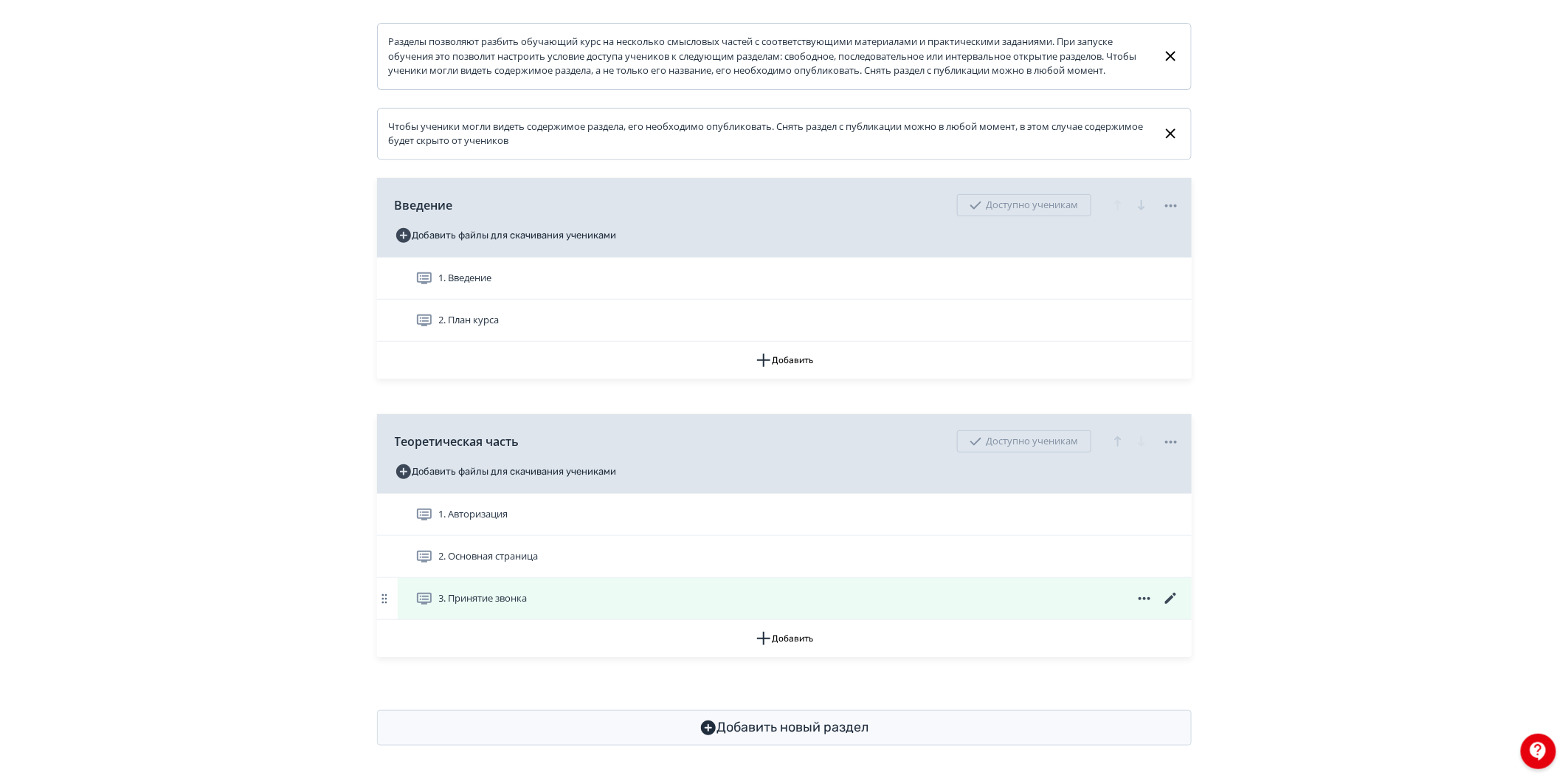
click at [1169, 601] on icon at bounding box center [1171, 598] width 18 height 18
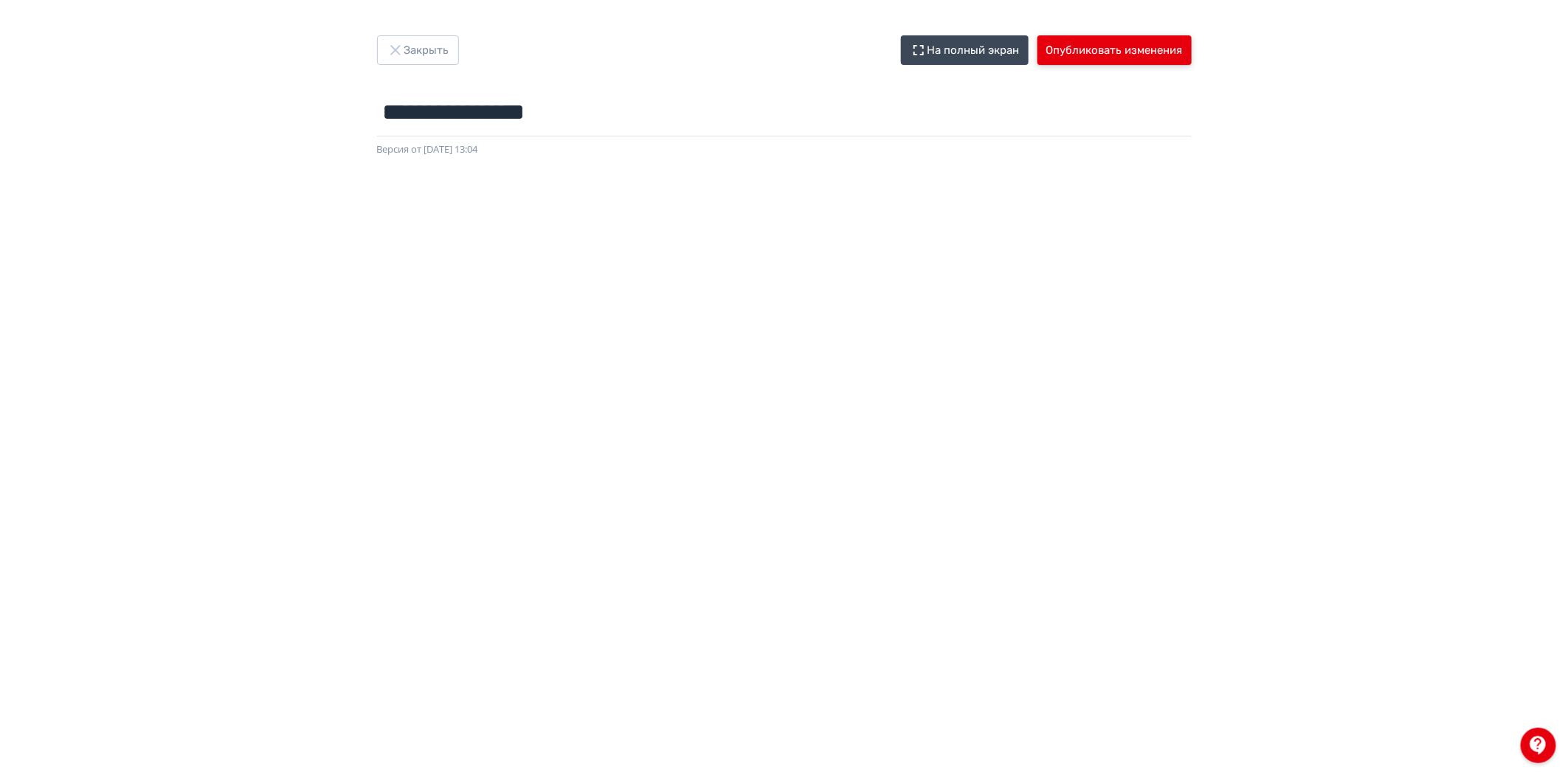
click at [1087, 46] on button "Опубликовать изменения" at bounding box center [1114, 50] width 154 height 30
